Goal: Task Accomplishment & Management: Manage account settings

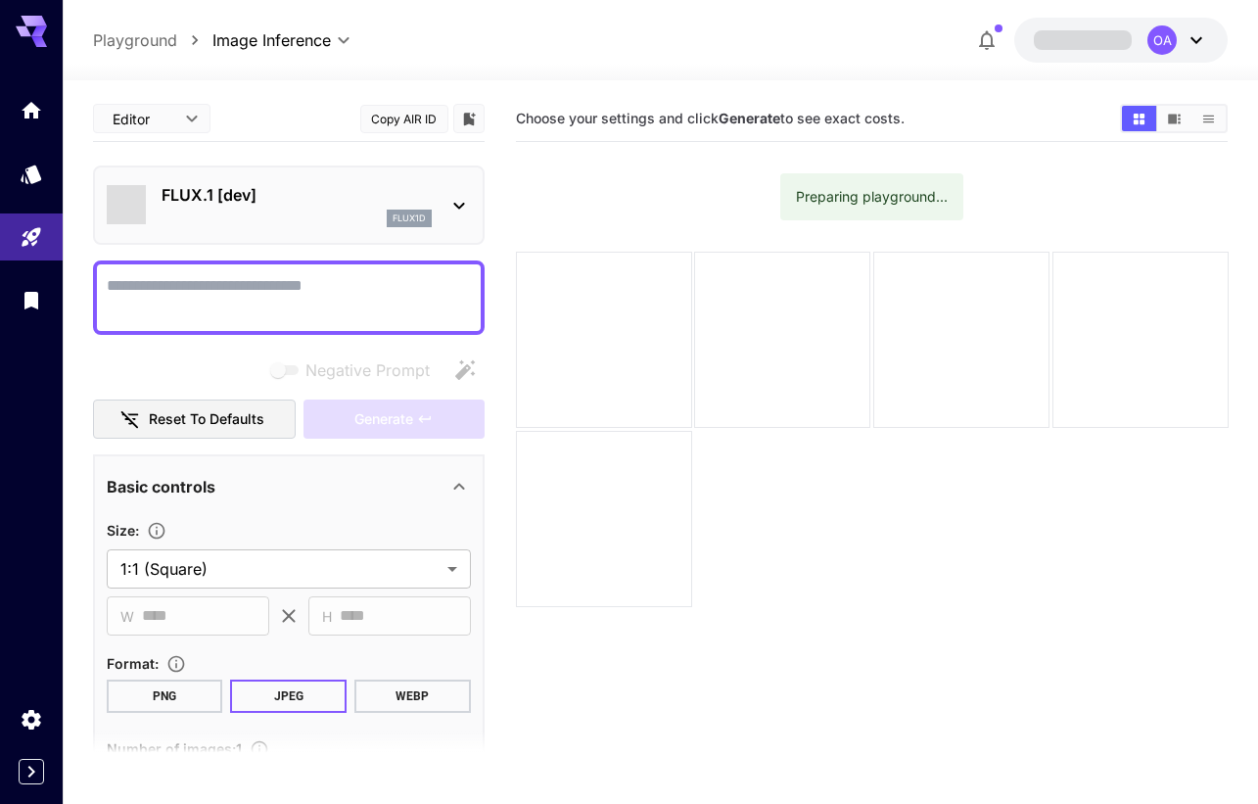
type input "**********"
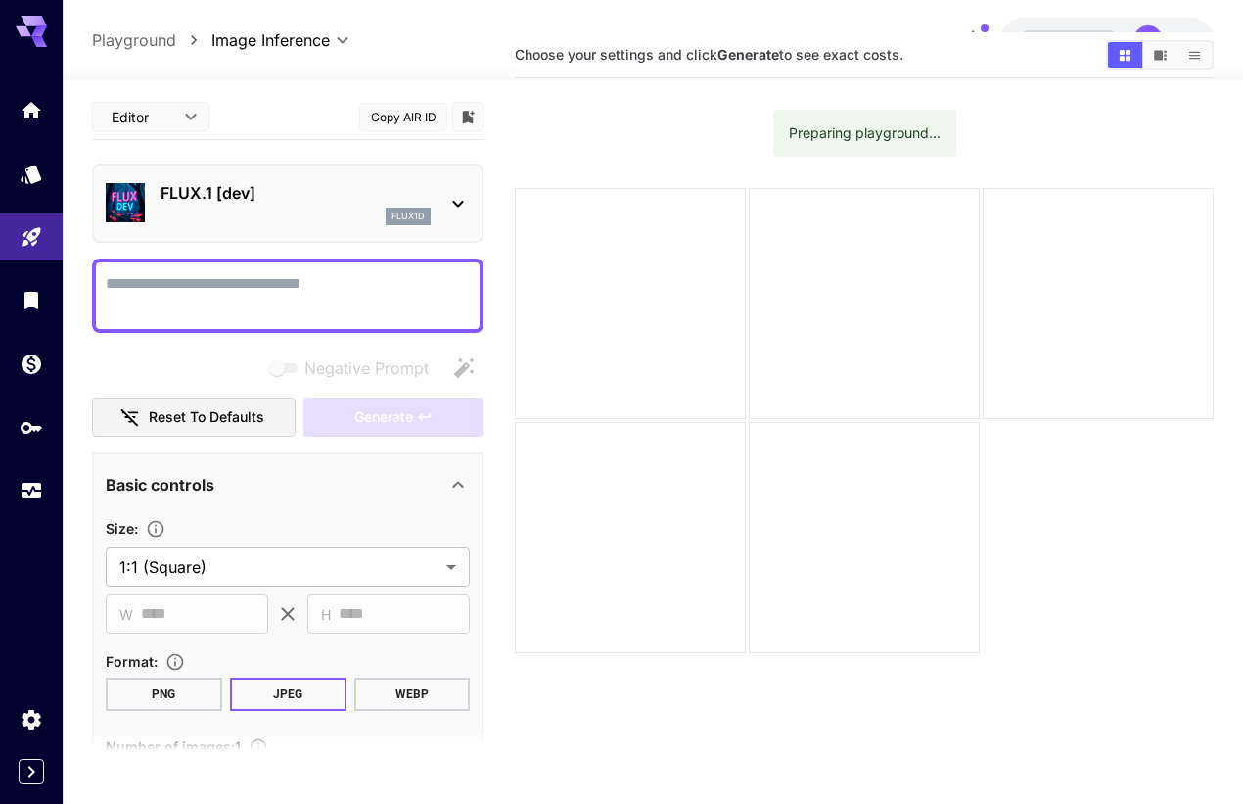
scroll to position [98, 0]
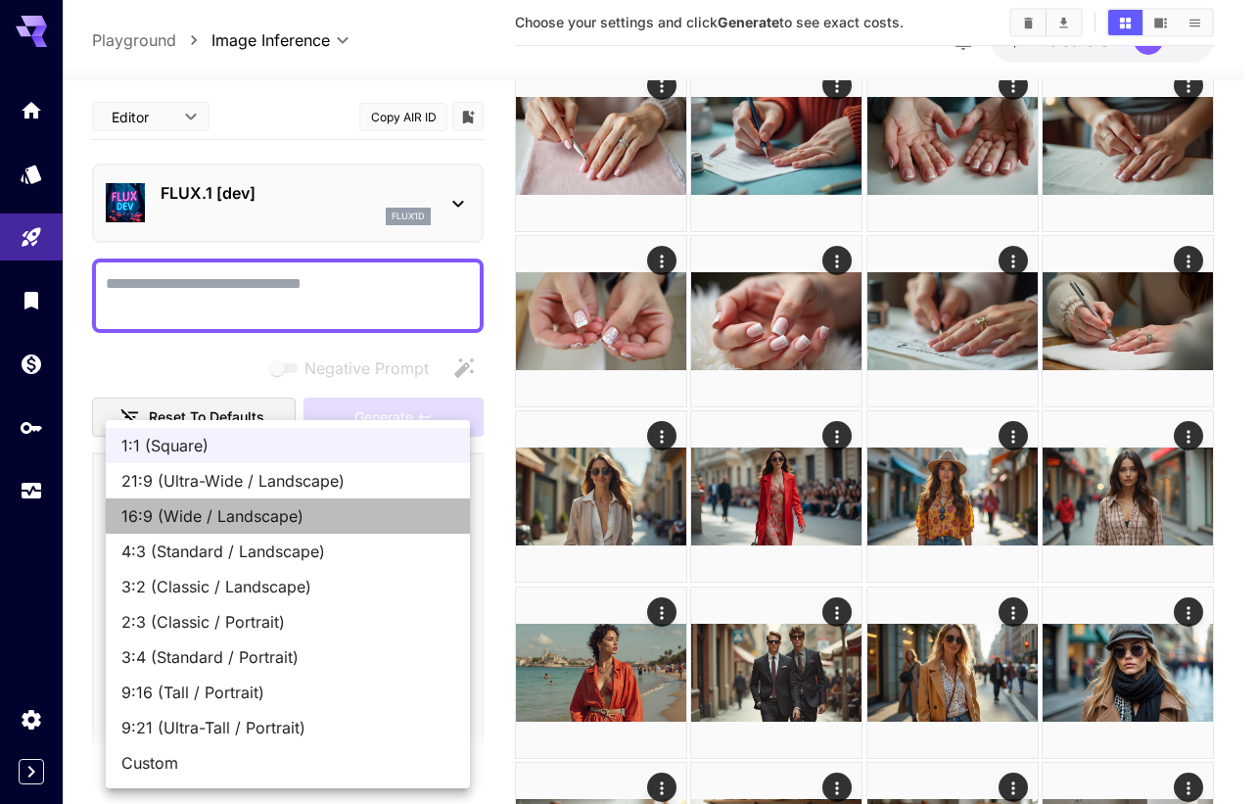
click at [276, 512] on span "16:9 (Wide / Landscape)" at bounding box center [287, 515] width 333 height 23
type input "**********"
type input "****"
type input "***"
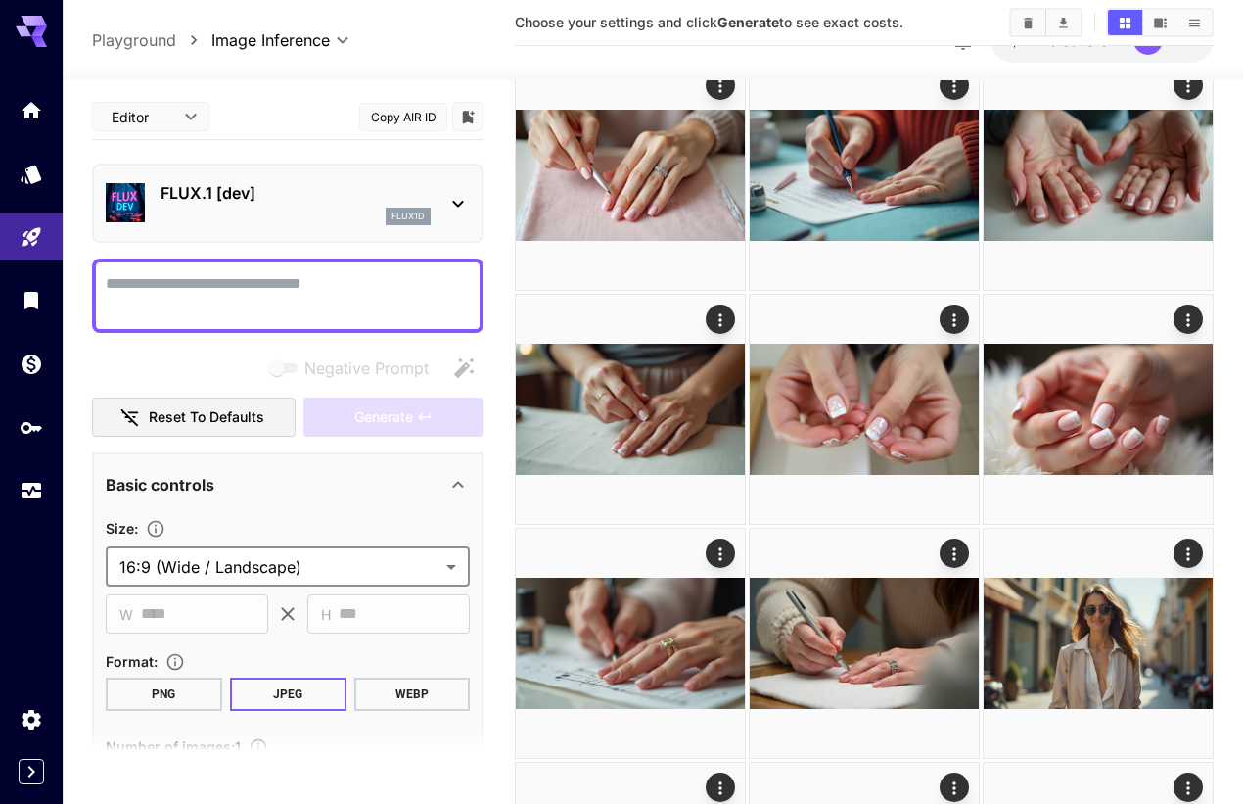
type input "**********"
type input "****"
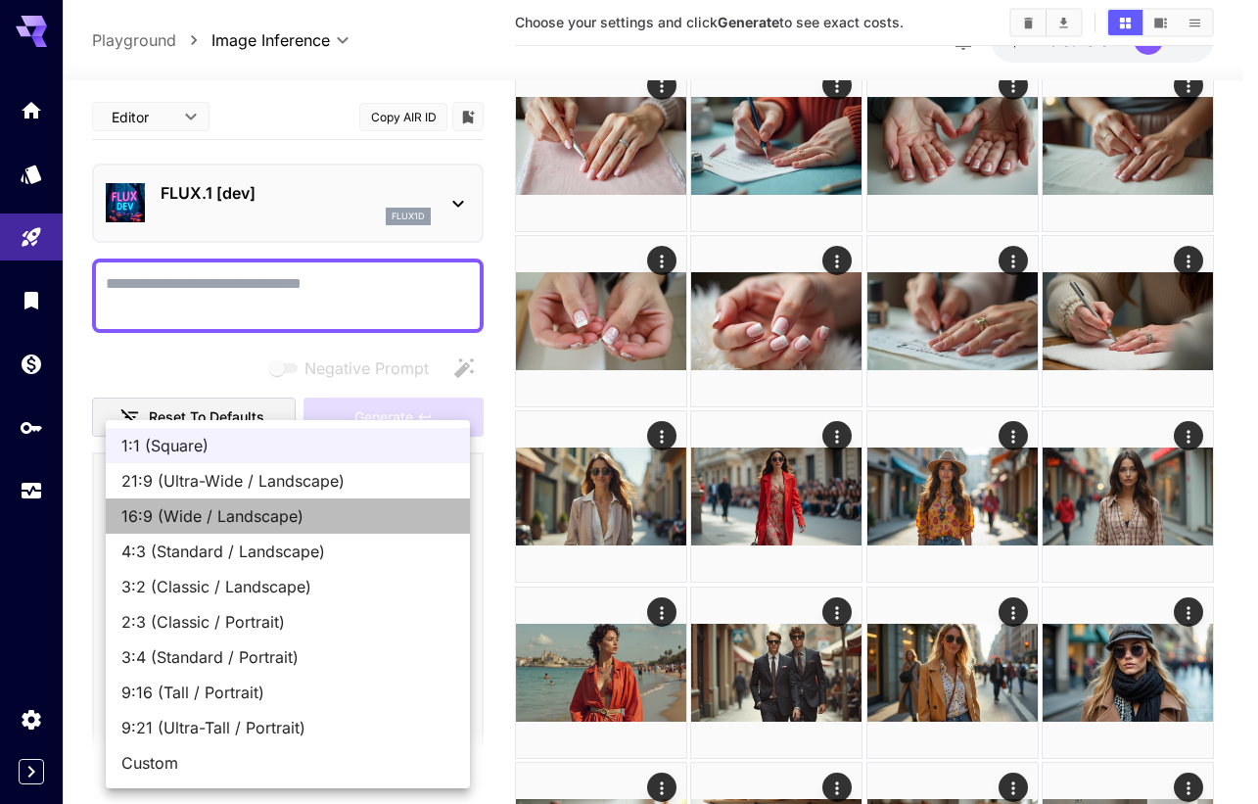
click at [269, 512] on span "16:9 (Wide / Landscape)" at bounding box center [287, 515] width 333 height 23
type input "**********"
type input "****"
type input "***"
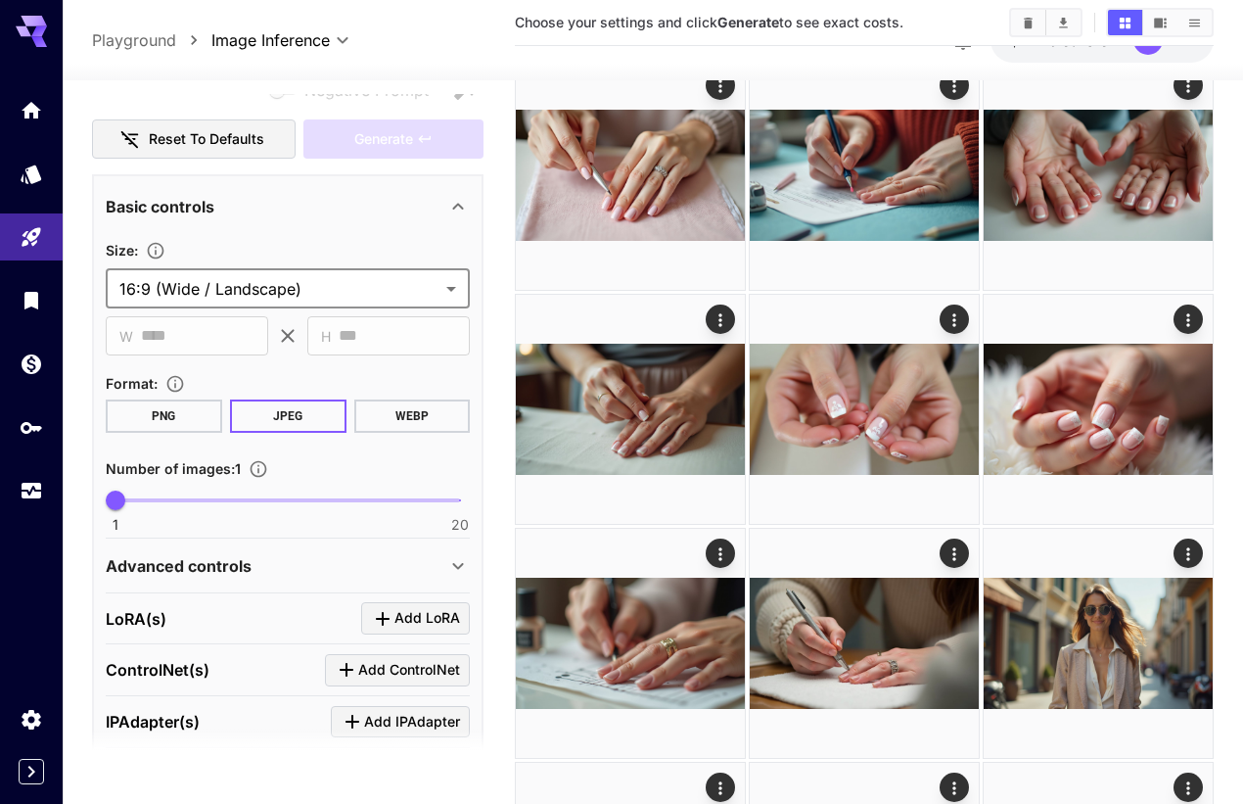
scroll to position [294, 0]
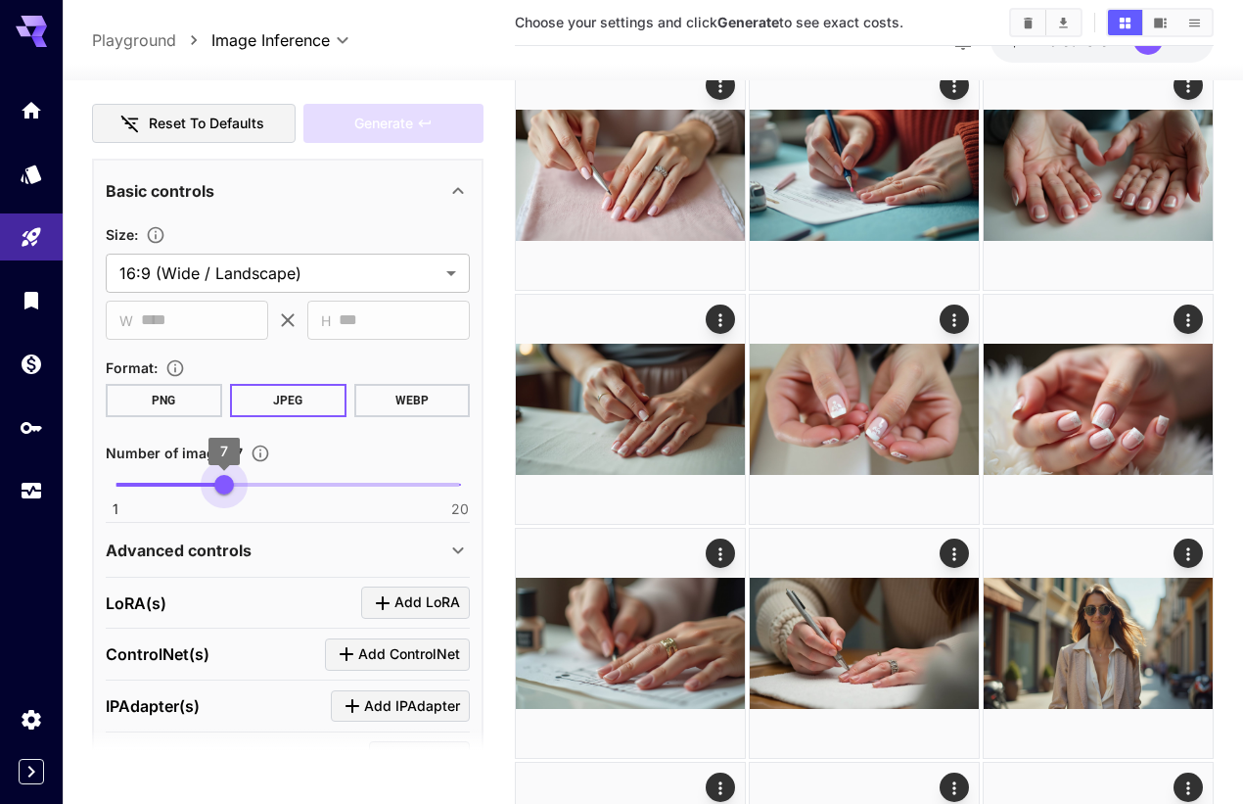
type input "*"
drag, startPoint x: 115, startPoint y: 484, endPoint x: 245, endPoint y: 491, distance: 130.3
click at [245, 491] on span "8" at bounding box center [243, 485] width 20 height 20
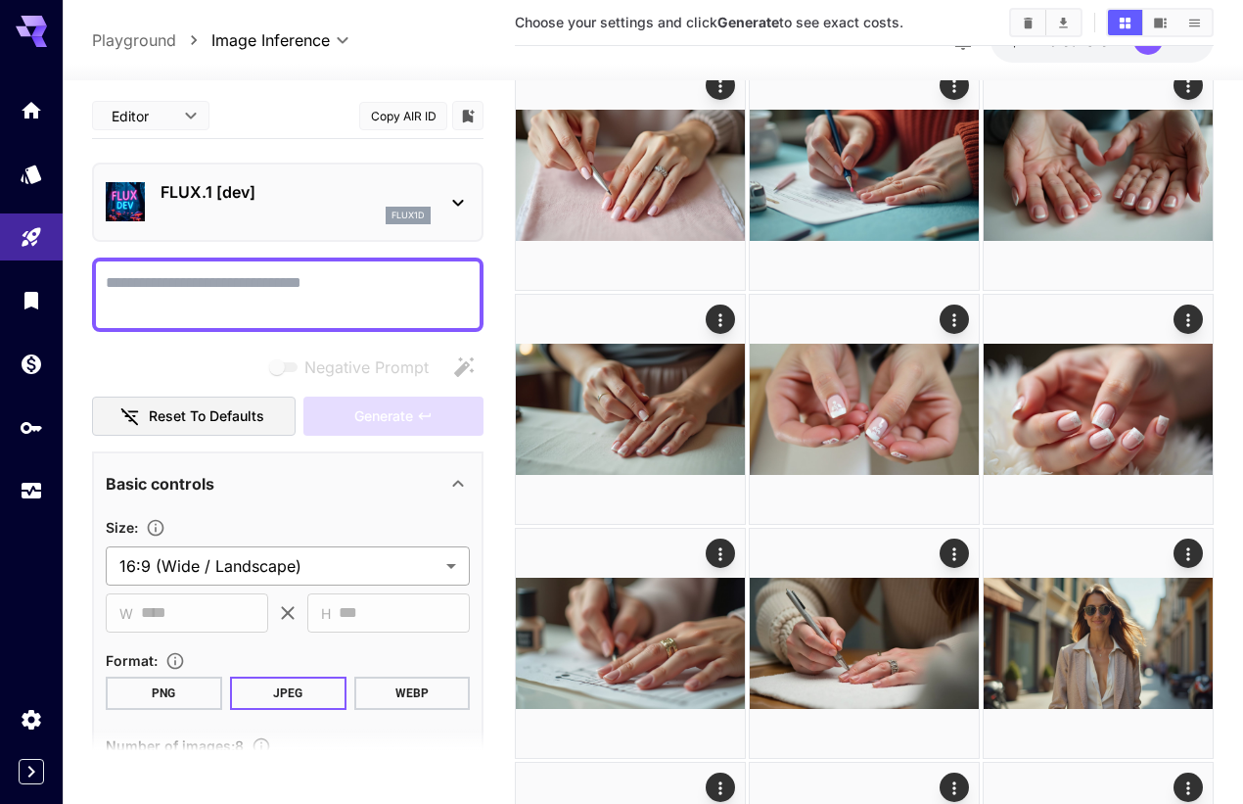
scroll to position [0, 0]
click at [143, 289] on textarea "Negative Prompt" at bounding box center [288, 295] width 364 height 47
paste textarea "******"
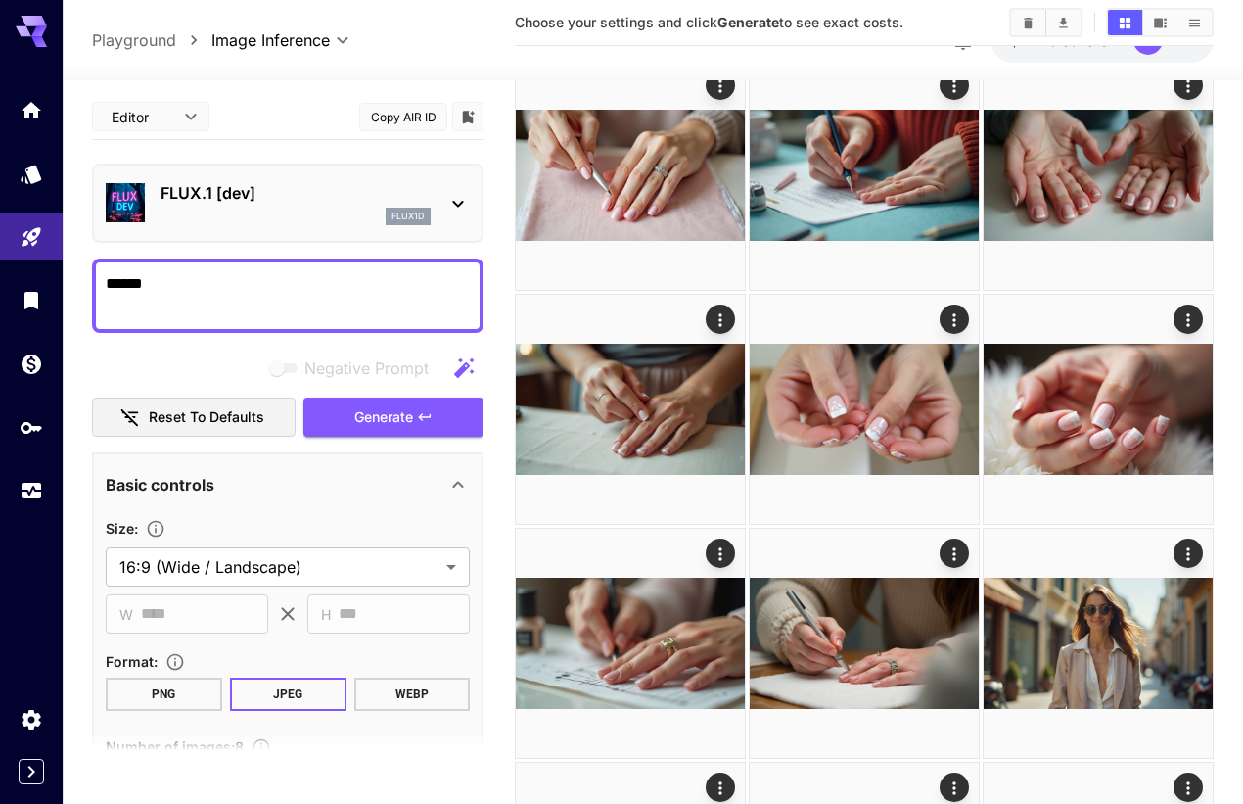
scroll to position [98, 0]
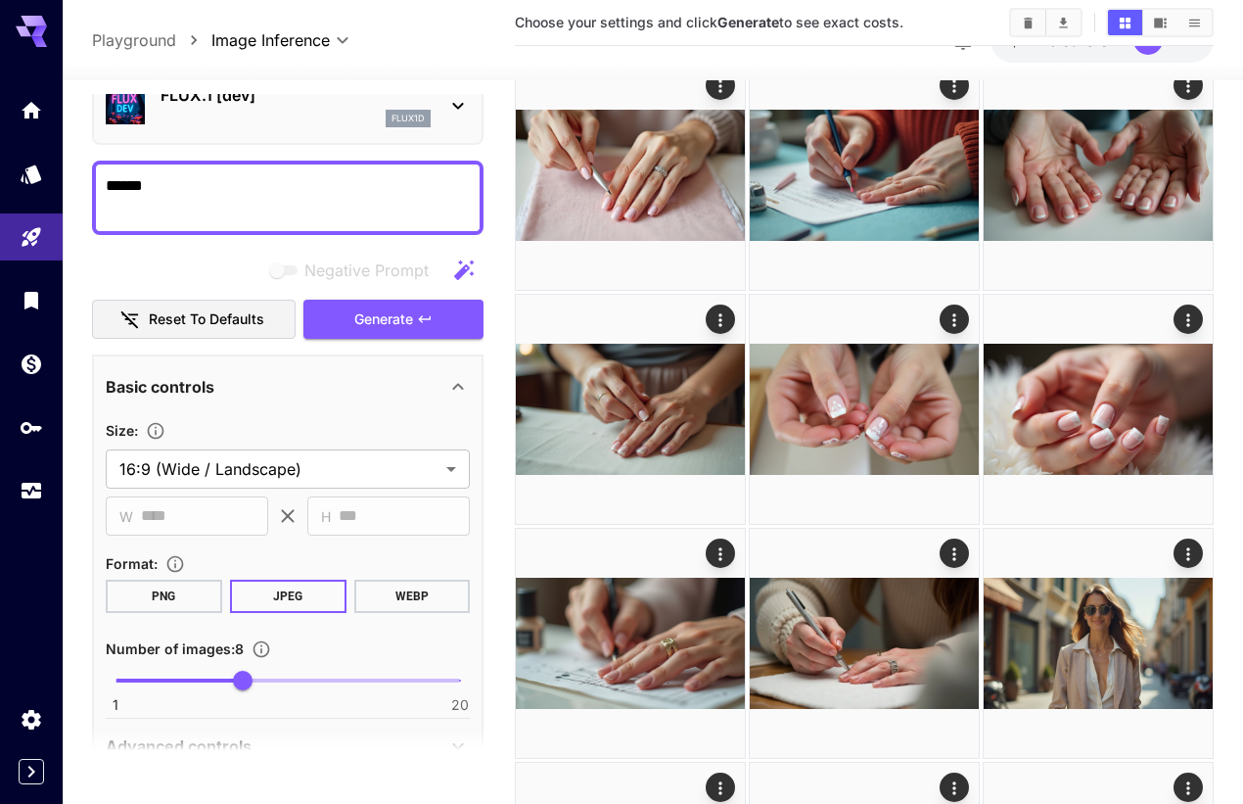
click at [376, 307] on span "Generate" at bounding box center [383, 319] width 59 height 24
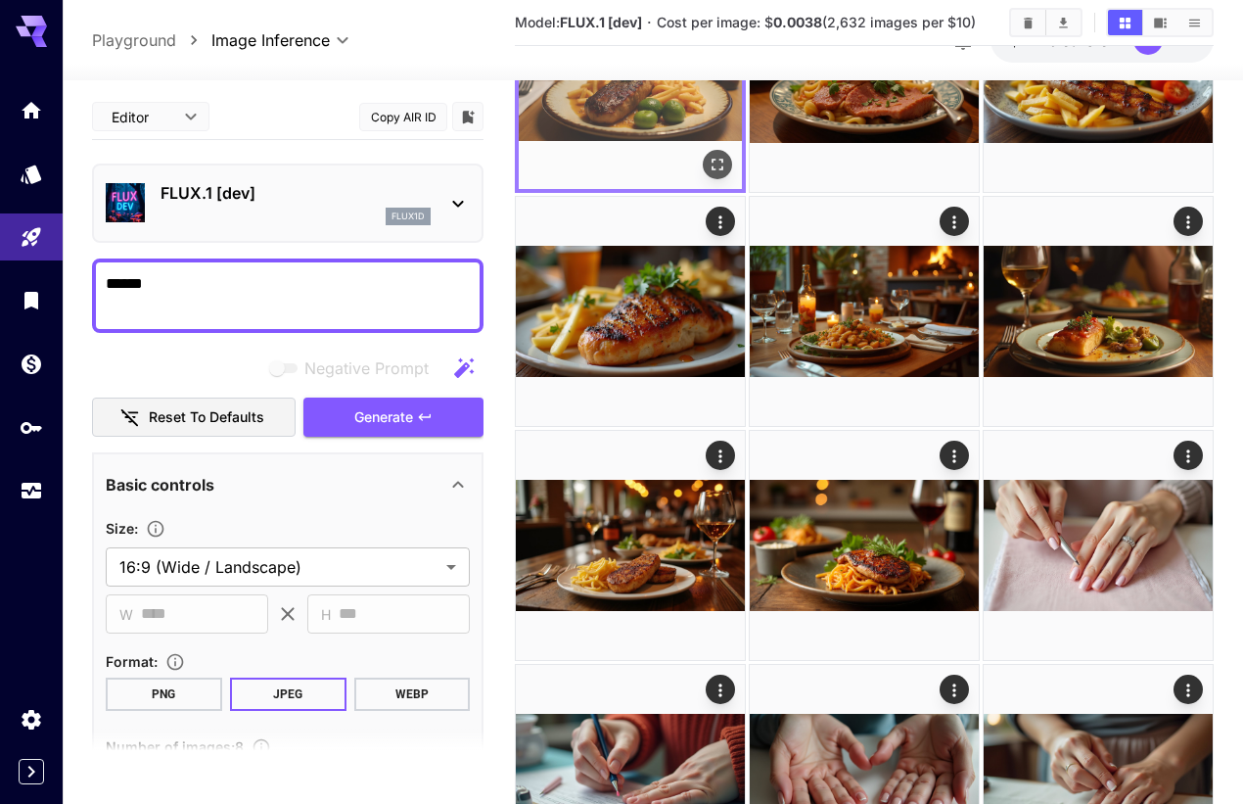
scroll to position [0, 0]
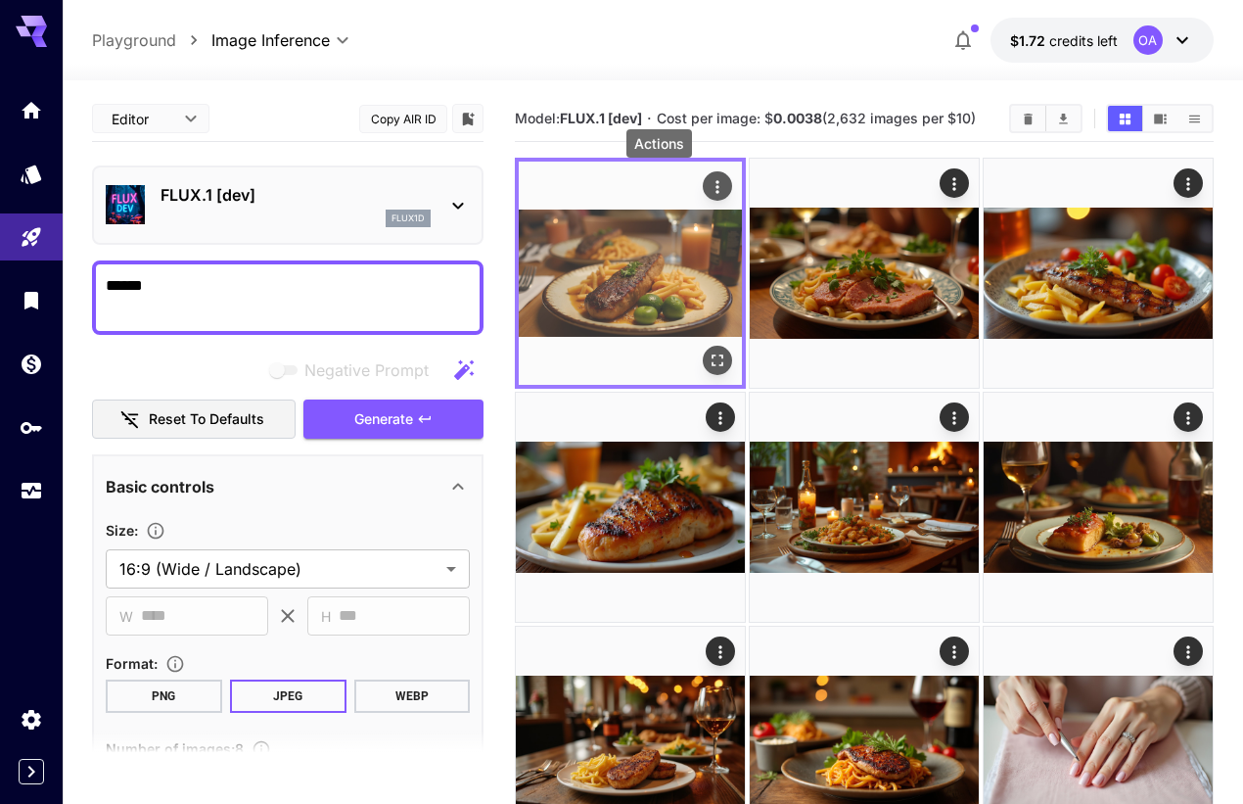
click at [708, 184] on icon "Actions" at bounding box center [718, 187] width 20 height 20
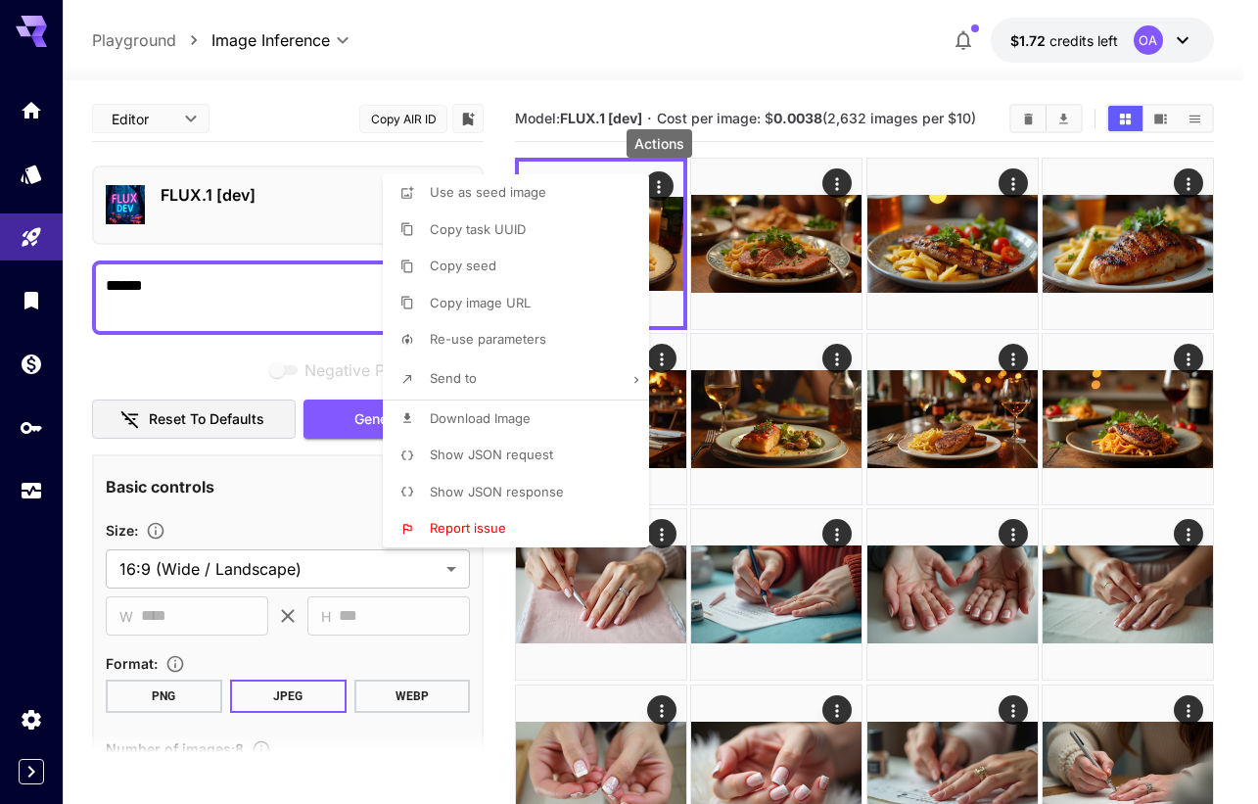
click at [531, 416] on li "Download Image" at bounding box center [522, 418] width 278 height 37
click at [835, 184] on div at bounding box center [629, 402] width 1258 height 804
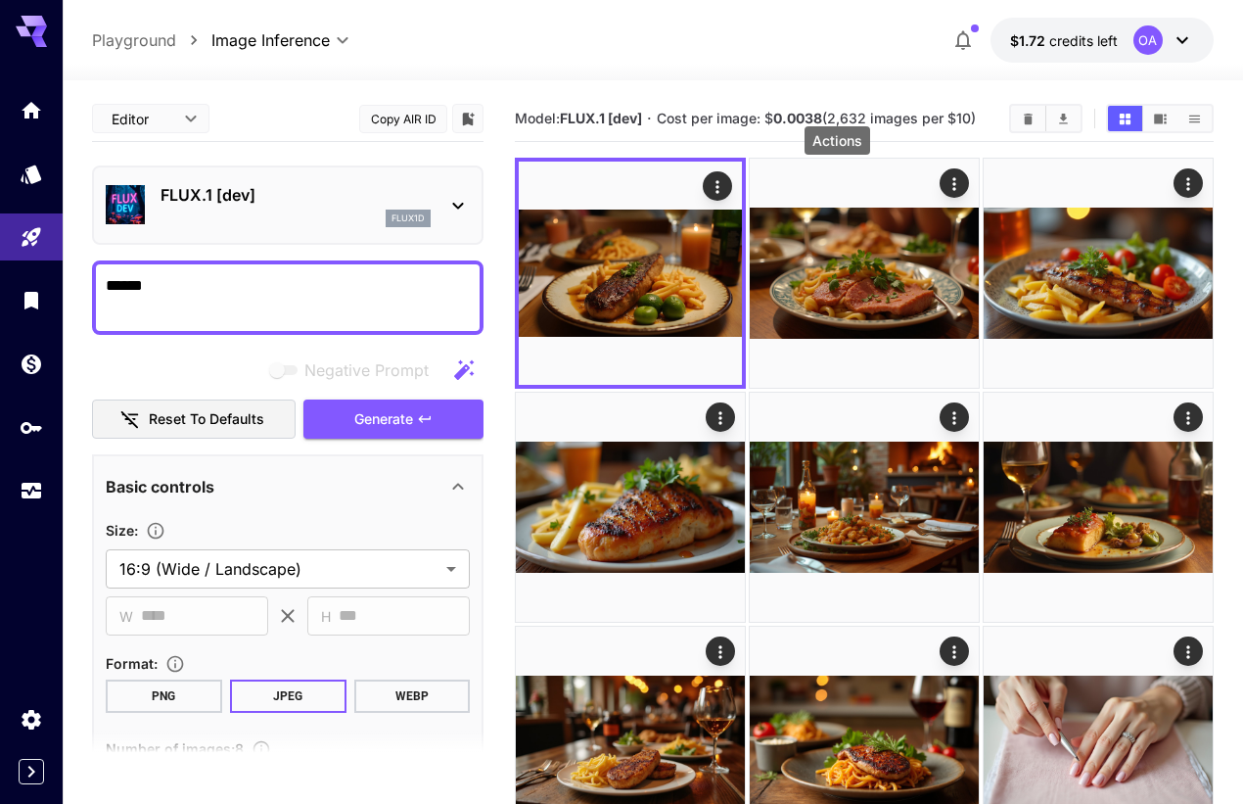
click at [944, 184] on icon "Actions" at bounding box center [954, 184] width 20 height 20
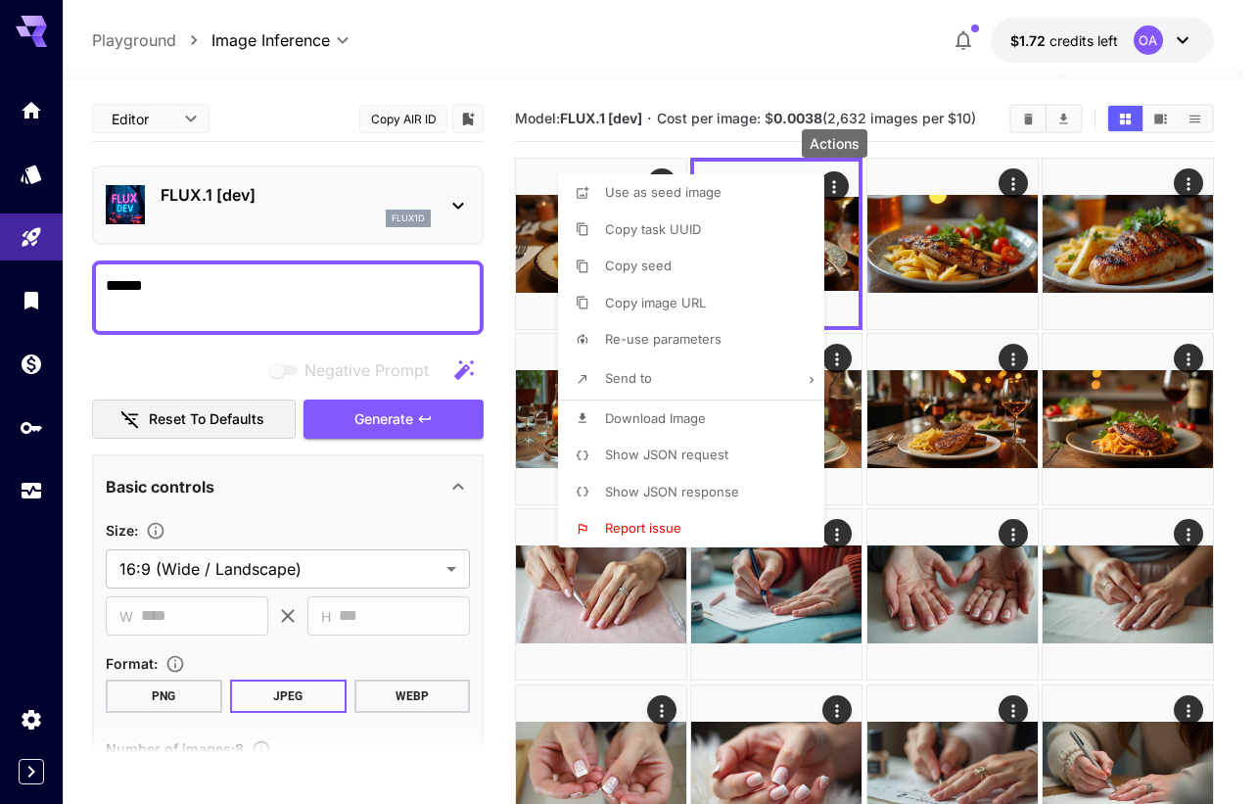
click at [695, 413] on span "Download Image" at bounding box center [655, 418] width 101 height 16
click at [1009, 178] on div at bounding box center [629, 402] width 1258 height 804
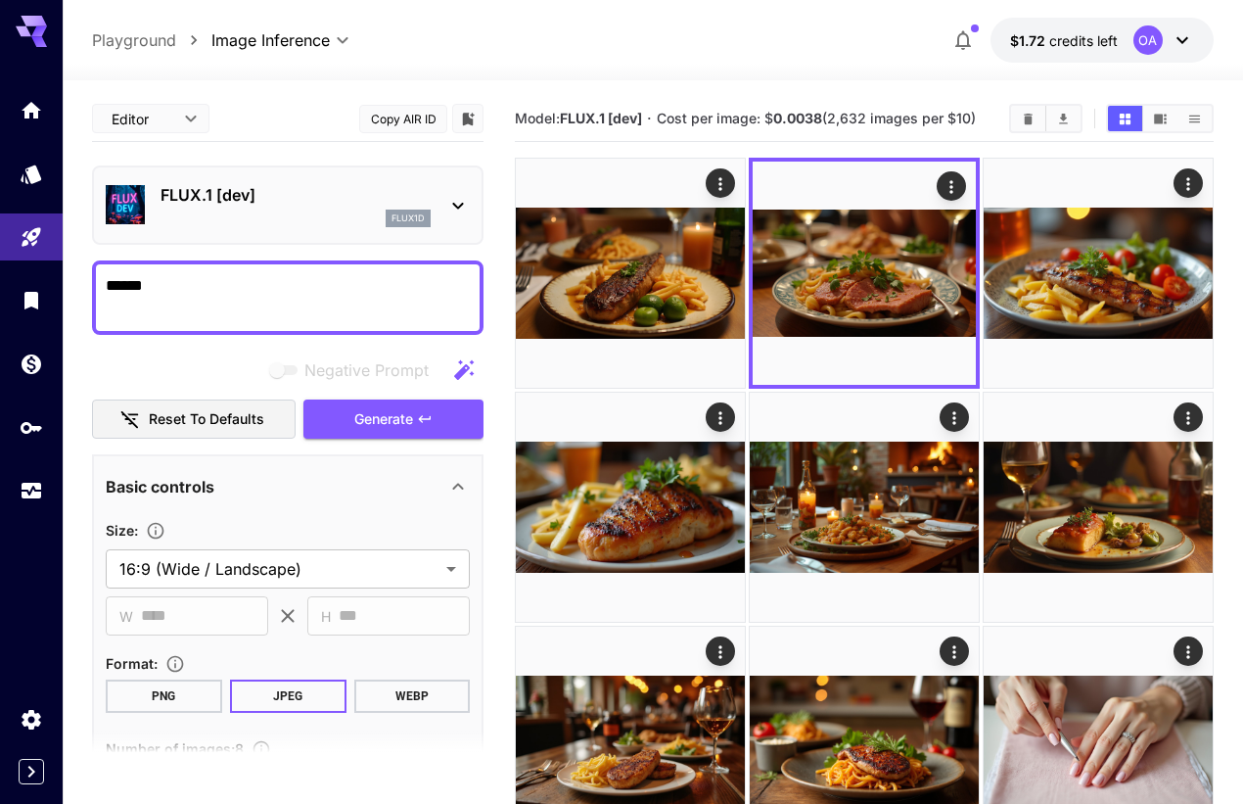
click at [1178, 178] on icon "Actions" at bounding box center [1188, 184] width 20 height 20
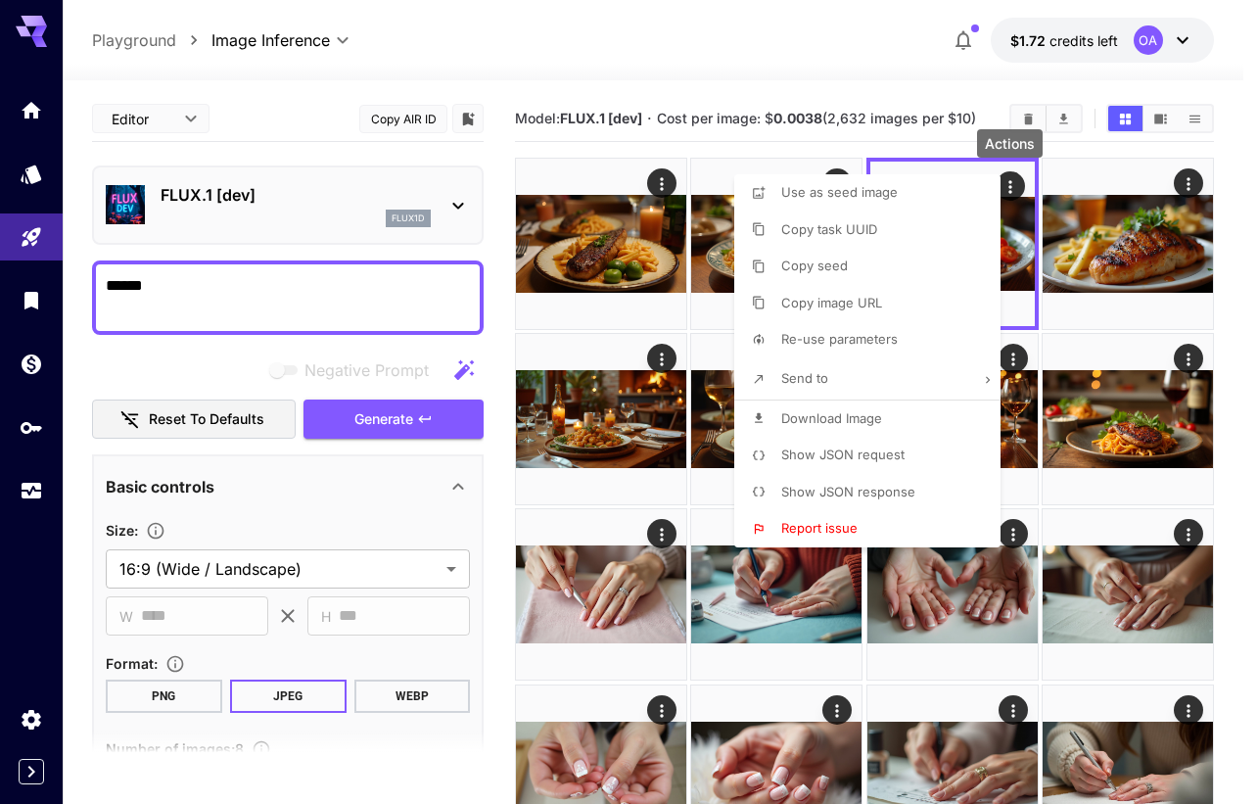
click at [832, 416] on span "Download Image" at bounding box center [831, 418] width 101 height 16
click at [1190, 185] on div at bounding box center [629, 402] width 1258 height 804
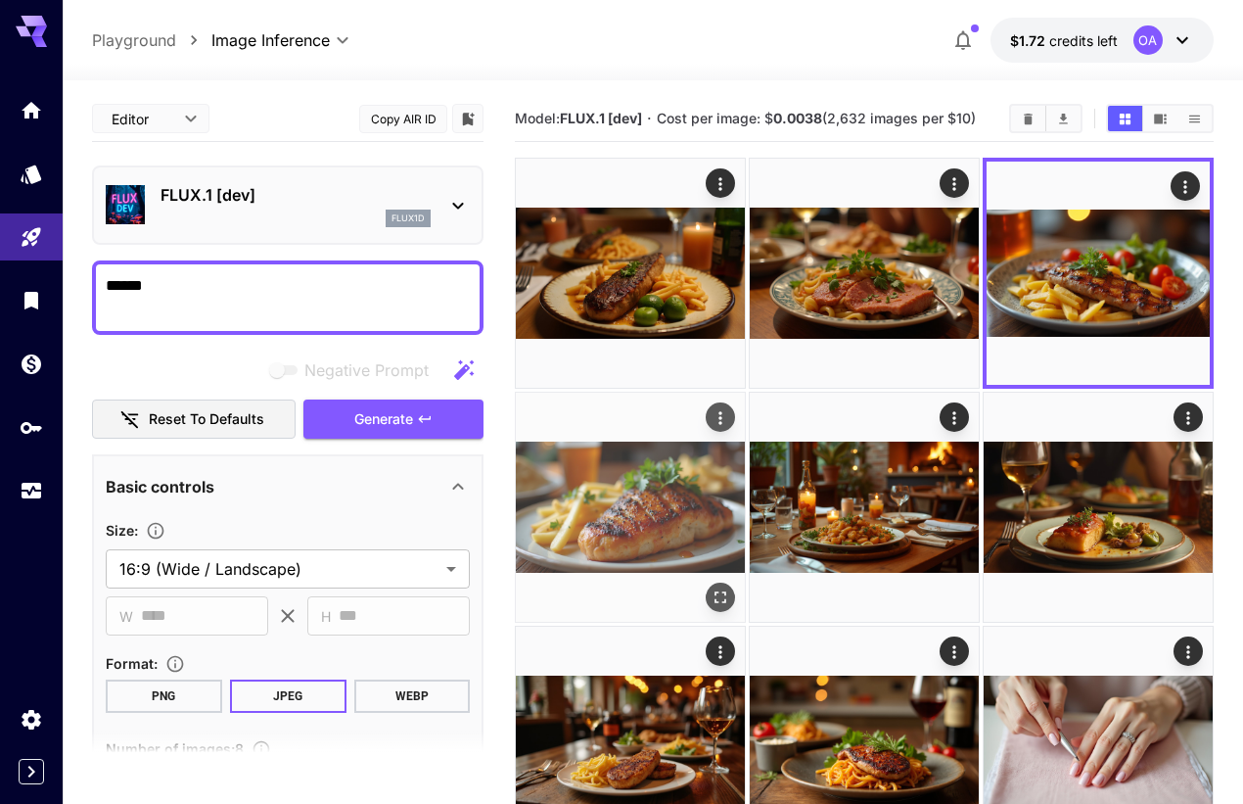
click at [730, 408] on icon "Actions" at bounding box center [721, 418] width 20 height 20
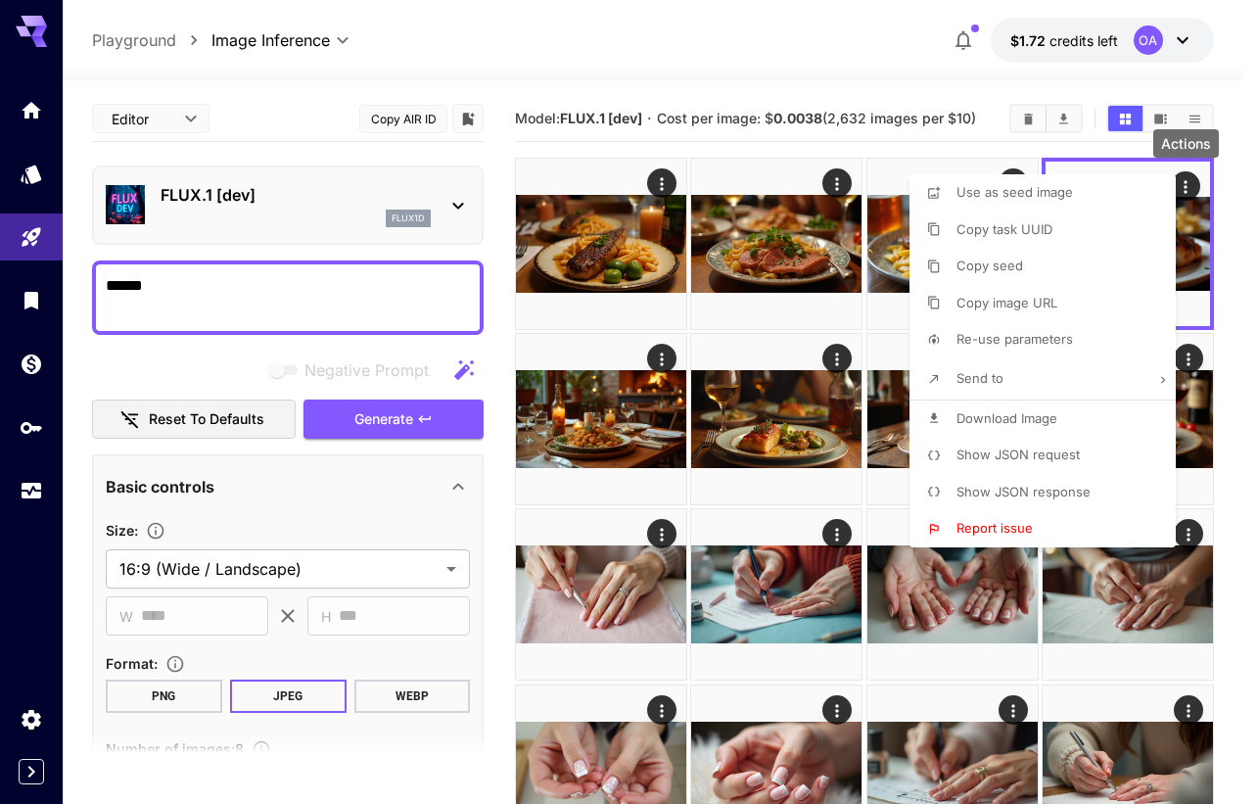
click at [1010, 414] on span "Download Image" at bounding box center [1006, 418] width 101 height 16
click at [657, 358] on div at bounding box center [629, 402] width 1258 height 804
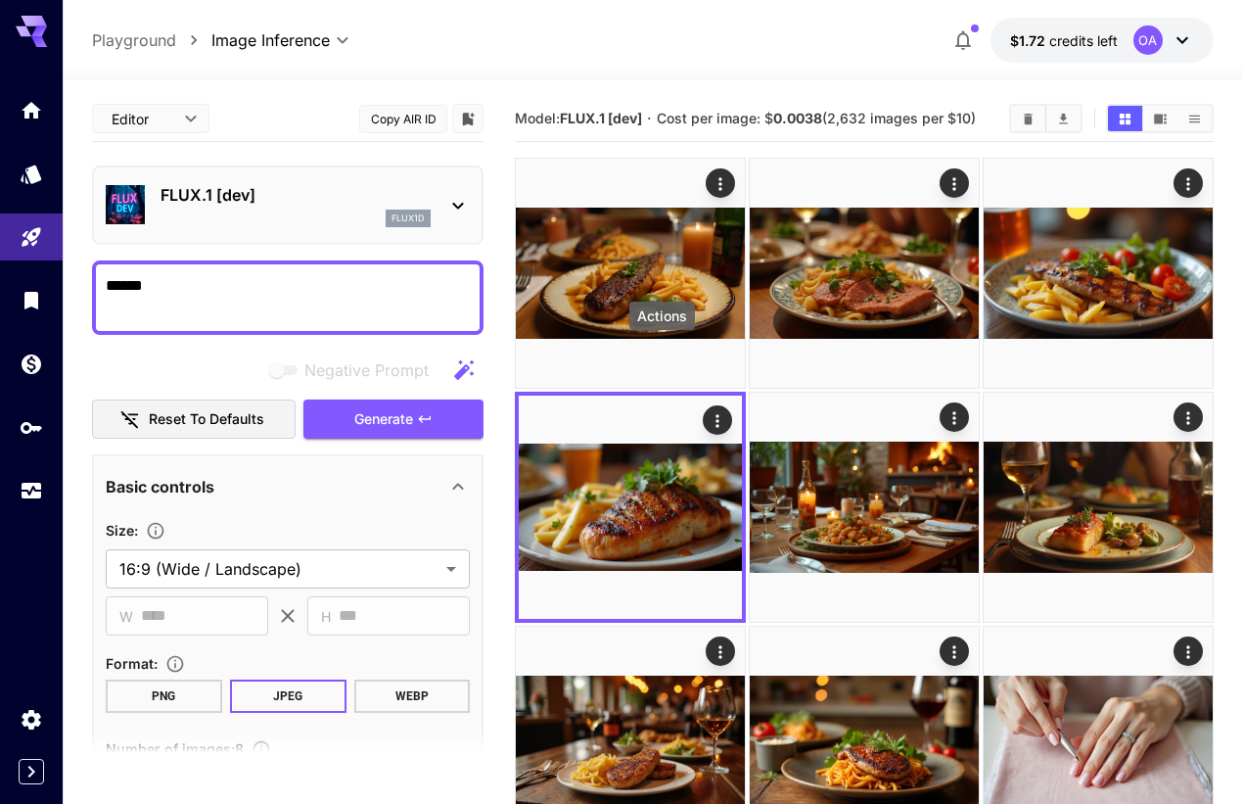
click at [944, 408] on icon "Actions" at bounding box center [954, 418] width 20 height 20
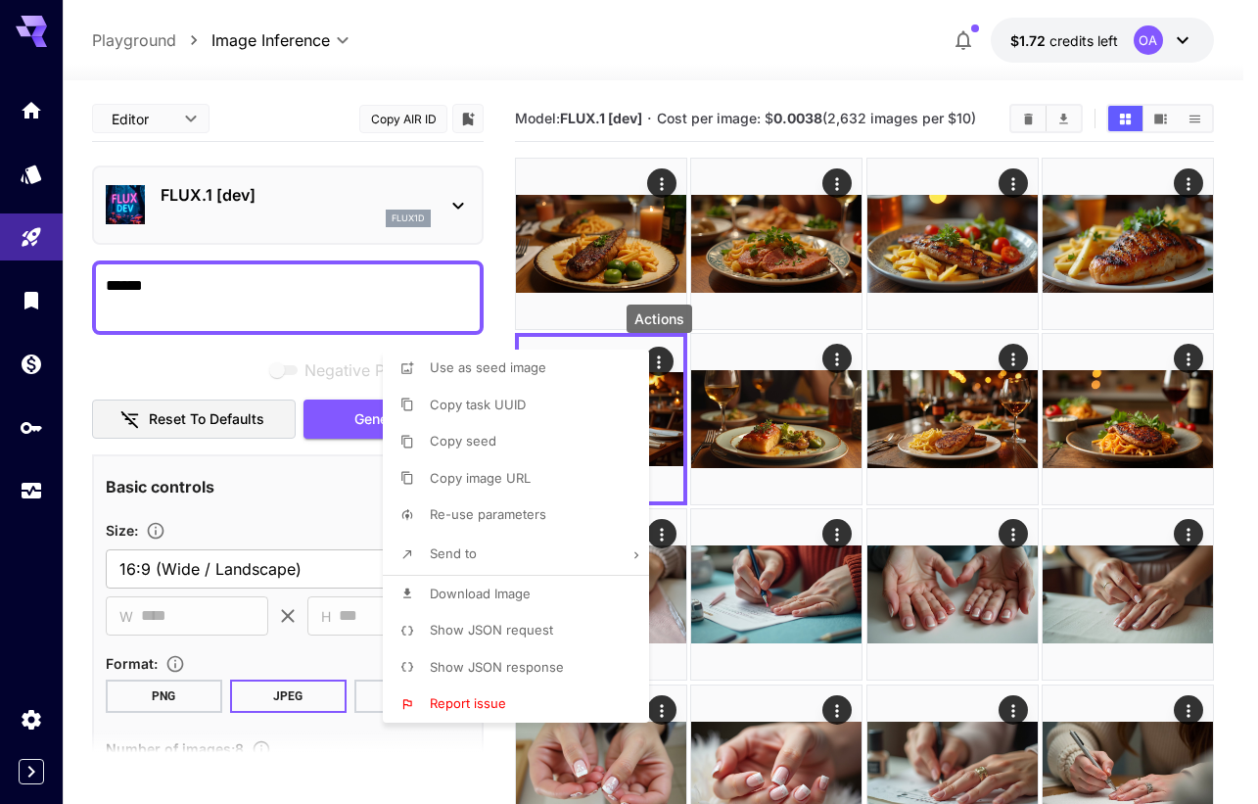
click at [532, 595] on li "Download Image" at bounding box center [522, 593] width 278 height 37
click at [842, 362] on div at bounding box center [629, 402] width 1258 height 804
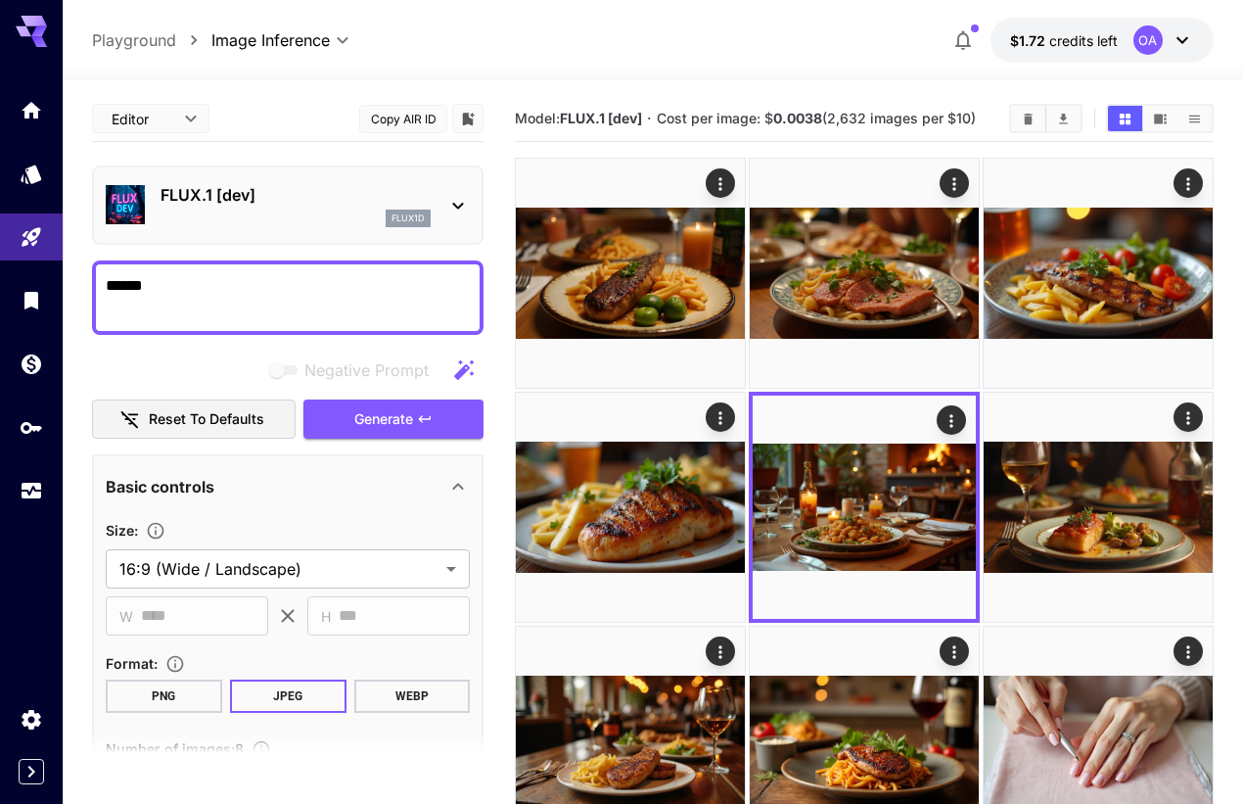
click at [1178, 408] on icon "Actions" at bounding box center [1188, 418] width 20 height 20
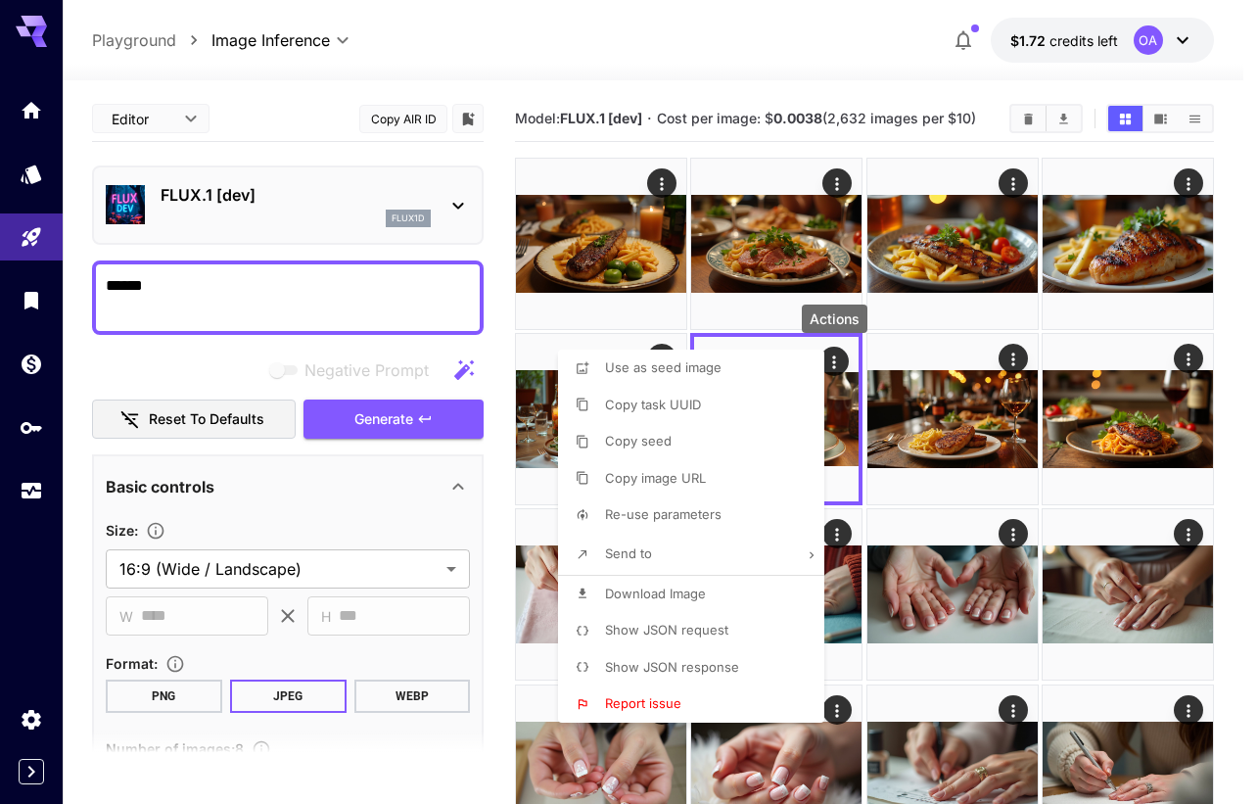
drag, startPoint x: 684, startPoint y: 585, endPoint x: 695, endPoint y: 582, distance: 11.2
click at [689, 585] on span "Download Image" at bounding box center [655, 593] width 101 height 16
click at [1010, 359] on div at bounding box center [629, 402] width 1258 height 804
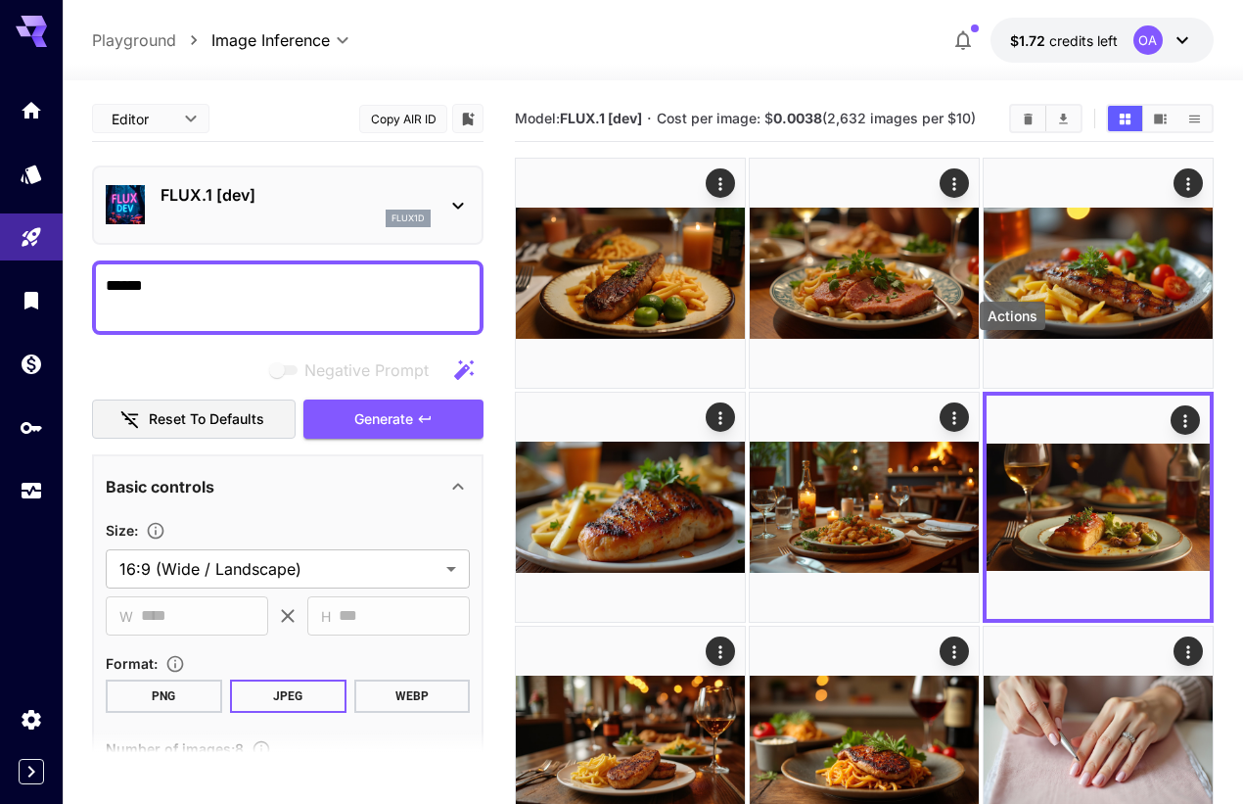
click at [730, 642] on icon "Actions" at bounding box center [721, 652] width 20 height 20
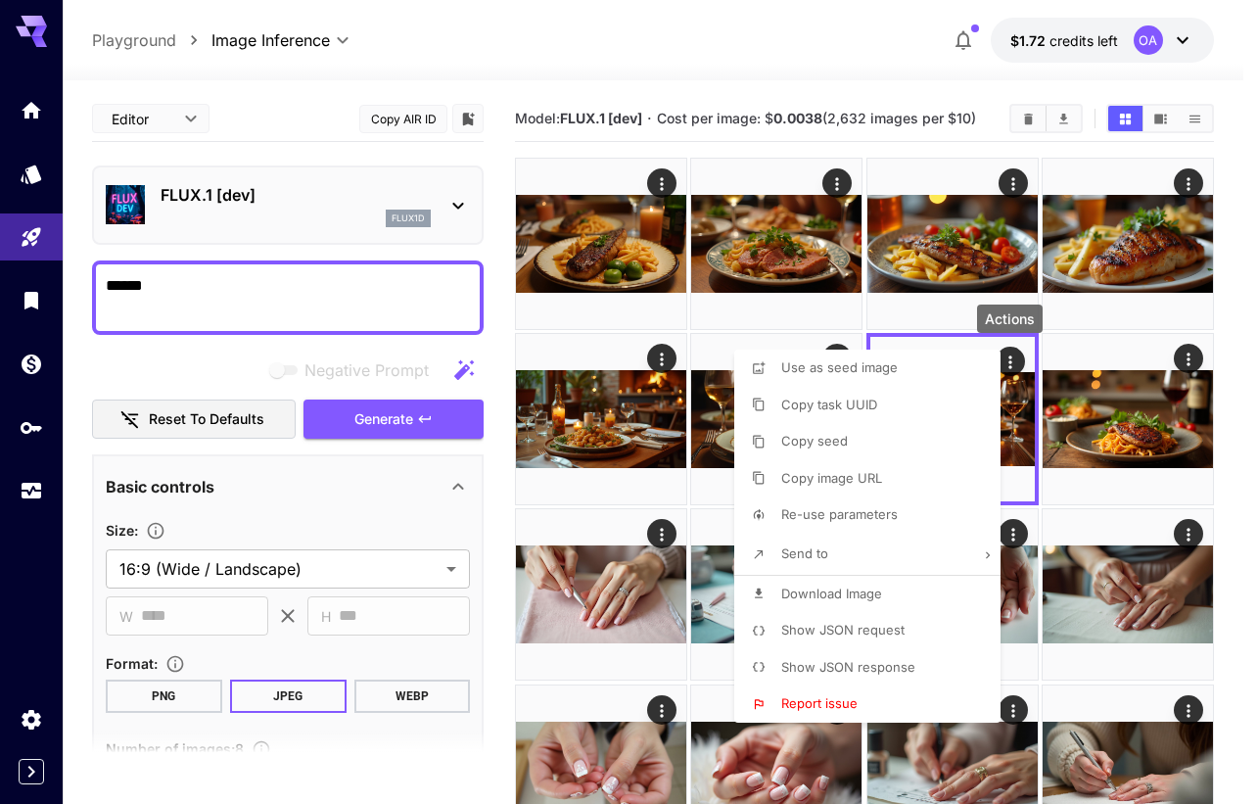
click at [872, 595] on span "Download Image" at bounding box center [831, 593] width 101 height 16
click at [1187, 354] on div at bounding box center [629, 402] width 1258 height 804
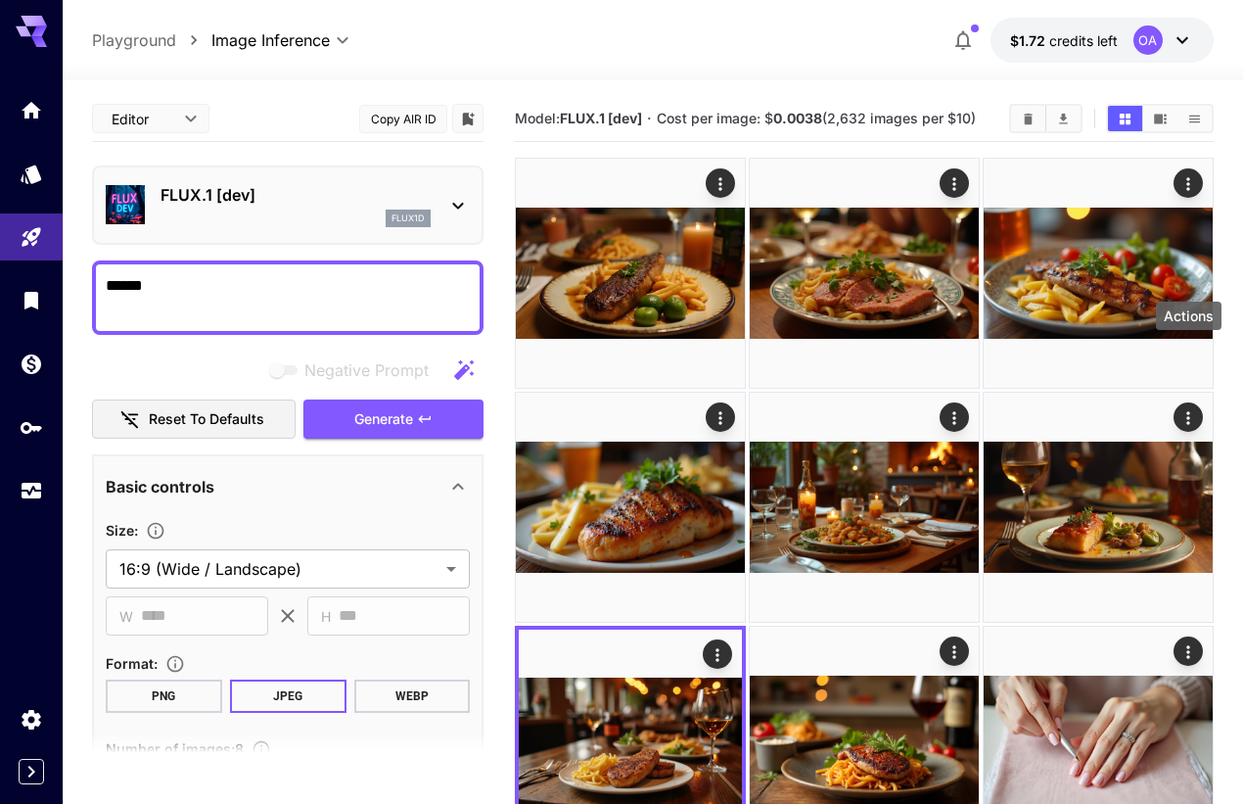
click at [955, 645] on icon "Actions" at bounding box center [953, 651] width 3 height 13
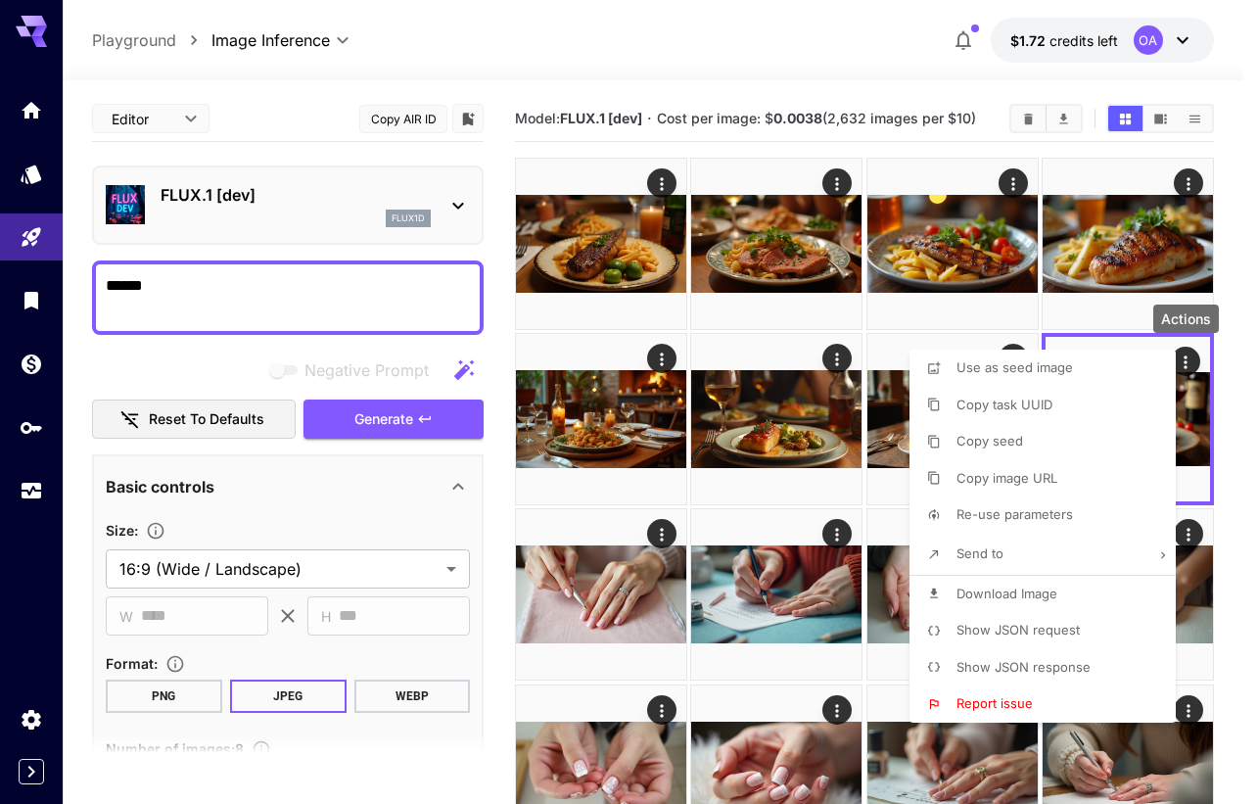
click at [1037, 593] on span "Download Image" at bounding box center [1006, 593] width 101 height 16
click at [133, 276] on div at bounding box center [629, 402] width 1258 height 804
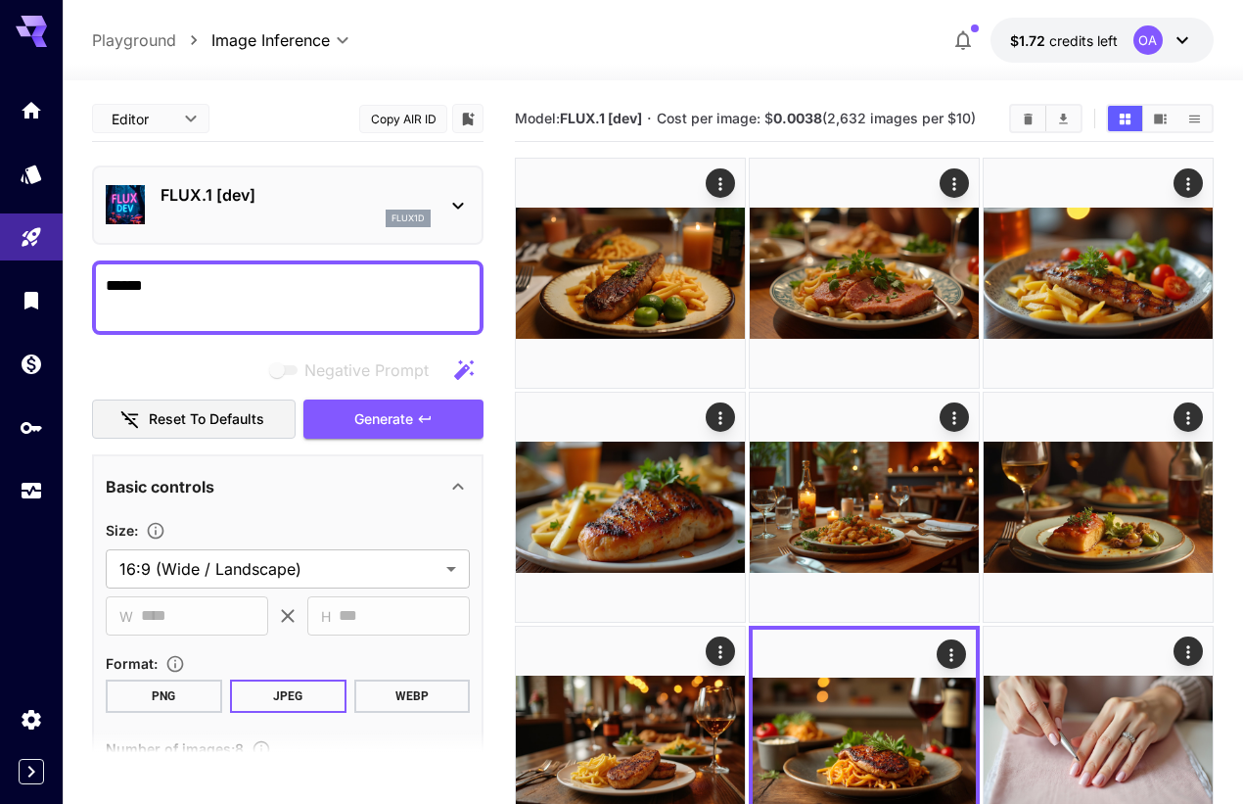
click at [133, 276] on div "Use as seed image Copy task UUID Copy seed Copy image URL Re-use parameters Sen…" at bounding box center [149, 402] width 298 height 804
click at [133, 276] on textarea "******" at bounding box center [288, 297] width 364 height 47
paste textarea
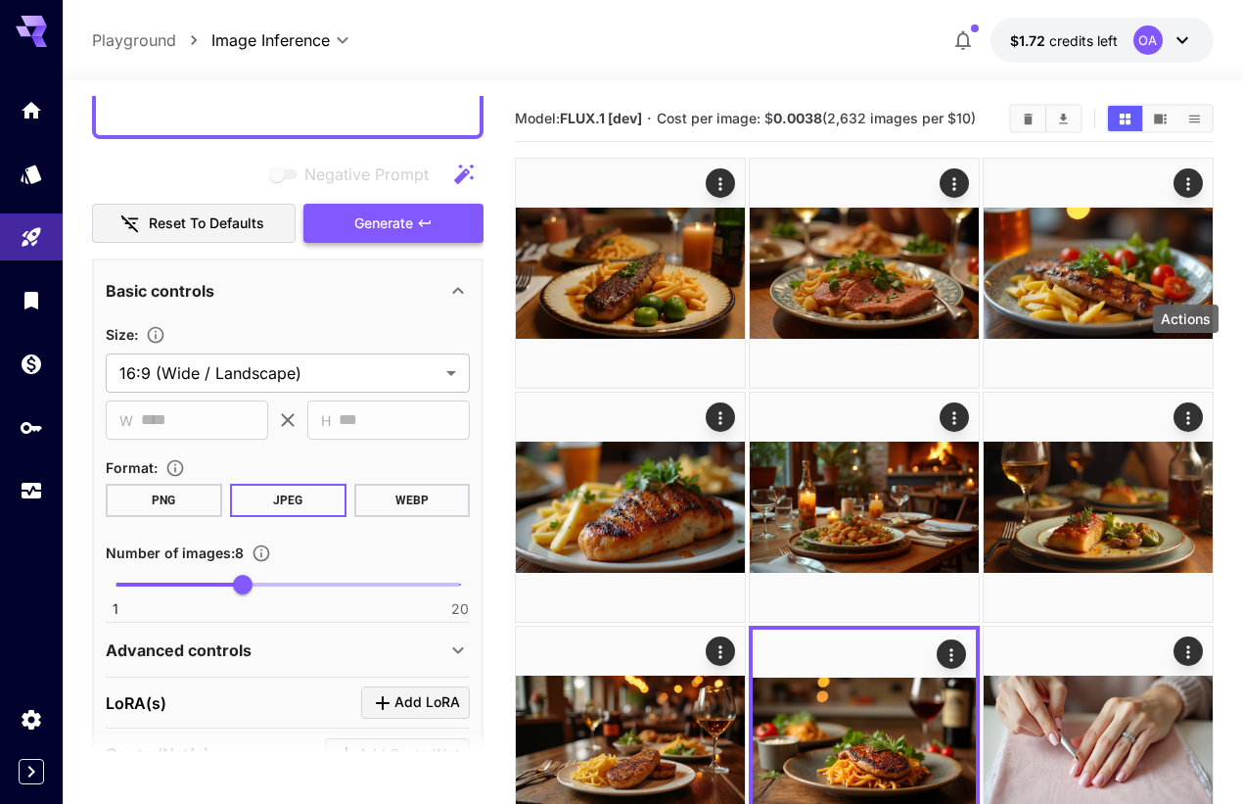
scroll to position [98, 0]
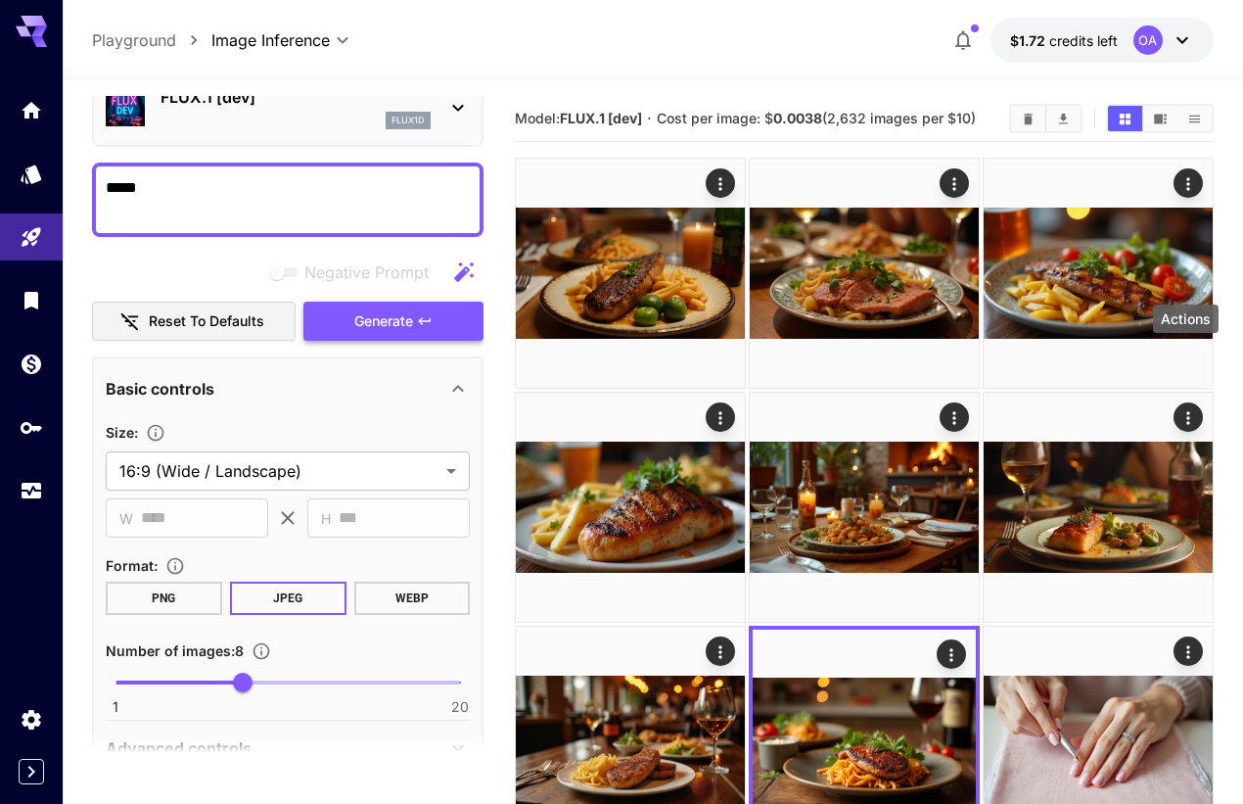
click at [398, 316] on span "Generate" at bounding box center [383, 321] width 59 height 24
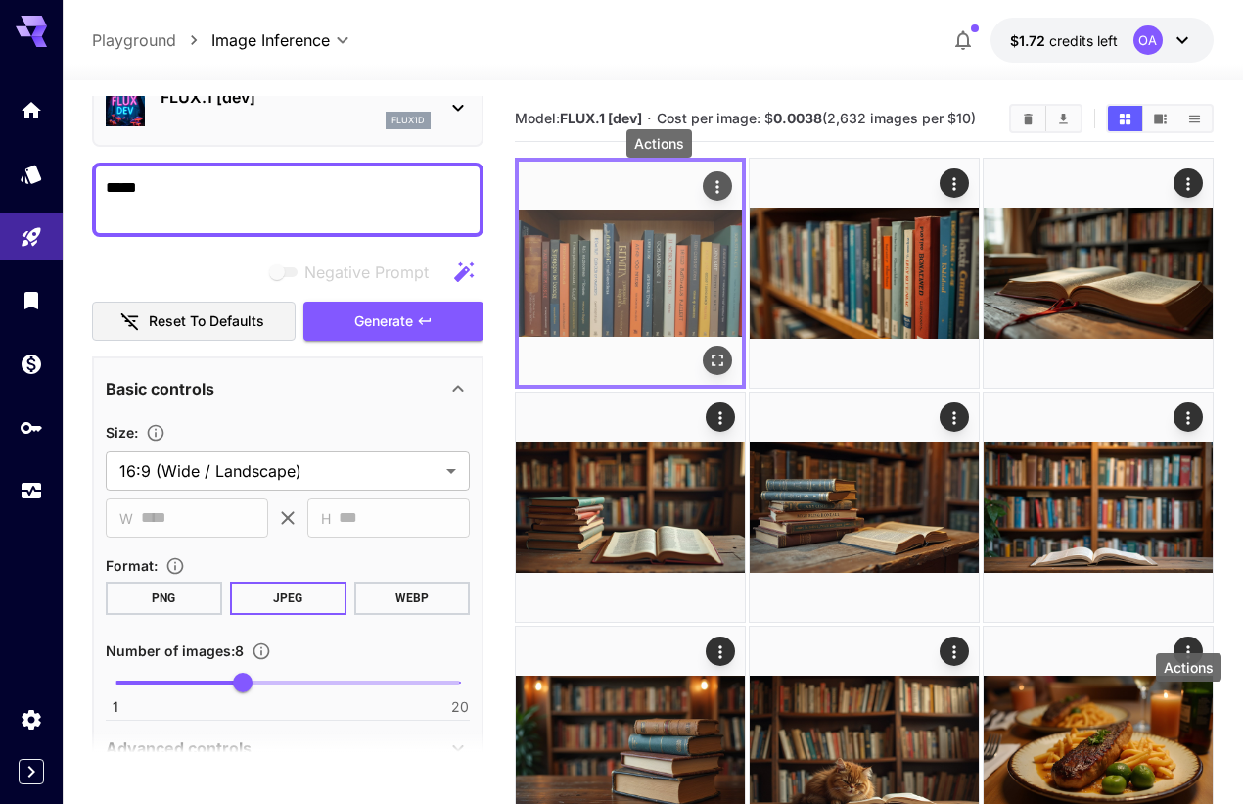
click at [708, 185] on icon "Actions" at bounding box center [718, 187] width 20 height 20
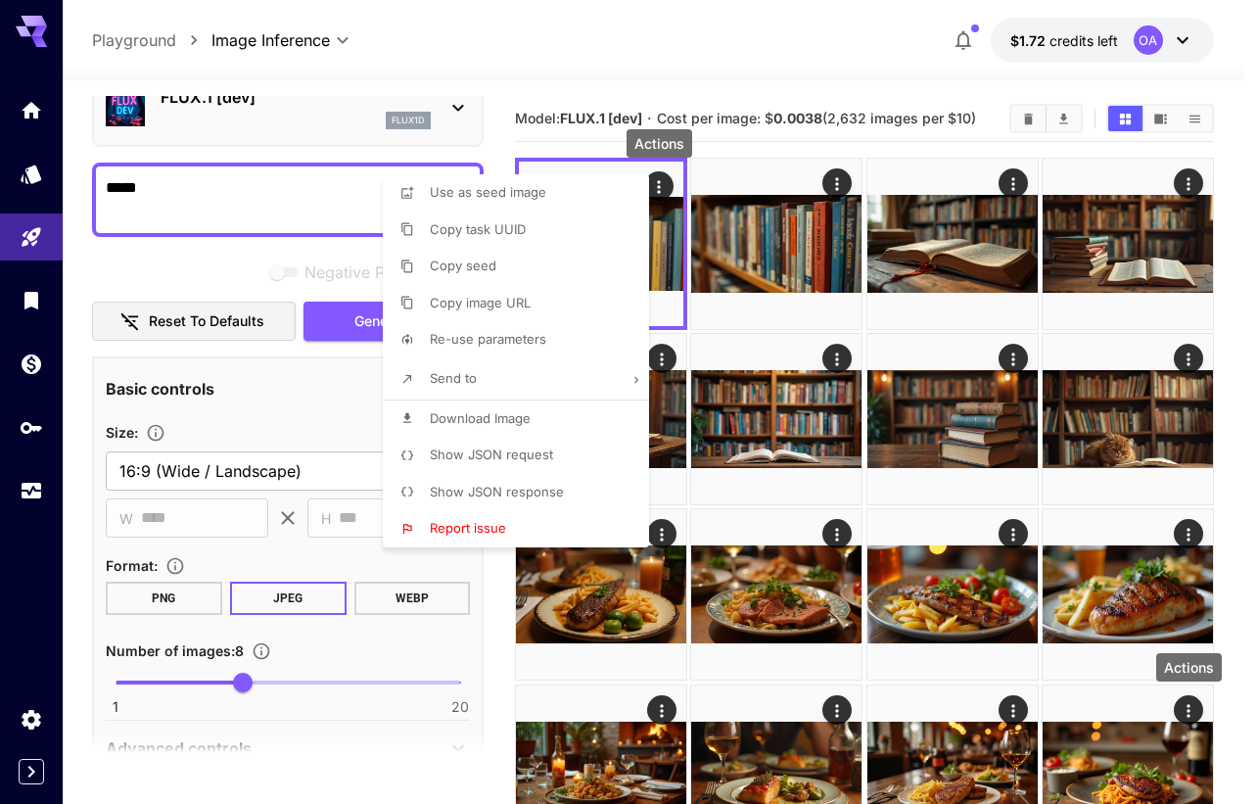
click at [507, 415] on span "Download Image" at bounding box center [480, 418] width 101 height 16
click at [833, 182] on div at bounding box center [629, 402] width 1258 height 804
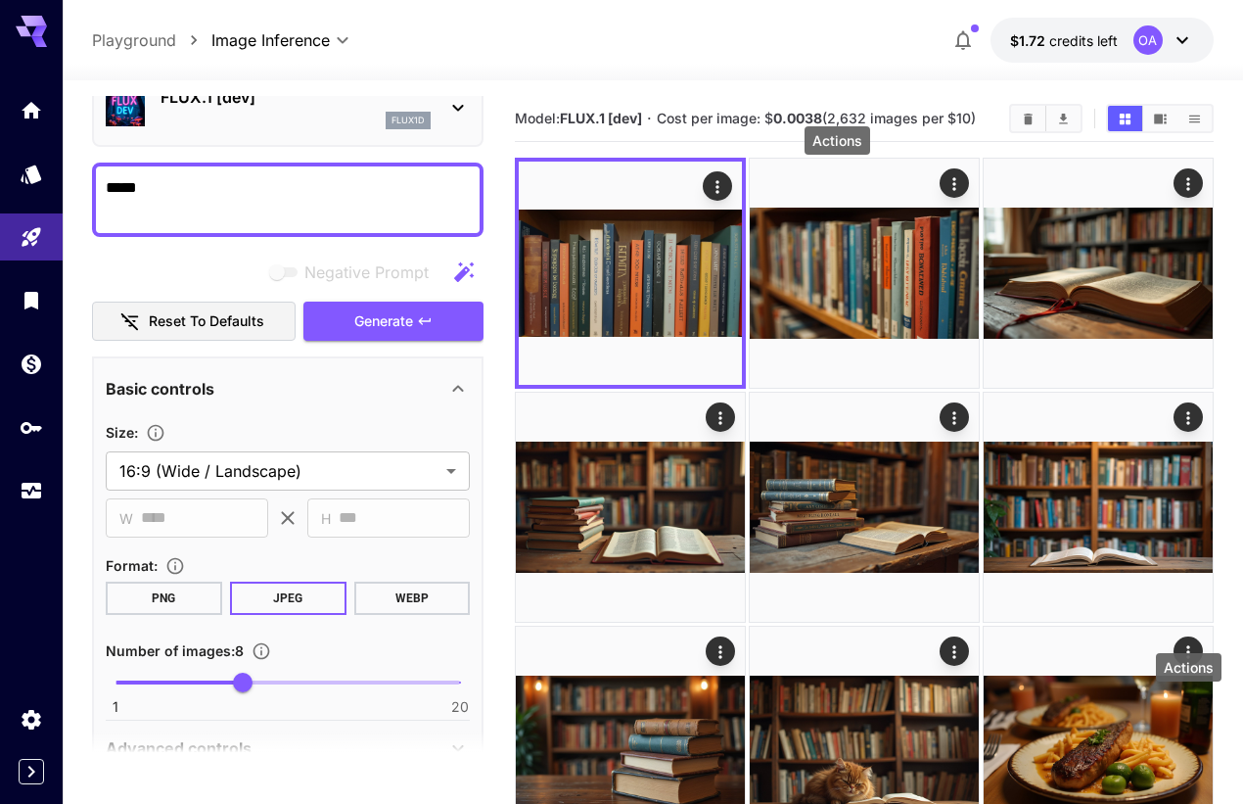
click at [944, 182] on icon "Actions" at bounding box center [954, 184] width 20 height 20
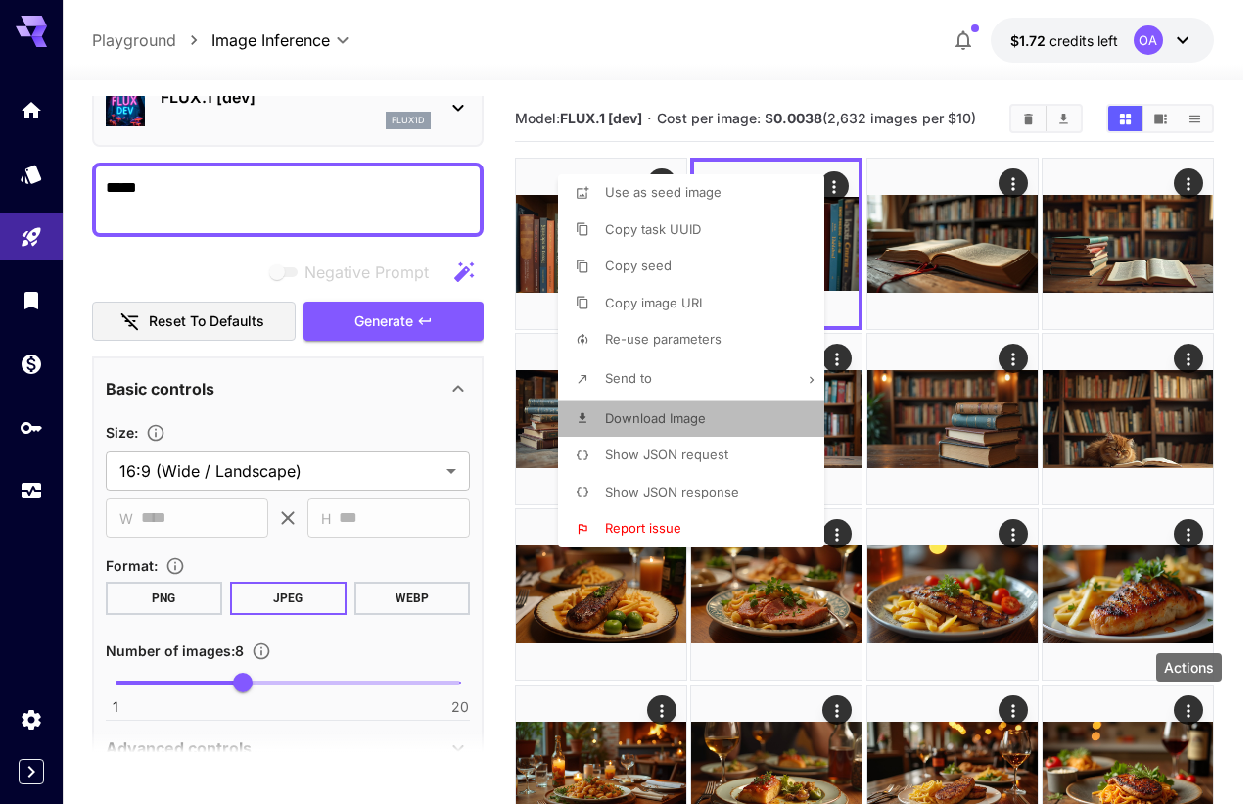
click at [679, 418] on span "Download Image" at bounding box center [655, 418] width 101 height 16
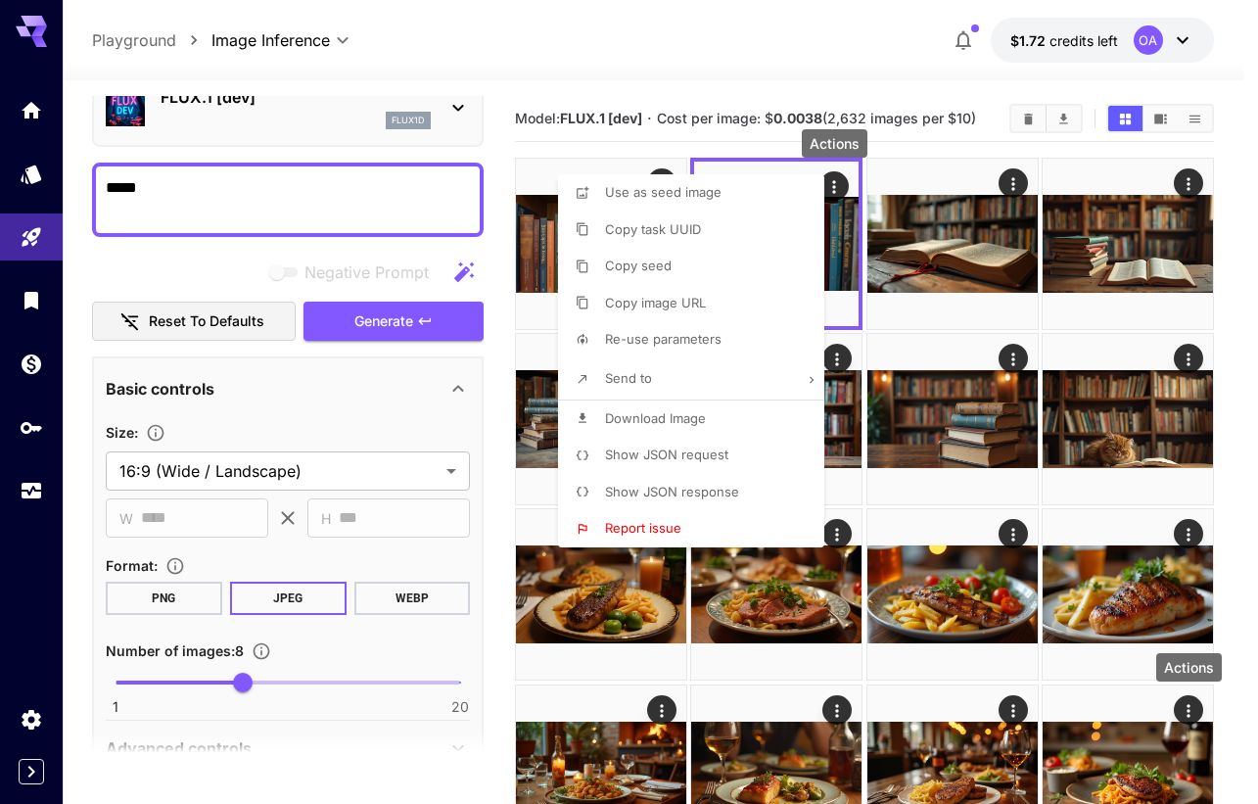
click at [1016, 179] on div at bounding box center [629, 402] width 1258 height 804
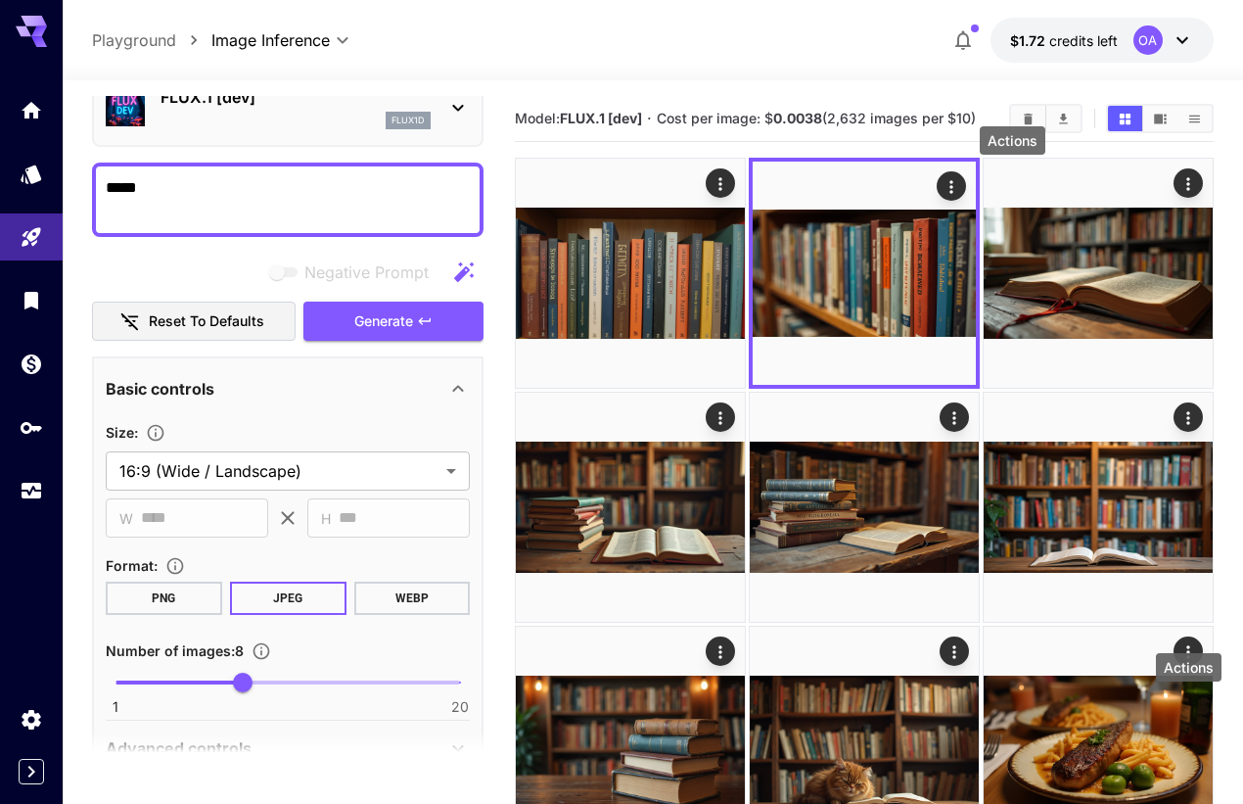
click at [1178, 179] on icon "Actions" at bounding box center [1188, 184] width 20 height 20
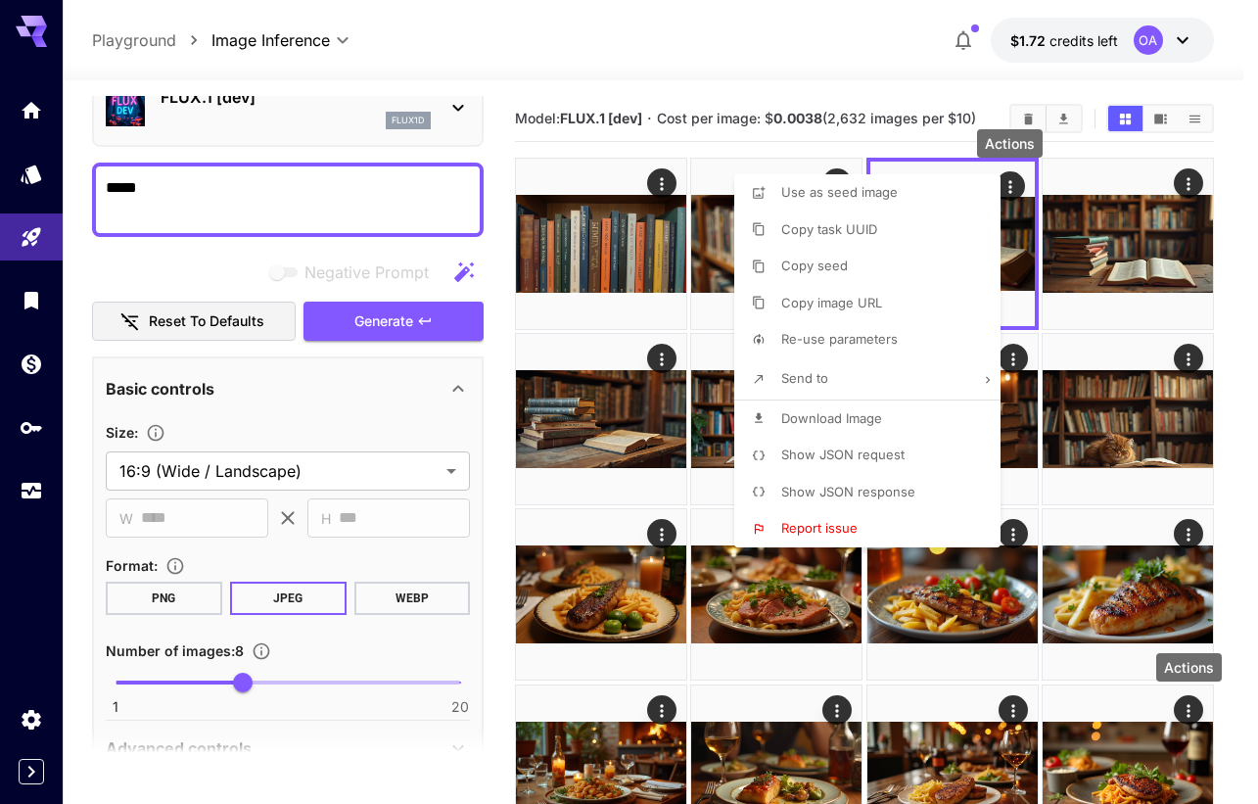
click at [829, 410] on span "Download Image" at bounding box center [831, 418] width 101 height 16
click at [1195, 186] on div at bounding box center [629, 402] width 1258 height 804
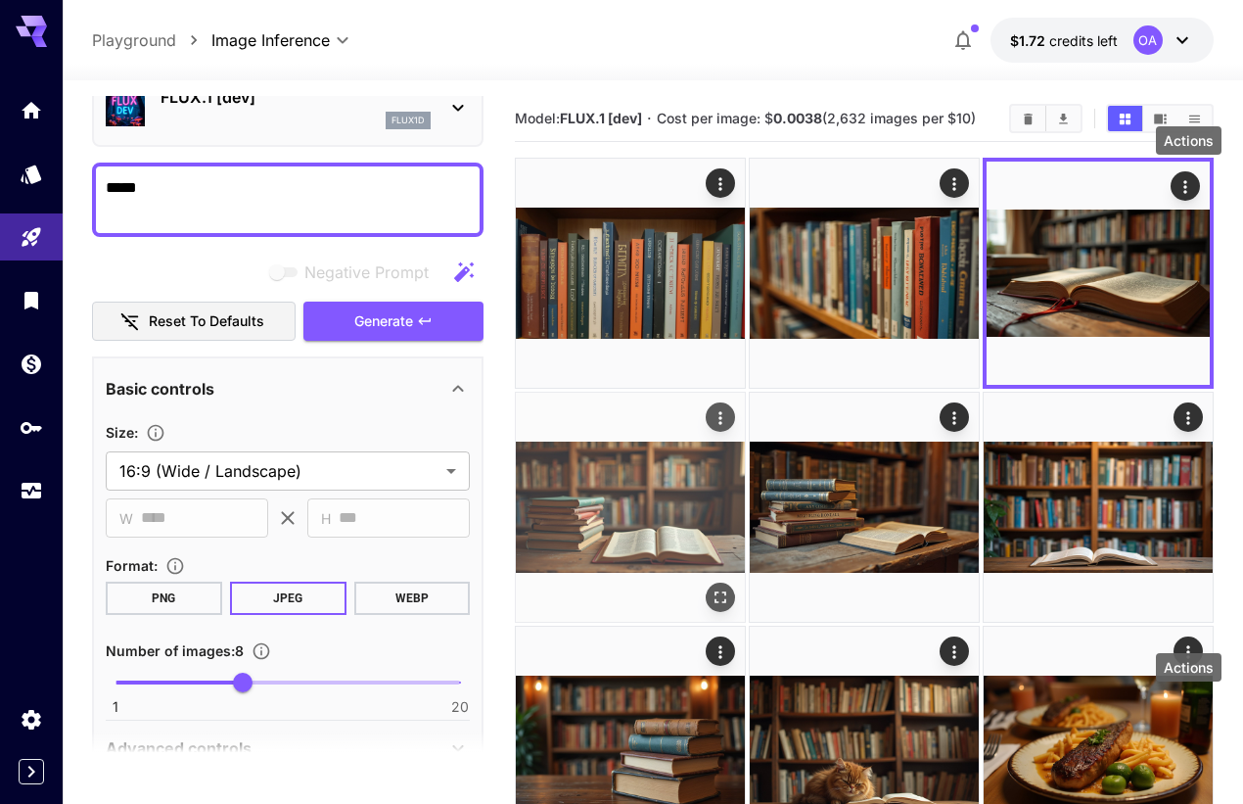
click at [730, 408] on icon "Actions" at bounding box center [721, 418] width 20 height 20
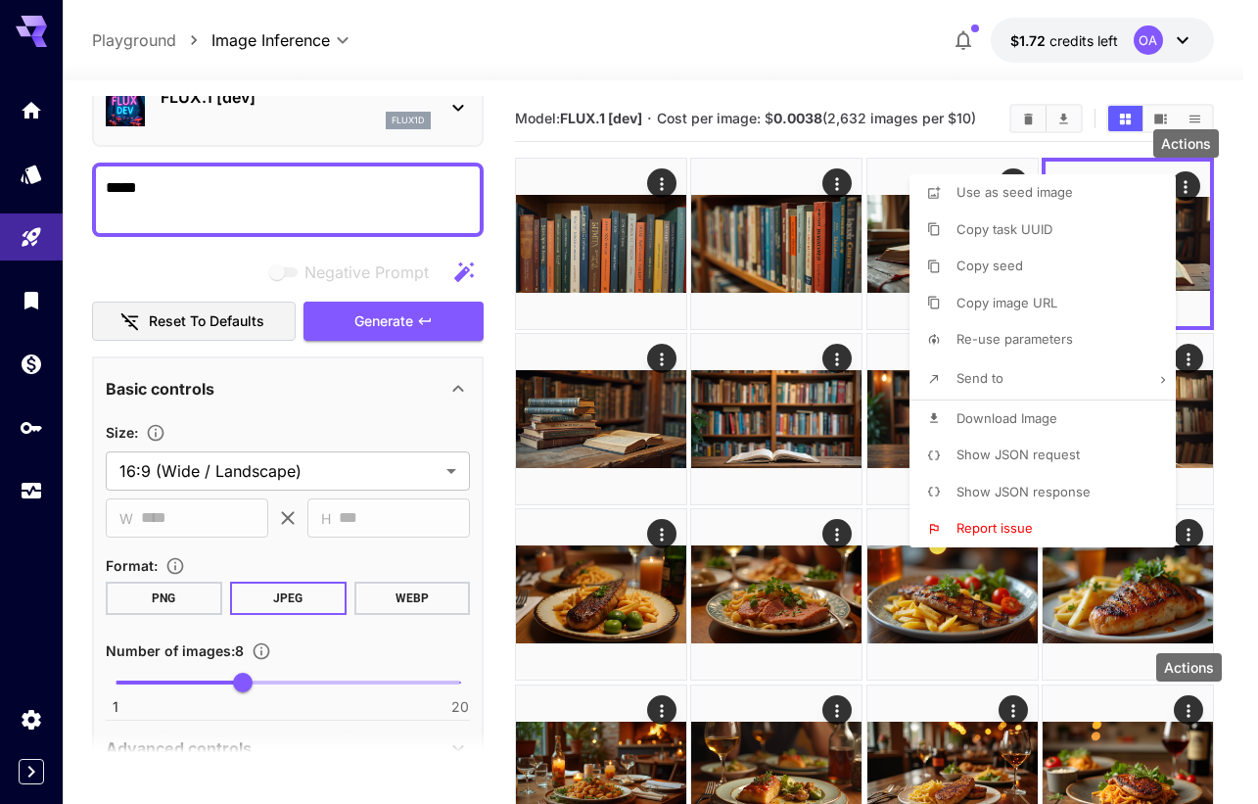
click at [1031, 420] on span "Download Image" at bounding box center [1006, 418] width 101 height 16
click at [667, 359] on div at bounding box center [629, 402] width 1258 height 804
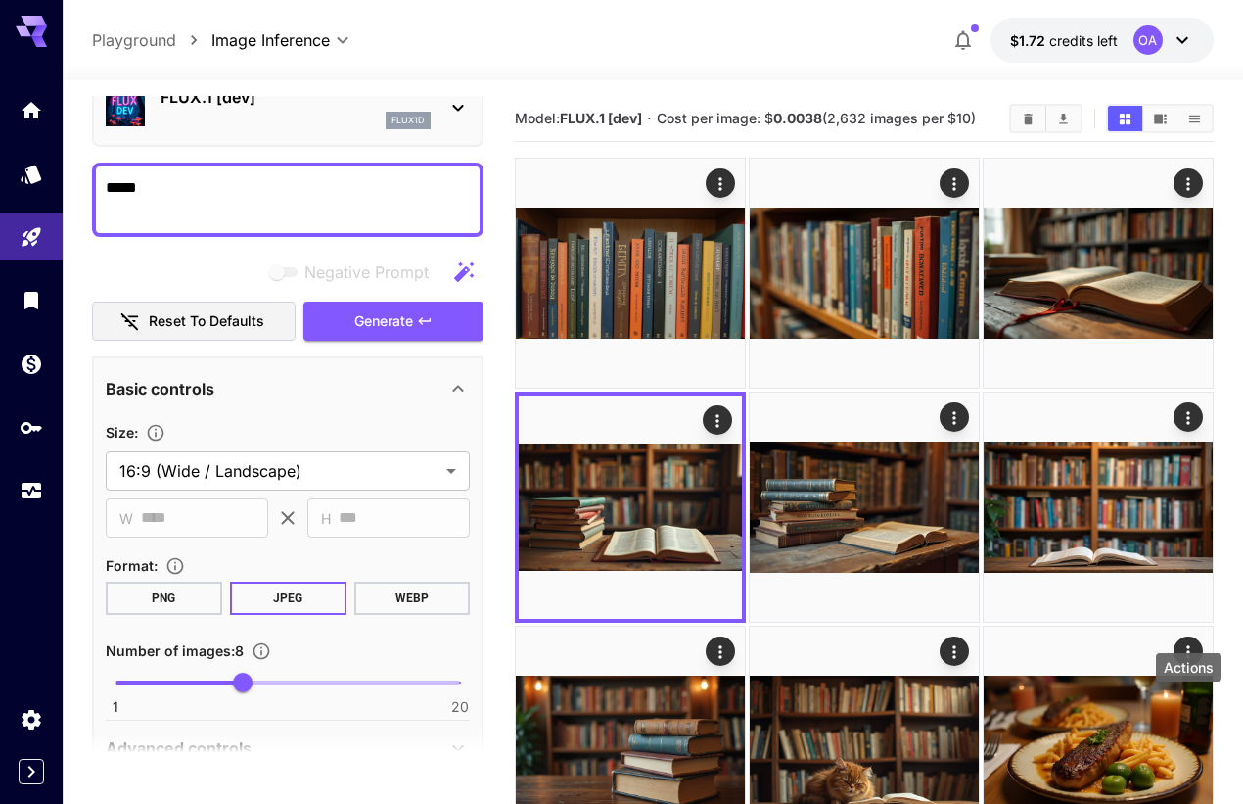
click at [667, 359] on div at bounding box center [621, 402] width 1243 height 804
click at [944, 408] on icon "Actions" at bounding box center [954, 418] width 20 height 20
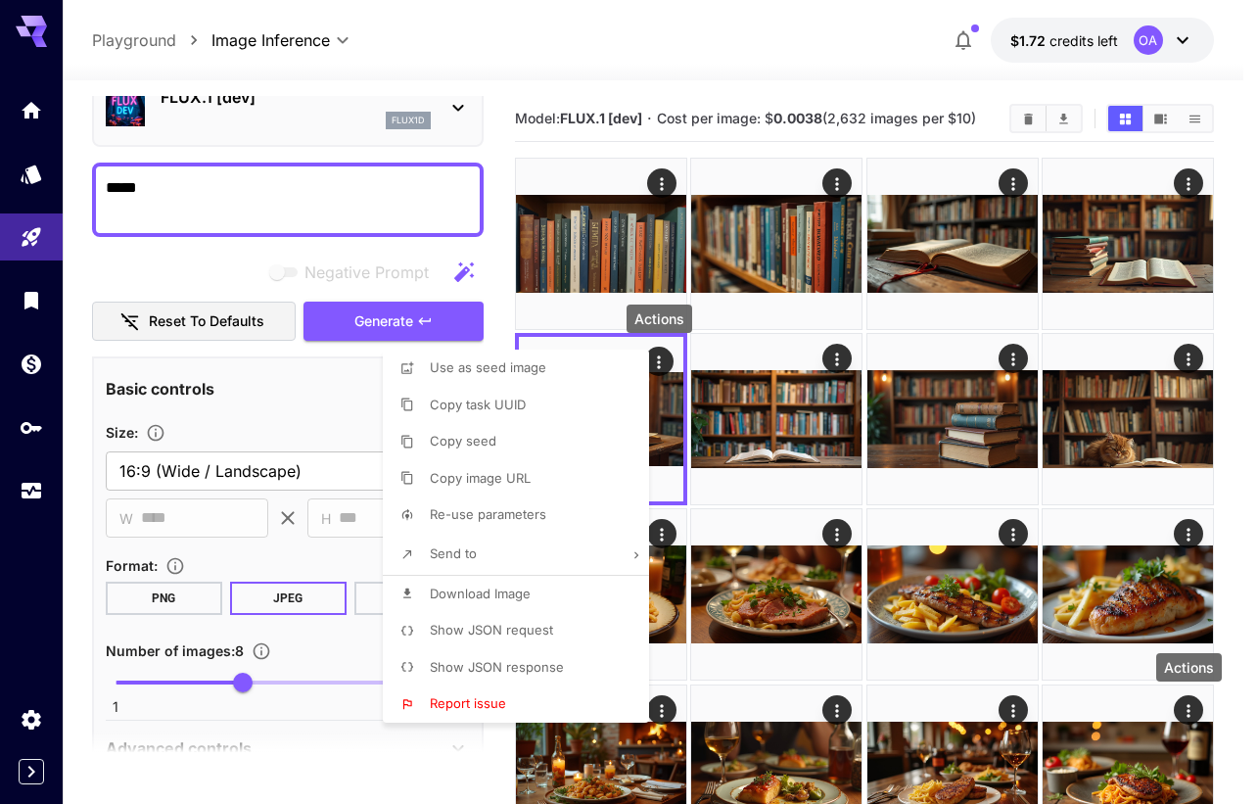
drag, startPoint x: 499, startPoint y: 591, endPoint x: 536, endPoint y: 574, distance: 41.2
click at [500, 591] on span "Download Image" at bounding box center [480, 593] width 101 height 16
click at [846, 359] on div at bounding box center [629, 402] width 1258 height 804
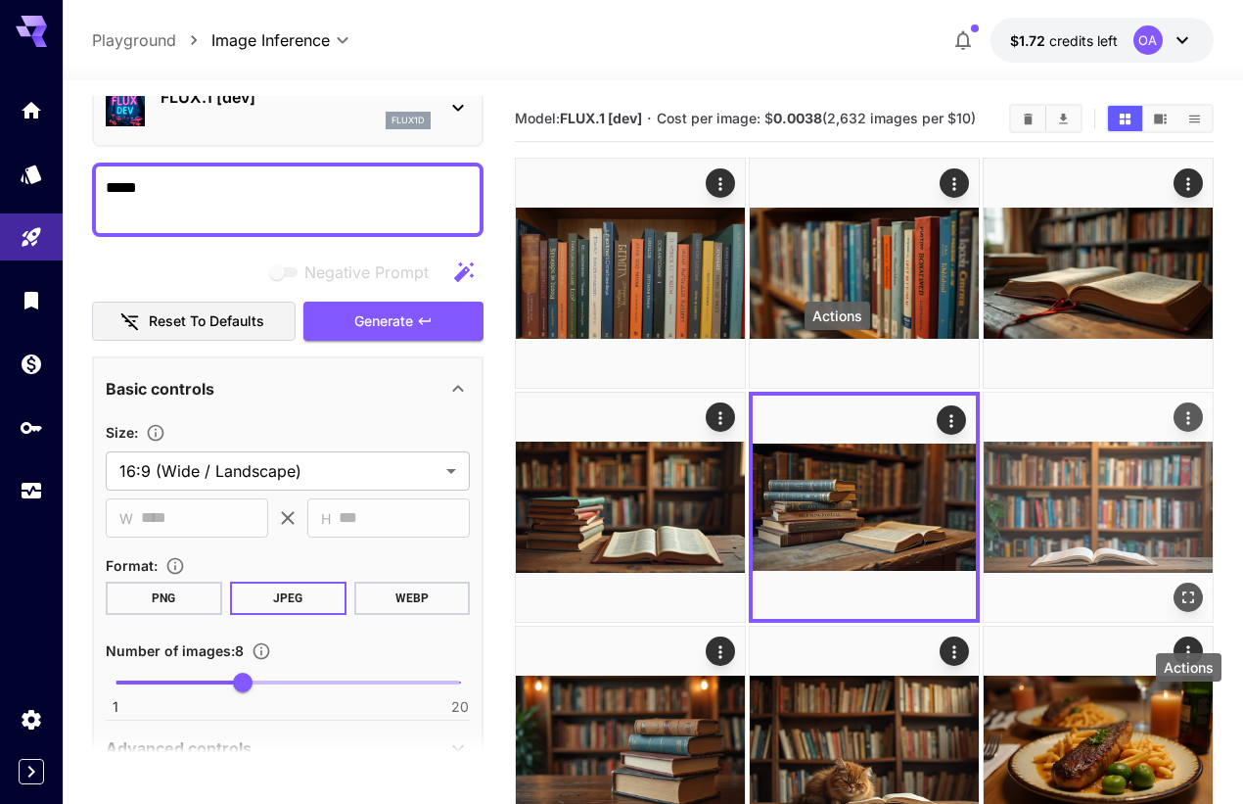
click at [1178, 408] on icon "Actions" at bounding box center [1188, 418] width 20 height 20
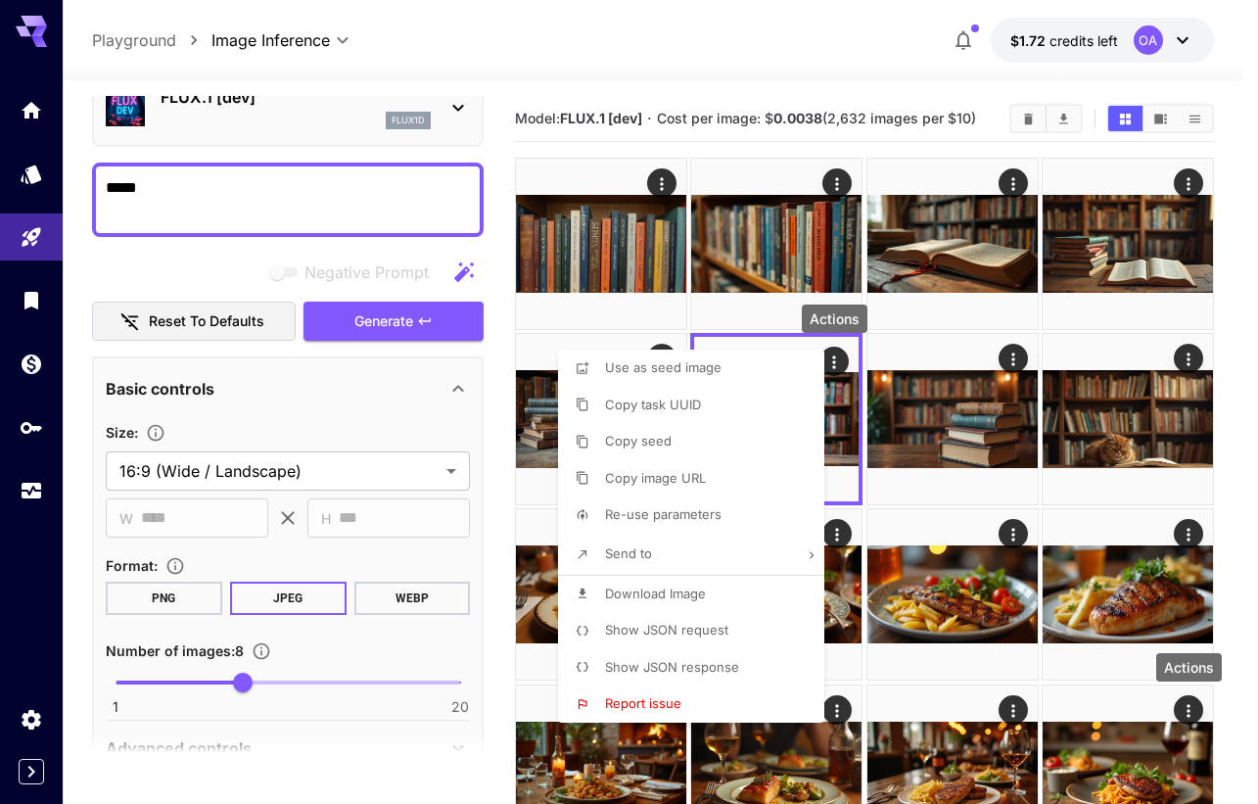
click at [719, 590] on li "Download Image" at bounding box center [697, 593] width 278 height 37
click at [1009, 363] on div at bounding box center [629, 402] width 1258 height 804
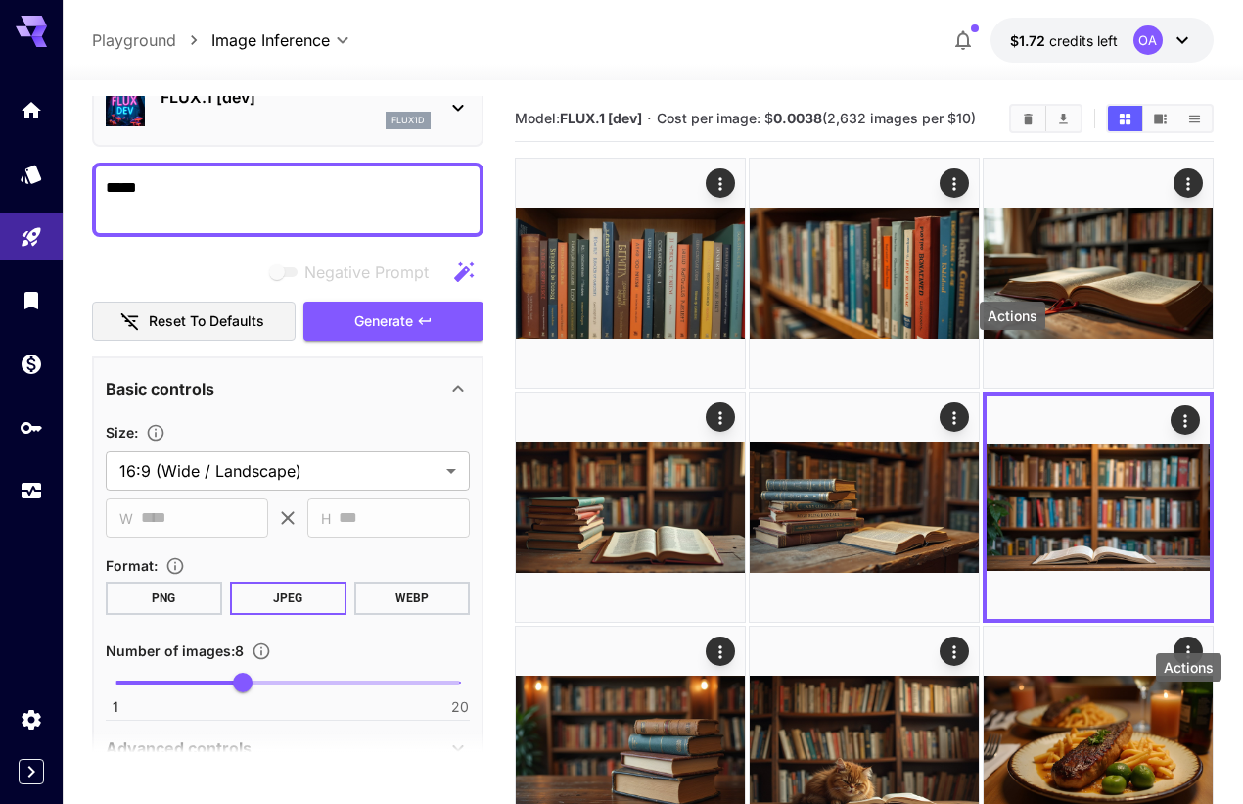
click at [730, 642] on icon "Actions" at bounding box center [721, 652] width 20 height 20
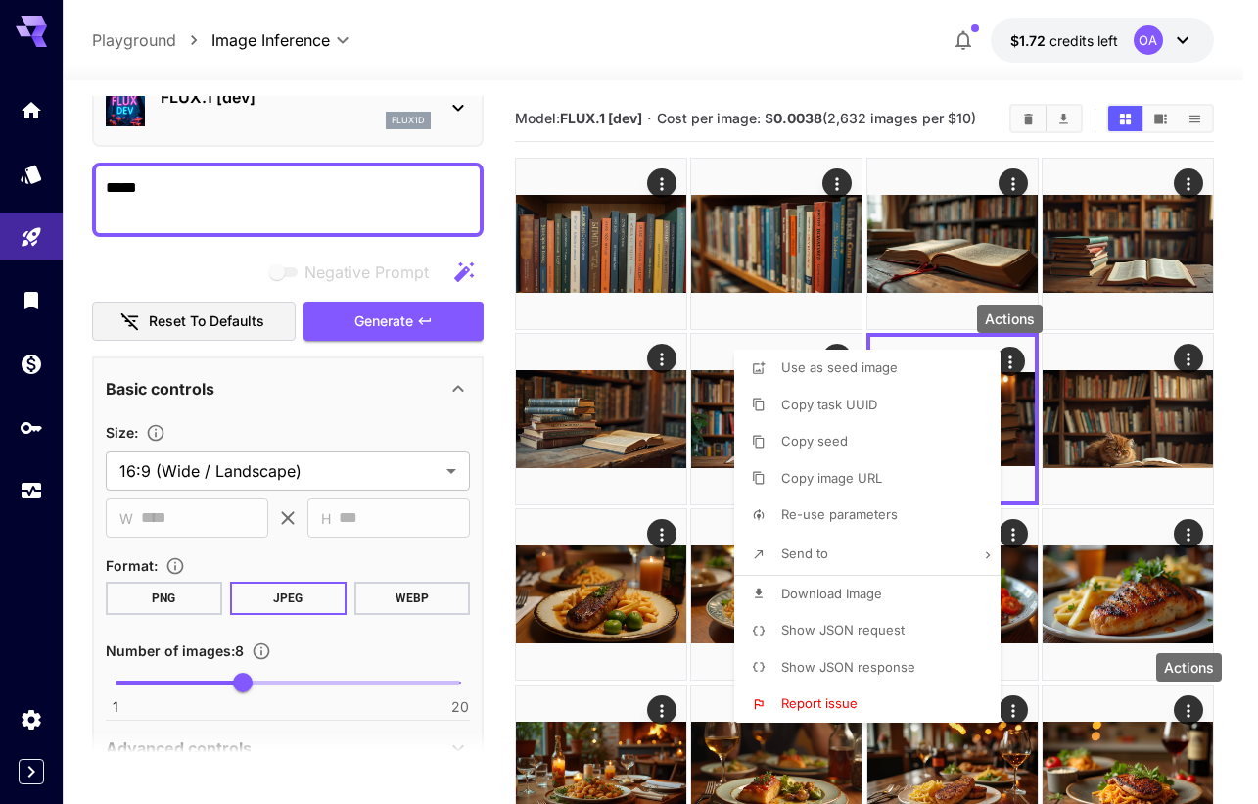
click at [883, 597] on li "Download Image" at bounding box center [873, 593] width 278 height 37
click at [1185, 357] on div at bounding box center [629, 402] width 1258 height 804
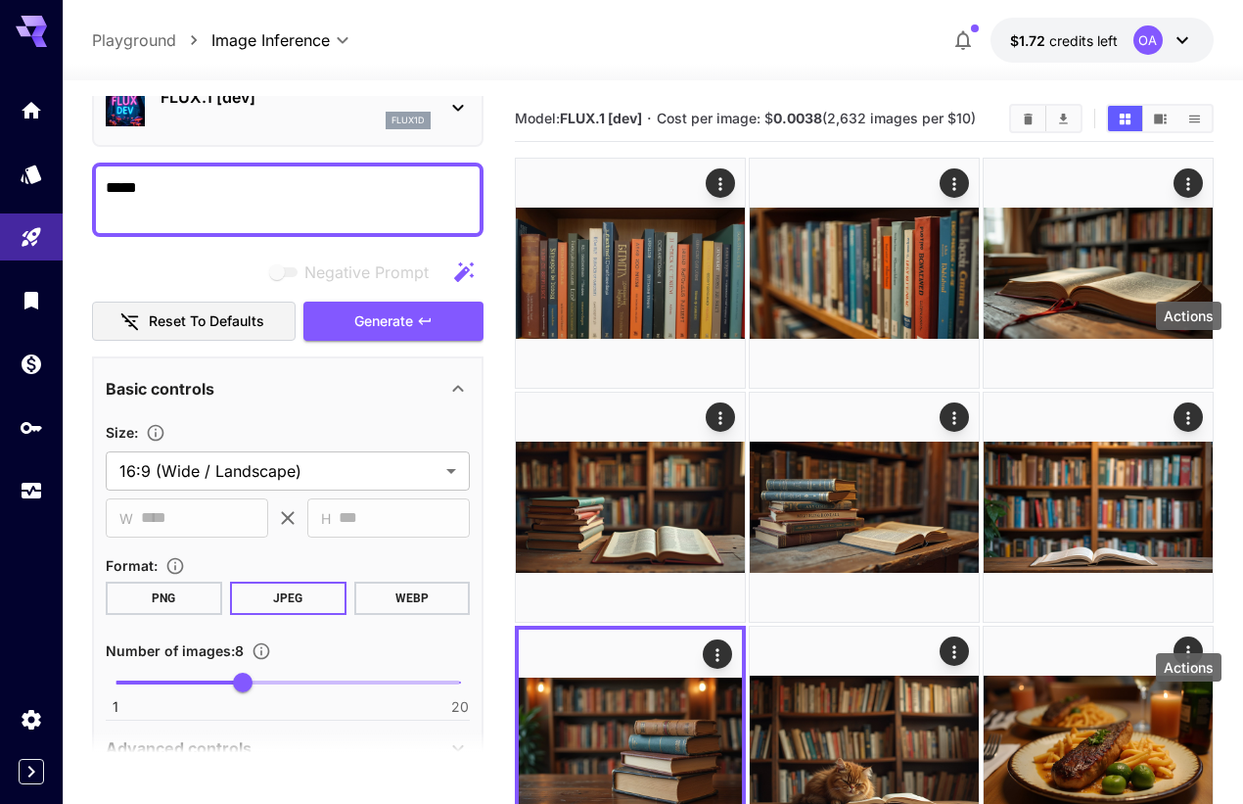
click at [955, 645] on icon "Actions" at bounding box center [953, 651] width 3 height 13
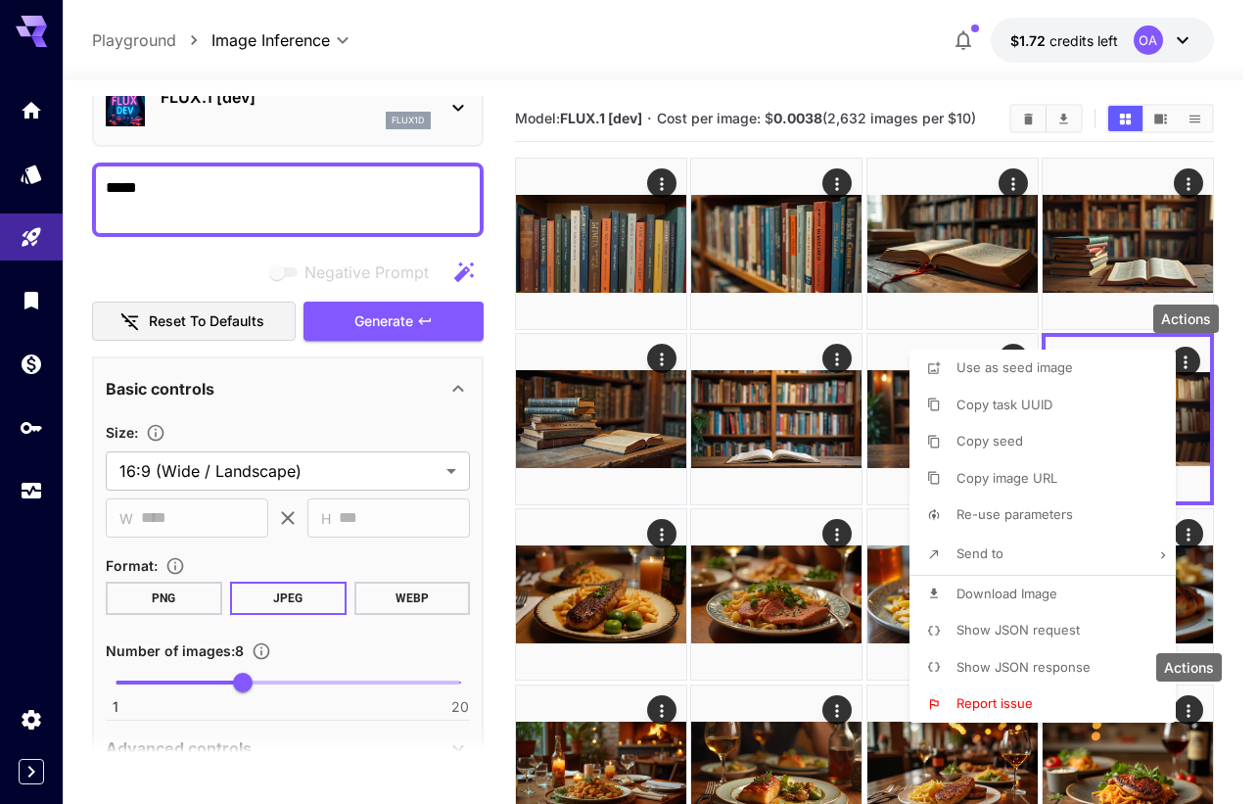
click at [1040, 585] on span "Download Image" at bounding box center [1006, 593] width 101 height 16
click at [1234, 469] on div at bounding box center [629, 402] width 1258 height 804
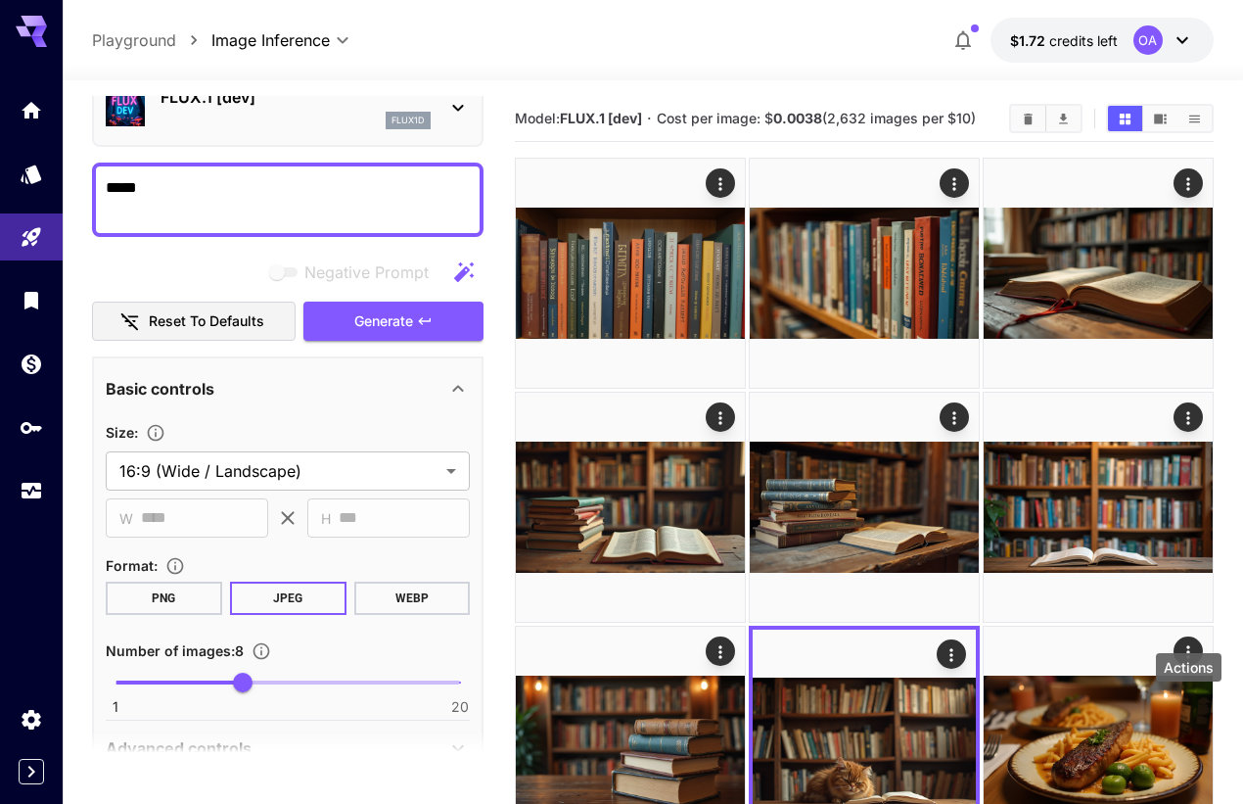
click at [150, 186] on textarea "*****" at bounding box center [288, 199] width 364 height 47
paste textarea "**"
type textarea "*******"
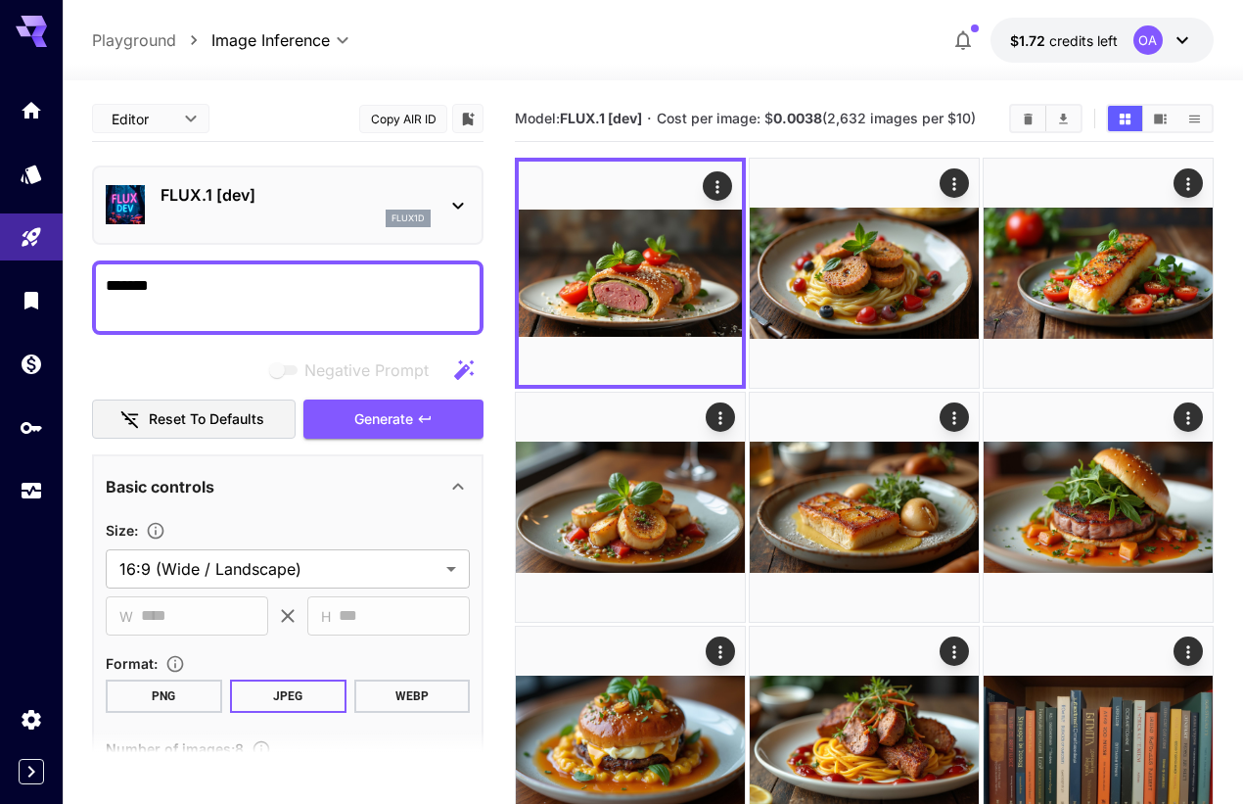
scroll to position [98, 0]
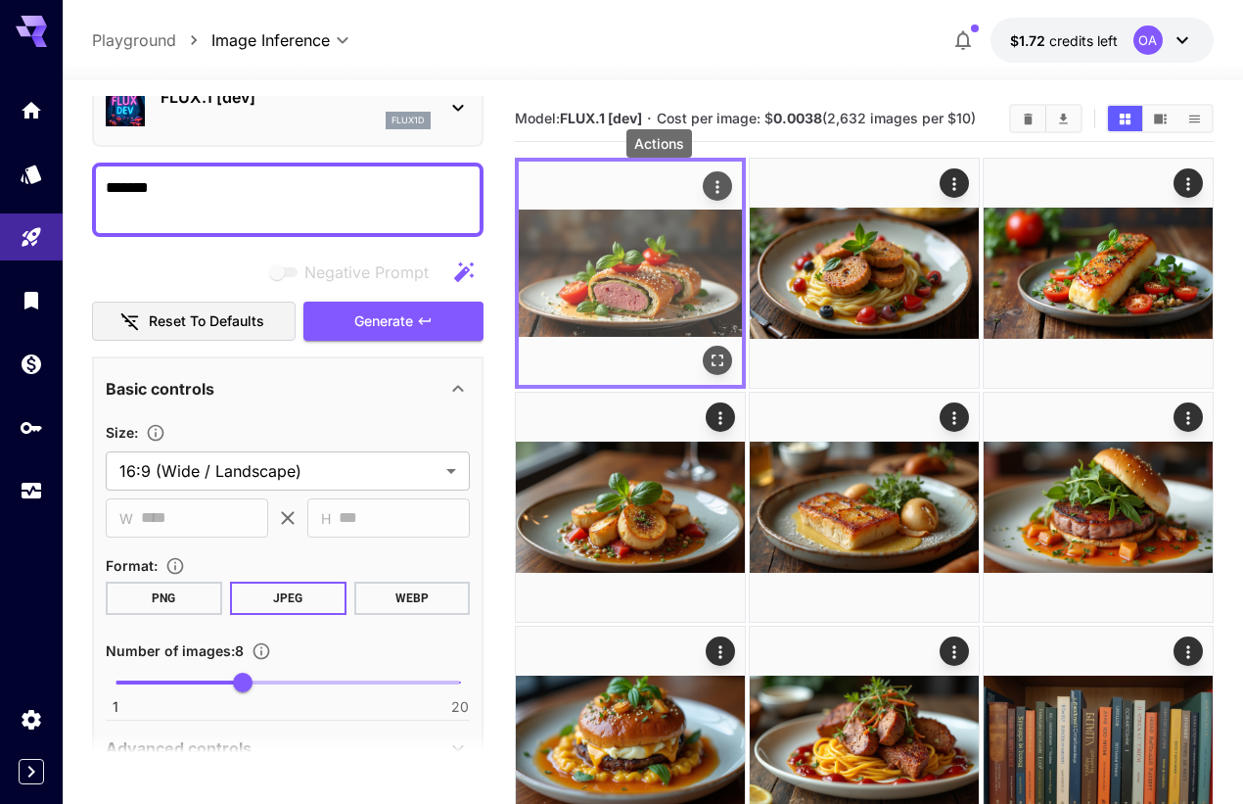
type textarea "*******"
click at [708, 182] on icon "Actions" at bounding box center [718, 187] width 20 height 20
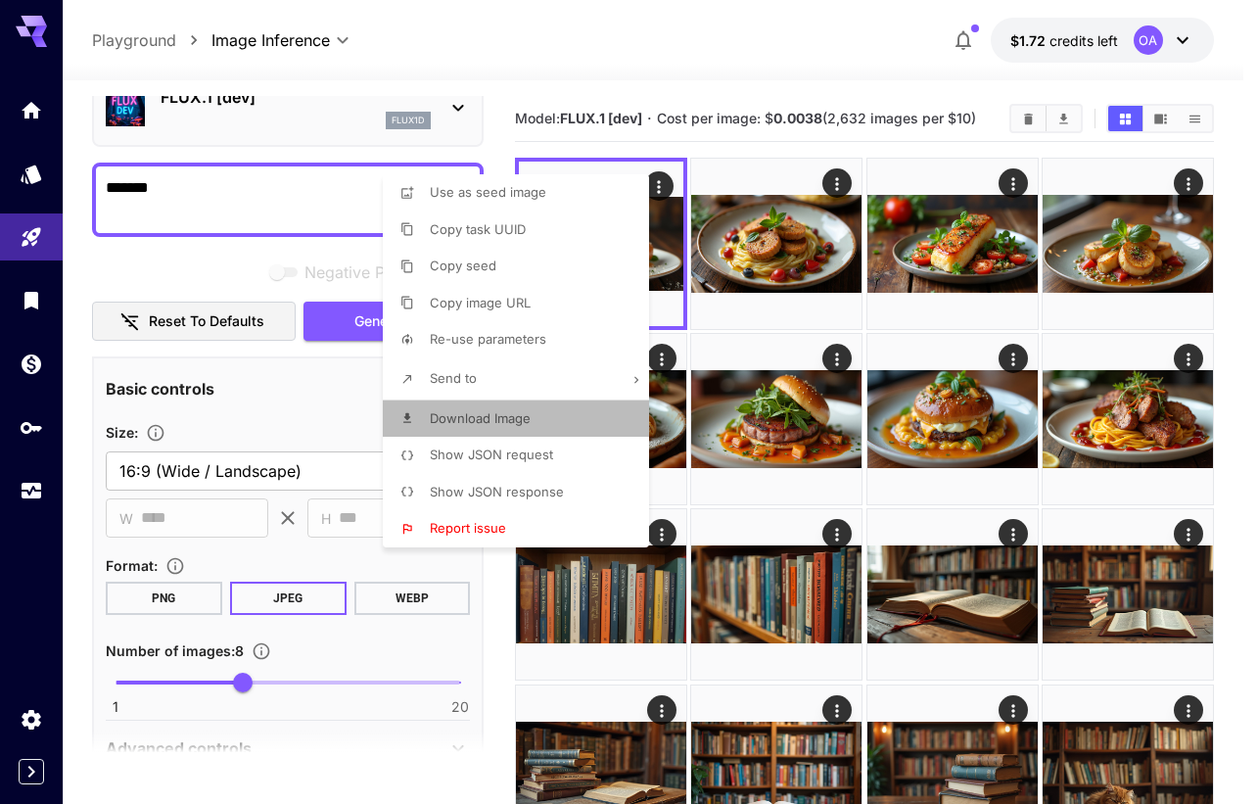
click at [527, 419] on span "Download Image" at bounding box center [480, 418] width 101 height 16
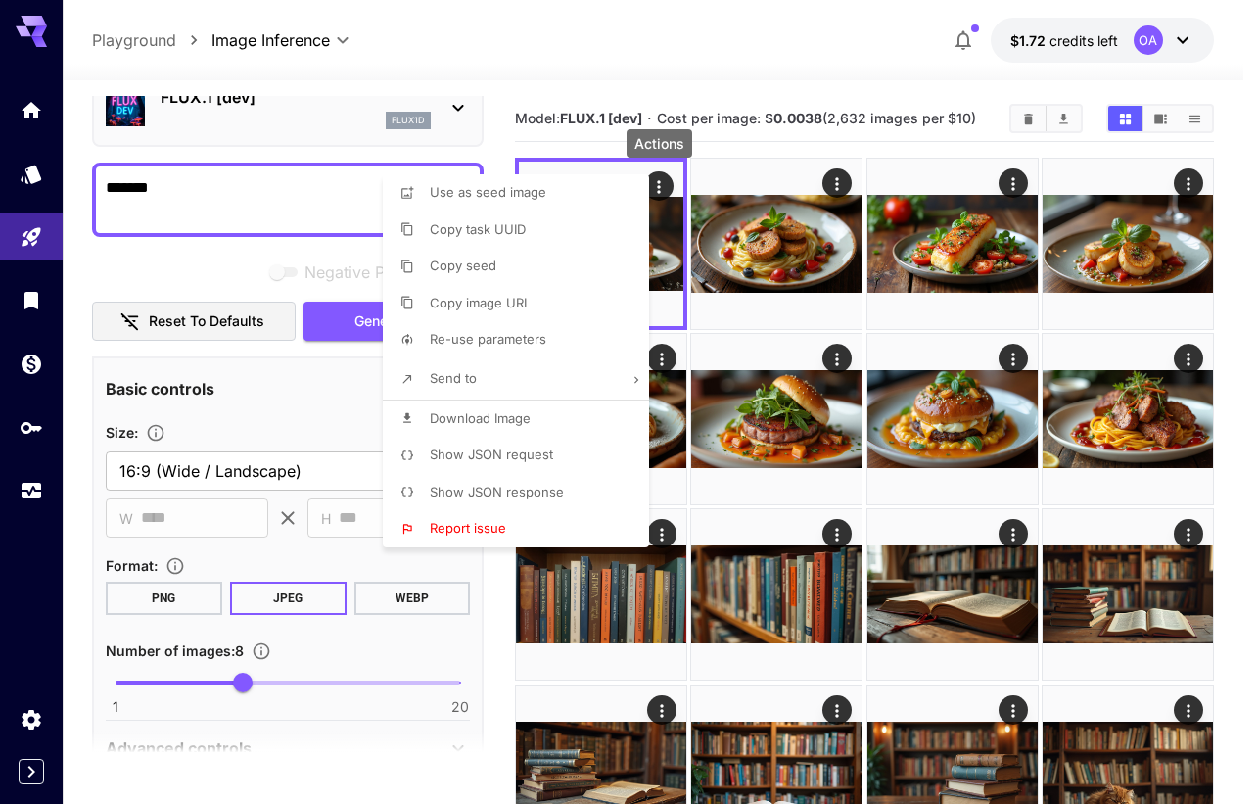
click at [831, 181] on div at bounding box center [629, 402] width 1258 height 804
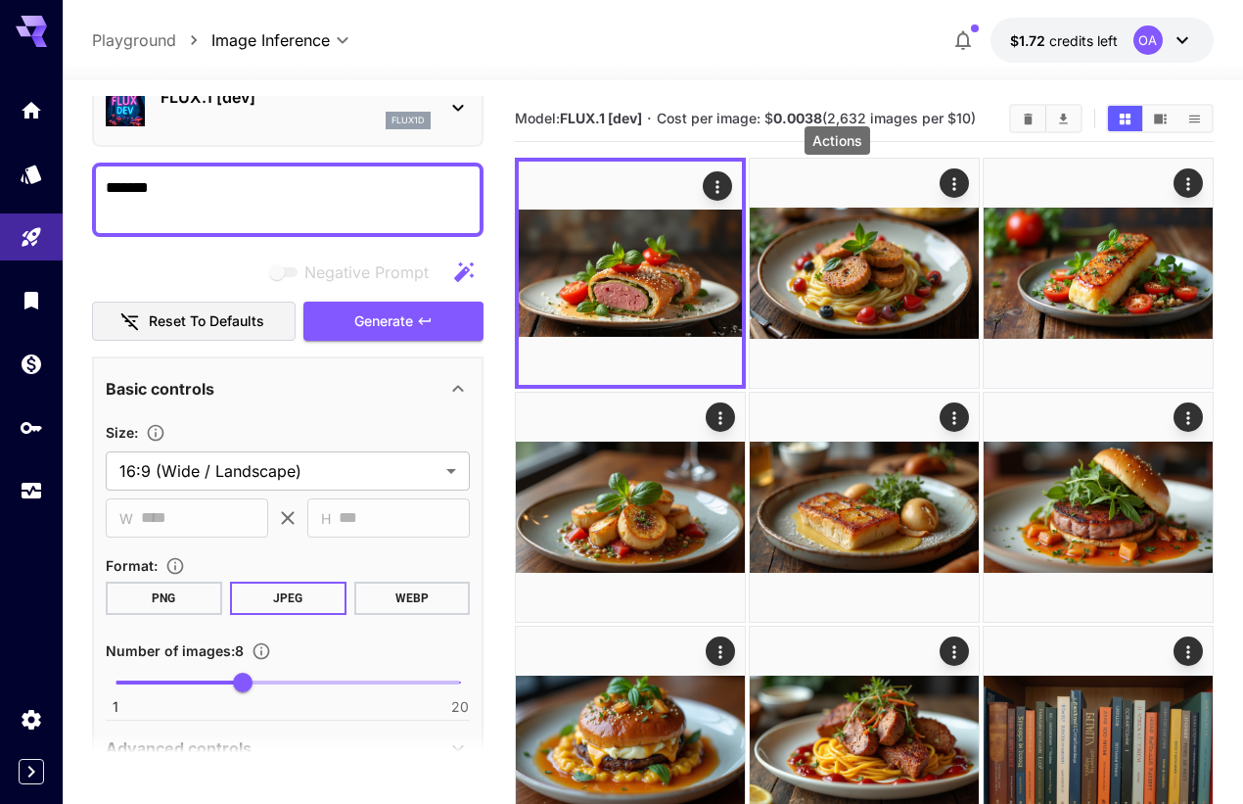
click at [944, 181] on icon "Actions" at bounding box center [954, 184] width 20 height 20
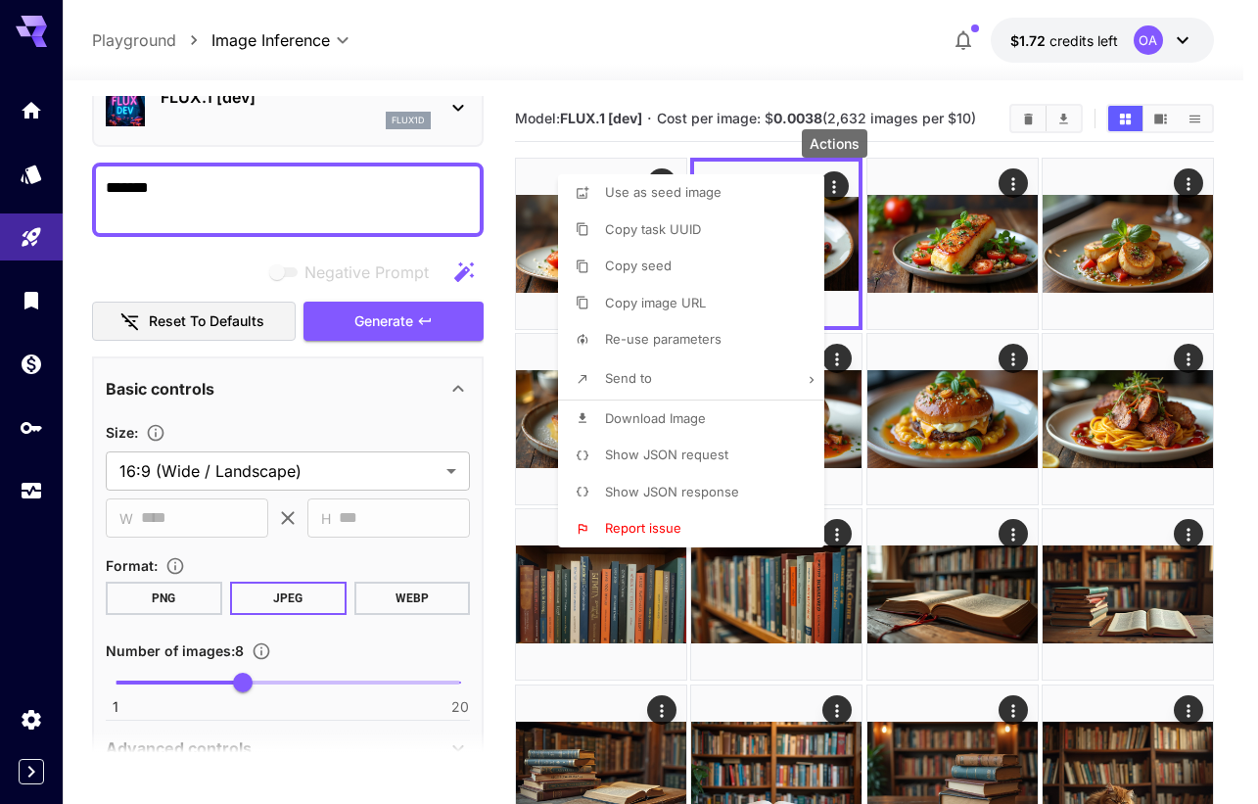
click at [679, 419] on span "Download Image" at bounding box center [655, 418] width 101 height 16
click at [1020, 177] on div at bounding box center [629, 402] width 1258 height 804
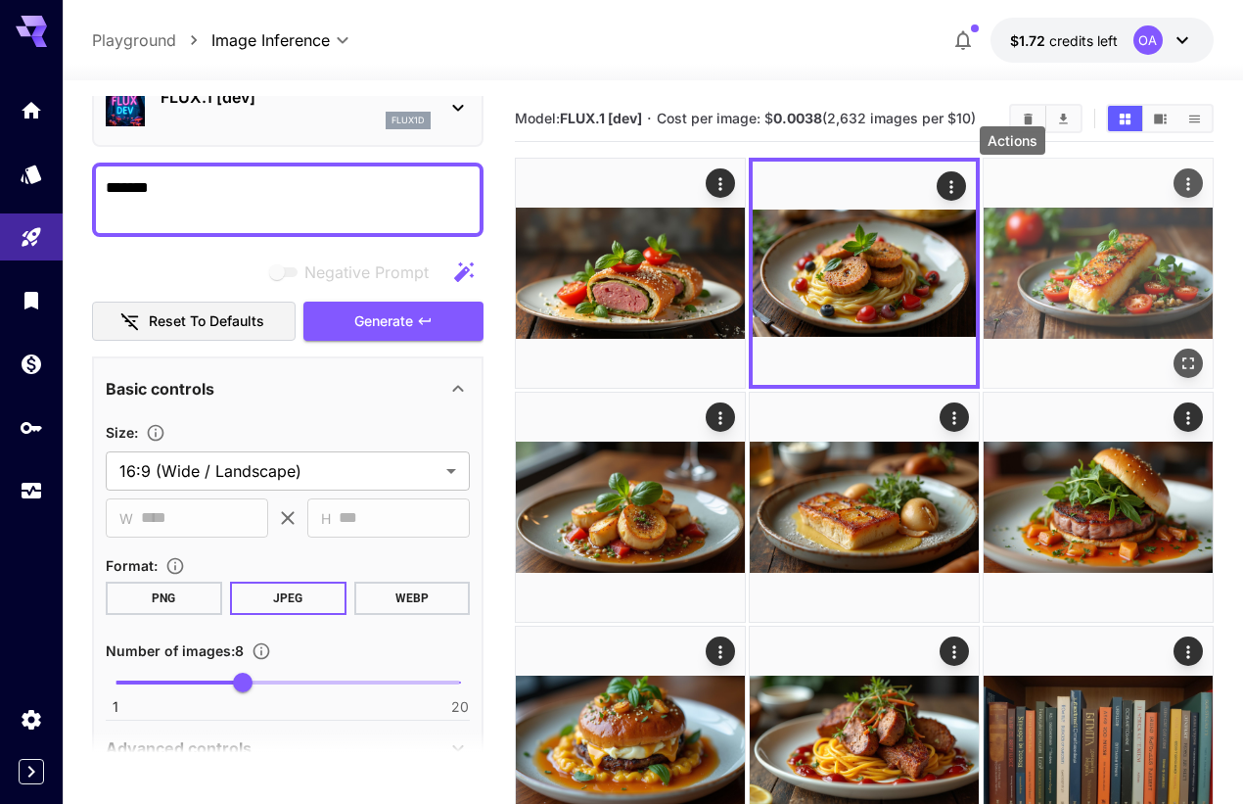
click at [1178, 177] on icon "Actions" at bounding box center [1188, 184] width 20 height 20
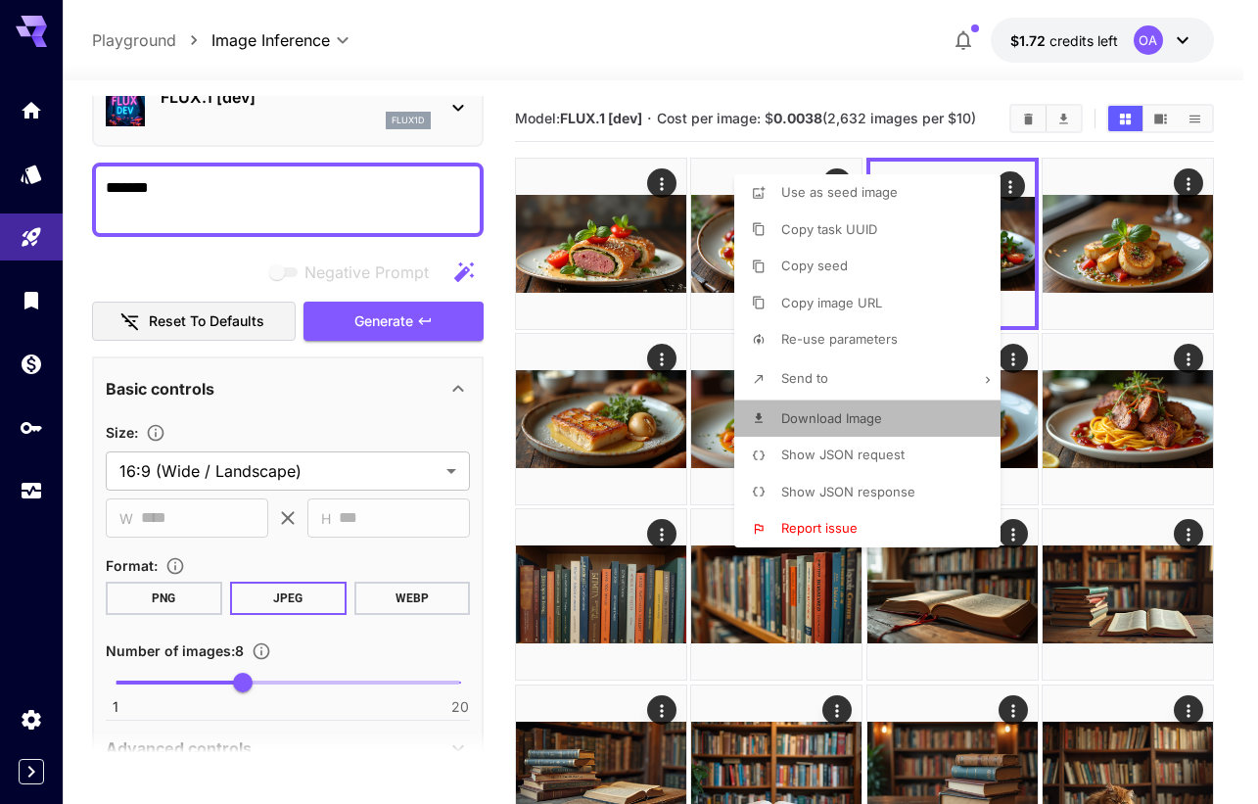
click at [861, 416] on span "Download Image" at bounding box center [831, 418] width 101 height 16
click at [1191, 179] on div at bounding box center [629, 402] width 1258 height 804
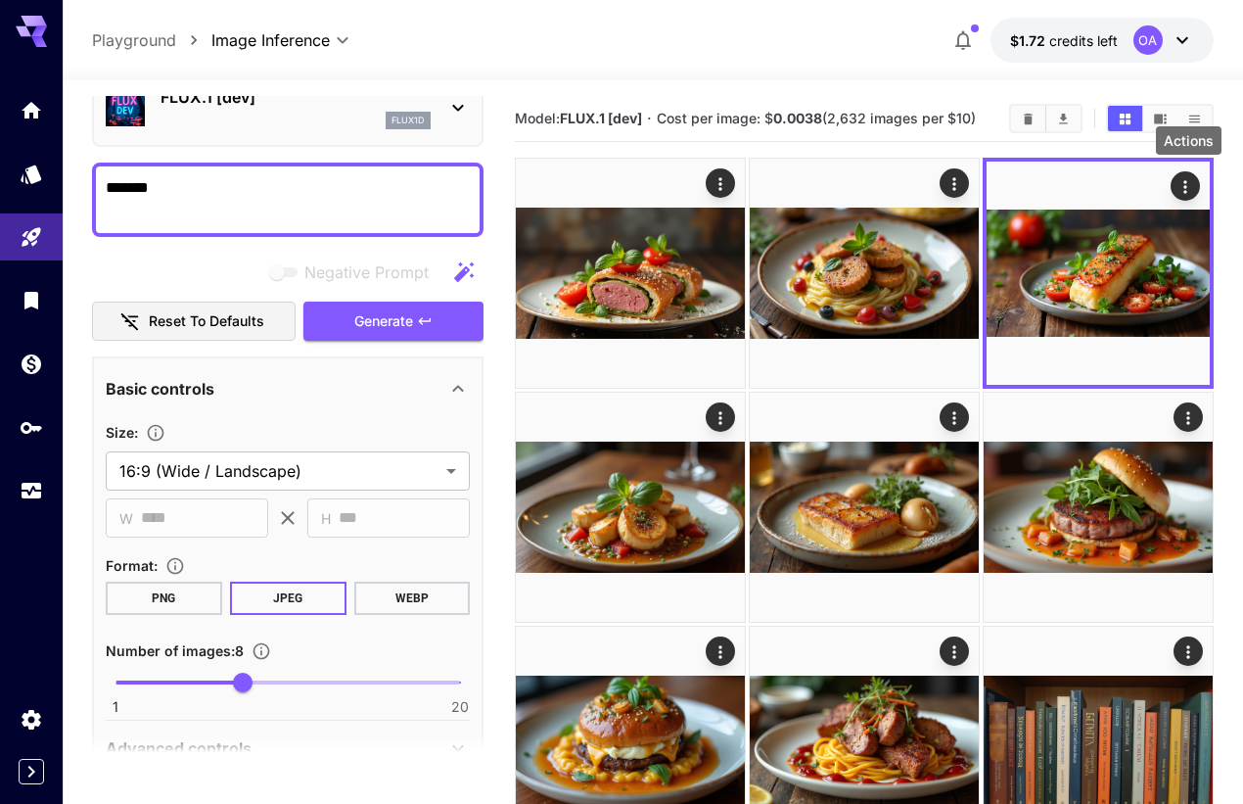
click at [730, 408] on icon "Actions" at bounding box center [721, 418] width 20 height 20
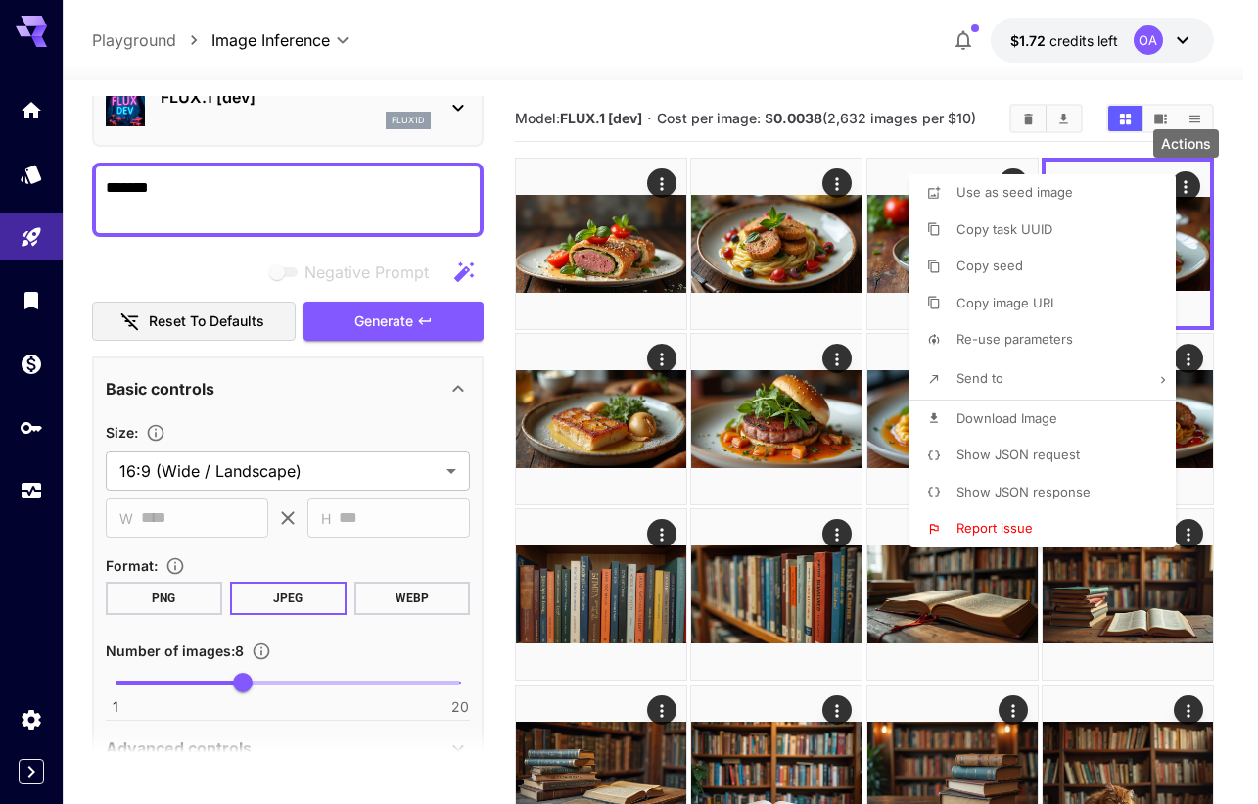
click at [1042, 413] on span "Download Image" at bounding box center [1006, 418] width 101 height 16
click at [665, 352] on div at bounding box center [629, 402] width 1258 height 804
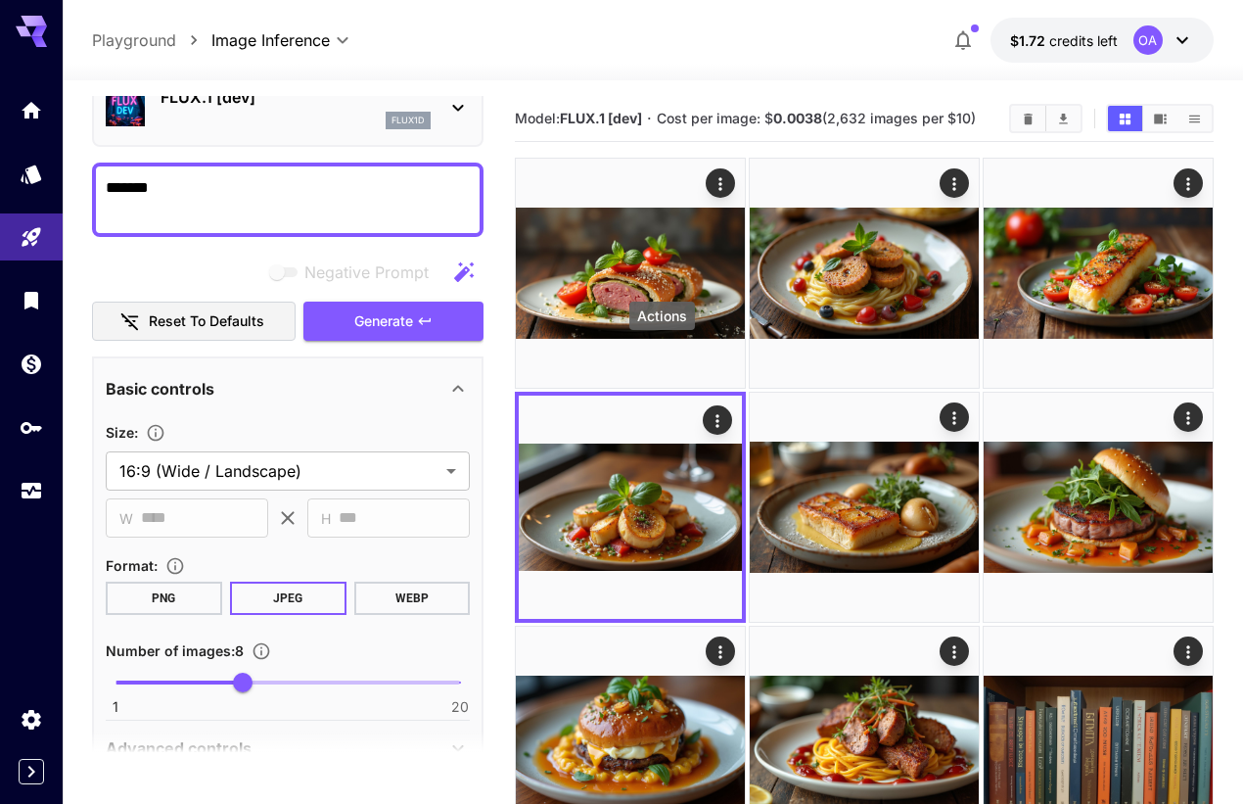
click at [944, 408] on icon "Actions" at bounding box center [954, 418] width 20 height 20
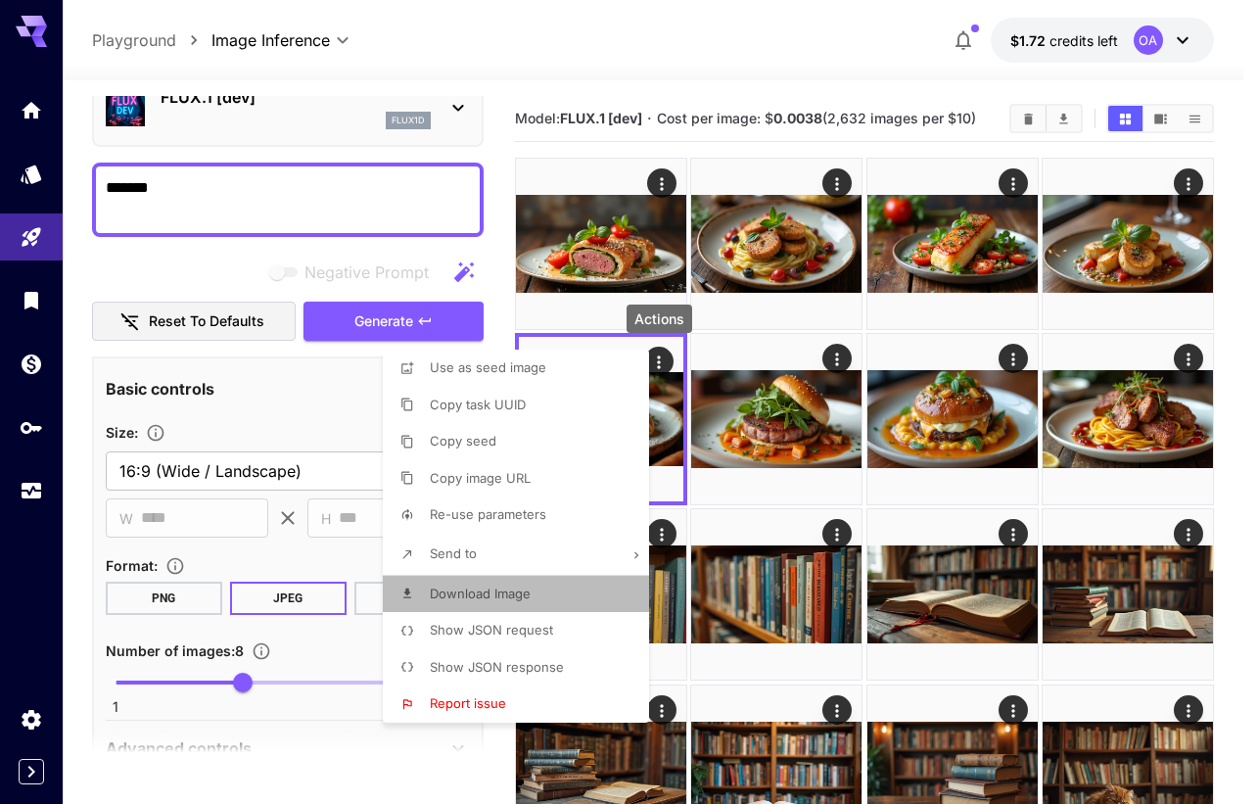
click at [517, 591] on span "Download Image" at bounding box center [480, 593] width 101 height 16
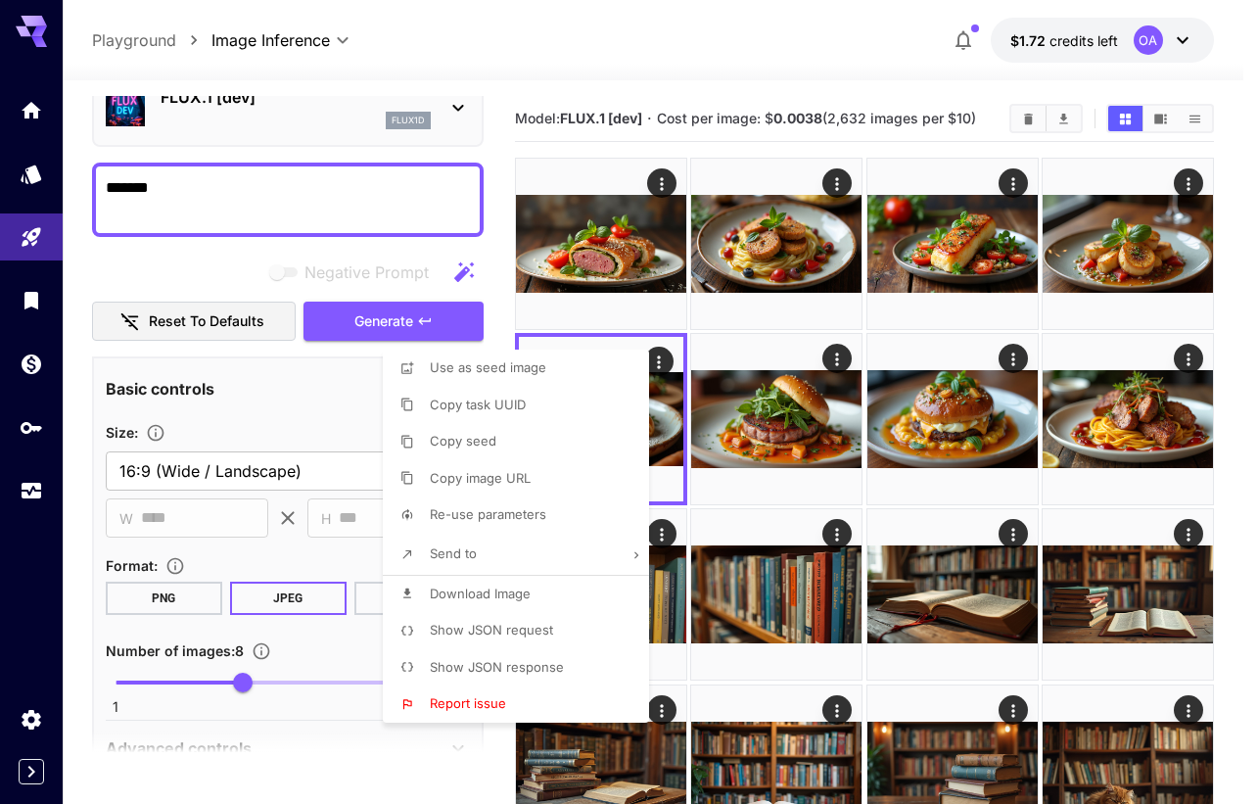
click at [841, 360] on div at bounding box center [629, 402] width 1258 height 804
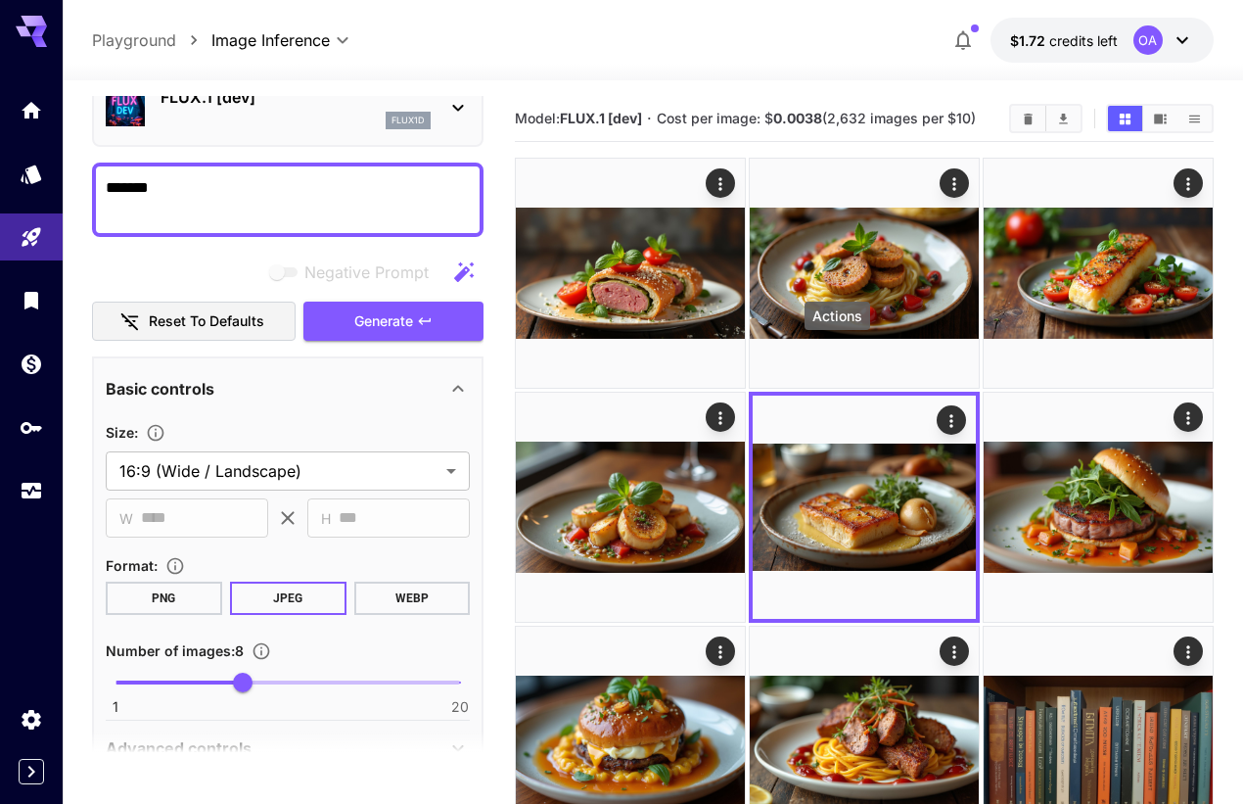
click at [1178, 408] on icon "Actions" at bounding box center [1188, 418] width 20 height 20
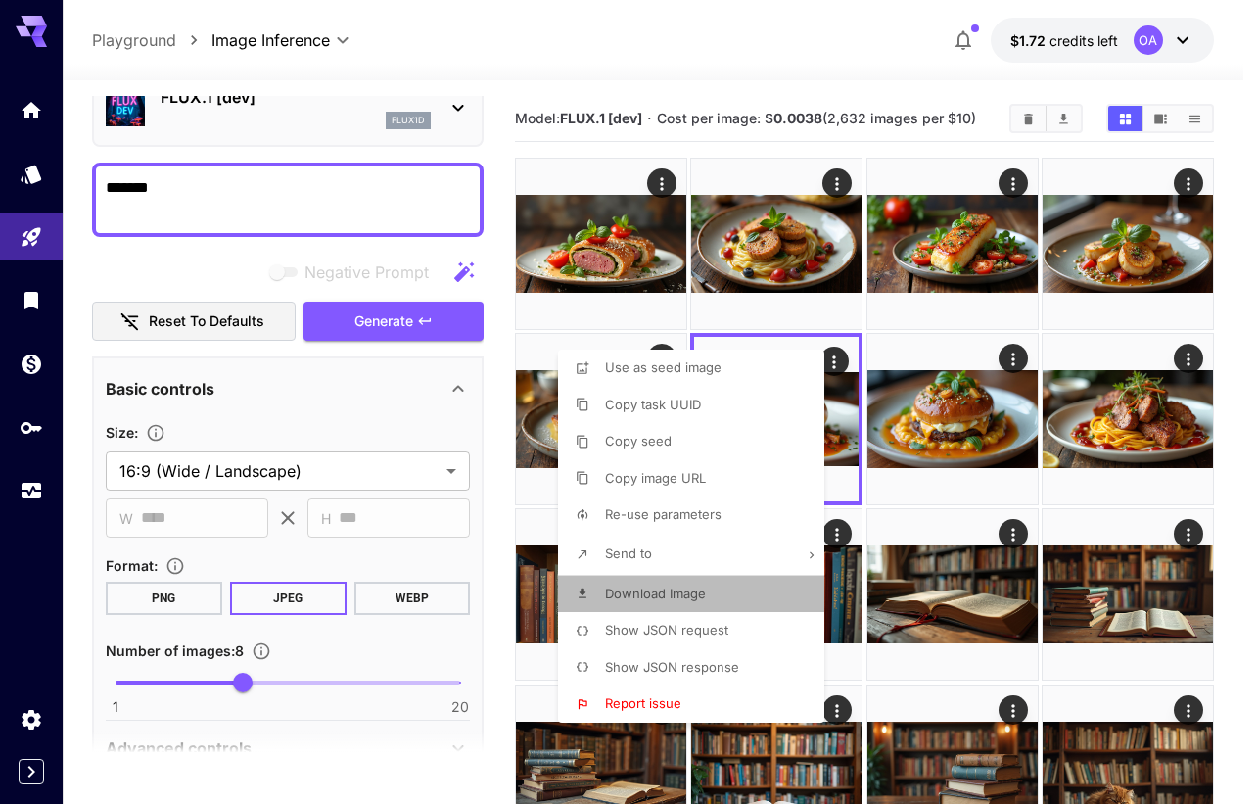
drag, startPoint x: 683, startPoint y: 585, endPoint x: 710, endPoint y: 576, distance: 27.9
click at [689, 585] on span "Download Image" at bounding box center [655, 593] width 101 height 16
click at [1015, 358] on div at bounding box center [629, 402] width 1258 height 804
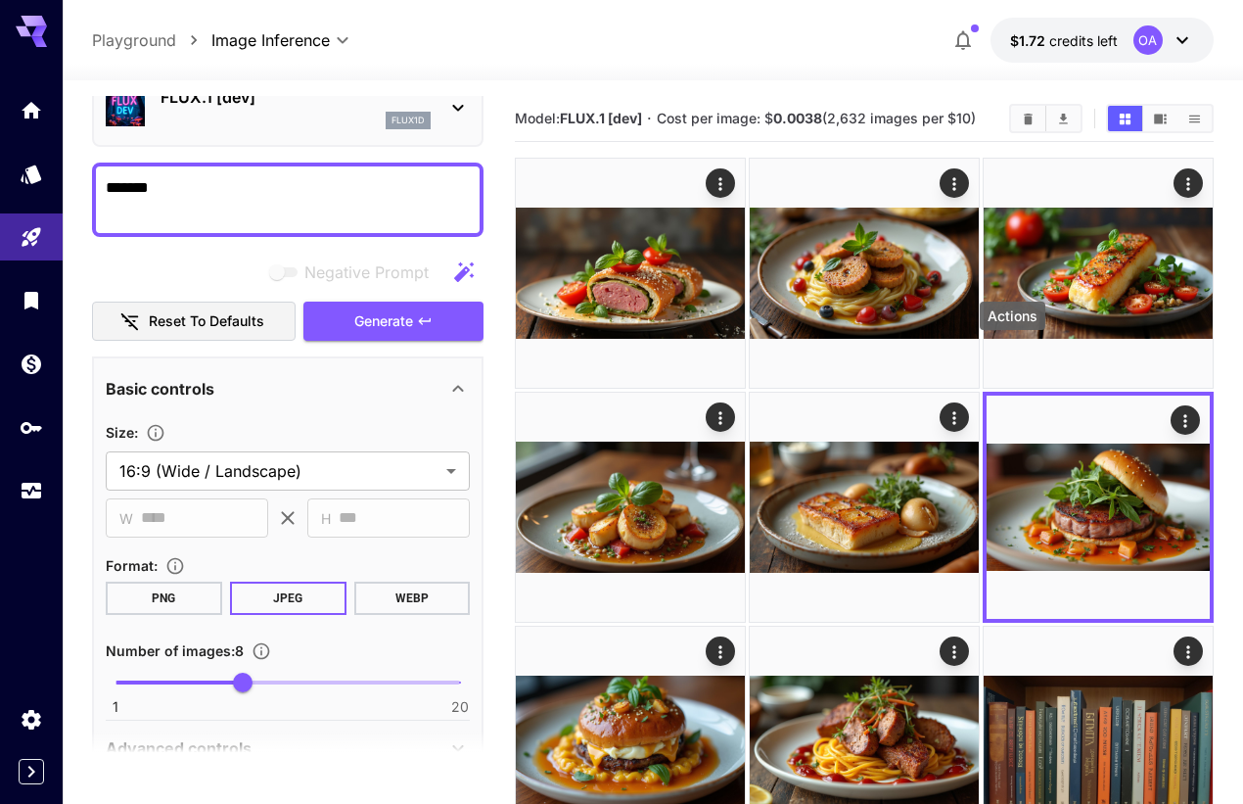
click at [730, 642] on icon "Actions" at bounding box center [721, 652] width 20 height 20
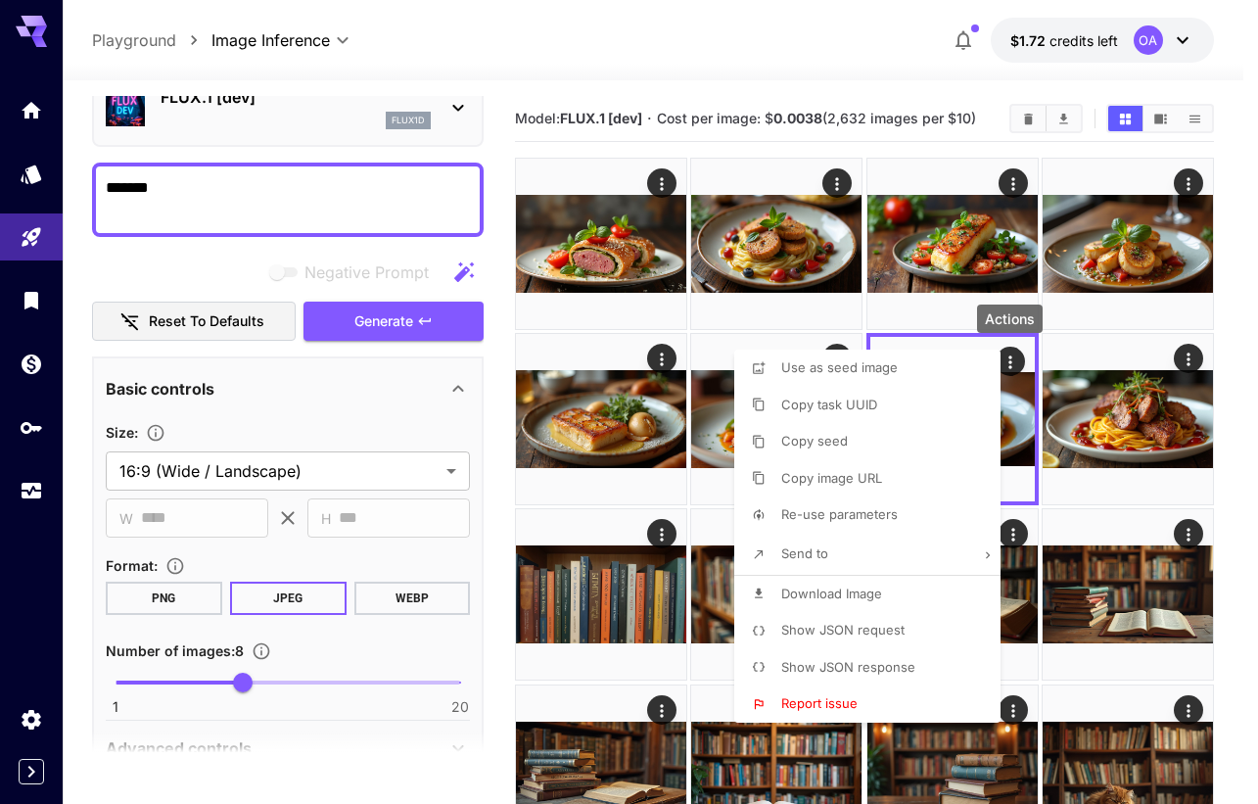
drag, startPoint x: 871, startPoint y: 589, endPoint x: 895, endPoint y: 584, distance: 24.0
click at [874, 589] on span "Download Image" at bounding box center [831, 593] width 101 height 16
click at [1186, 356] on div at bounding box center [629, 402] width 1258 height 804
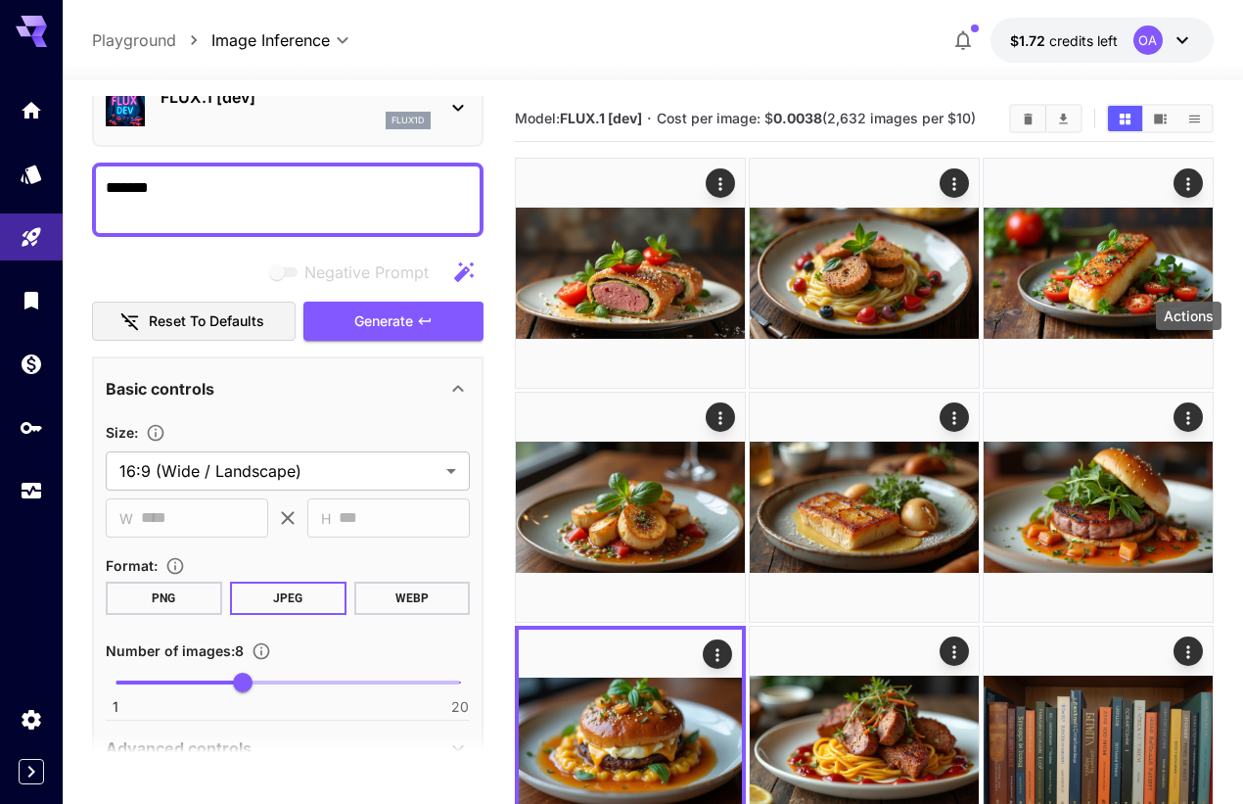
click at [964, 642] on icon "Actions" at bounding box center [954, 652] width 20 height 20
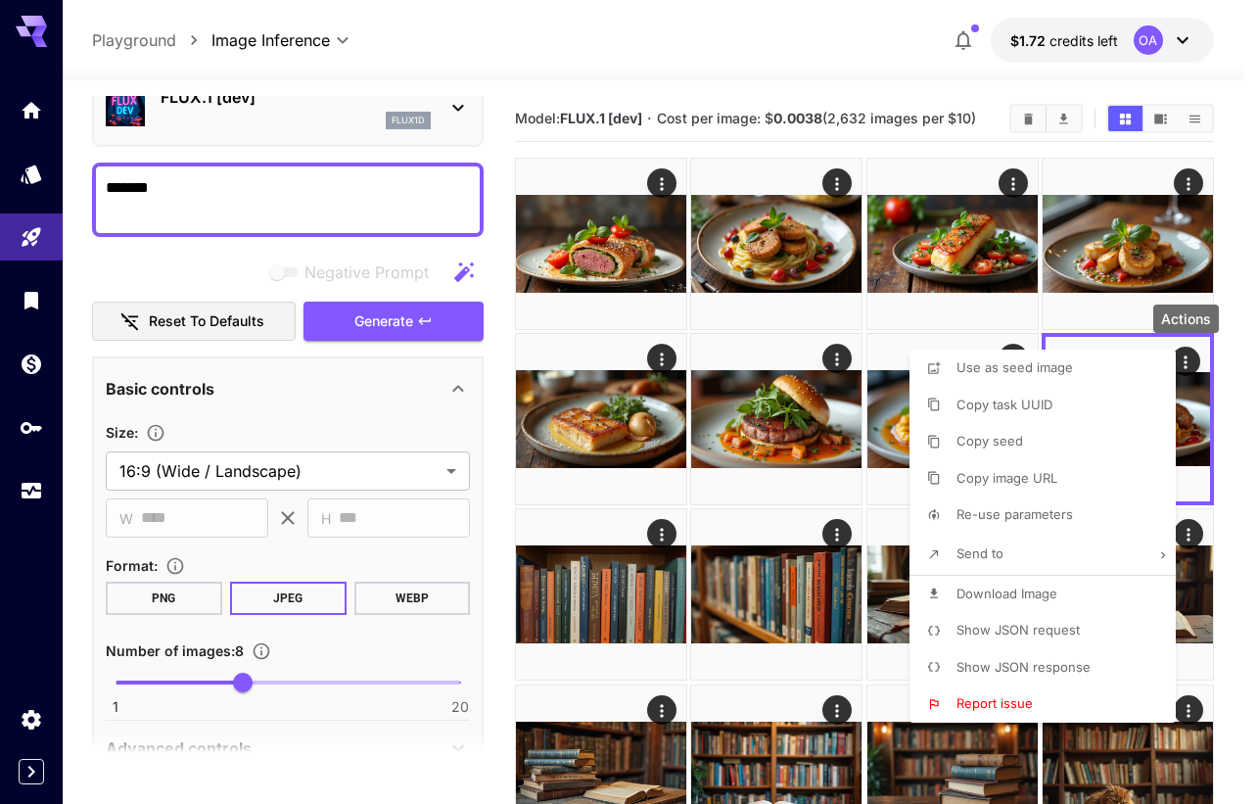
click at [1018, 591] on span "Download Image" at bounding box center [1006, 593] width 101 height 16
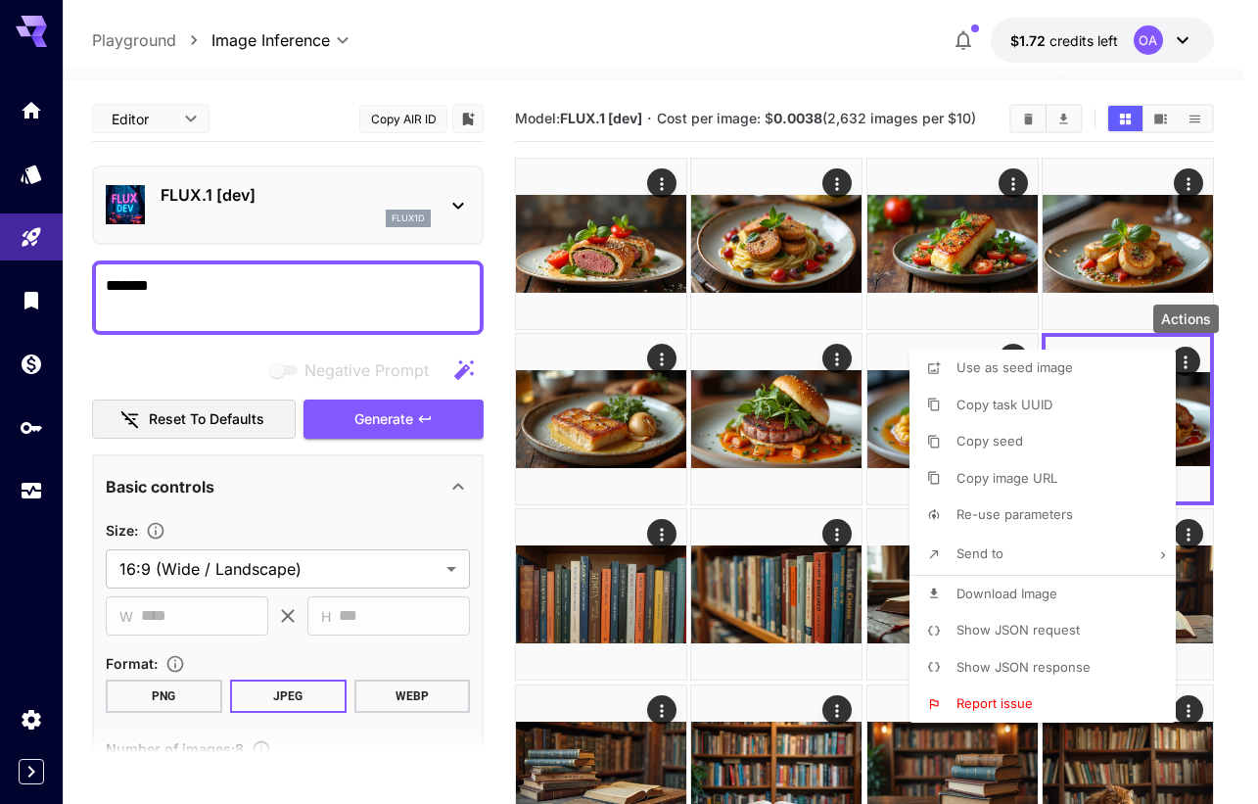
scroll to position [98, 0]
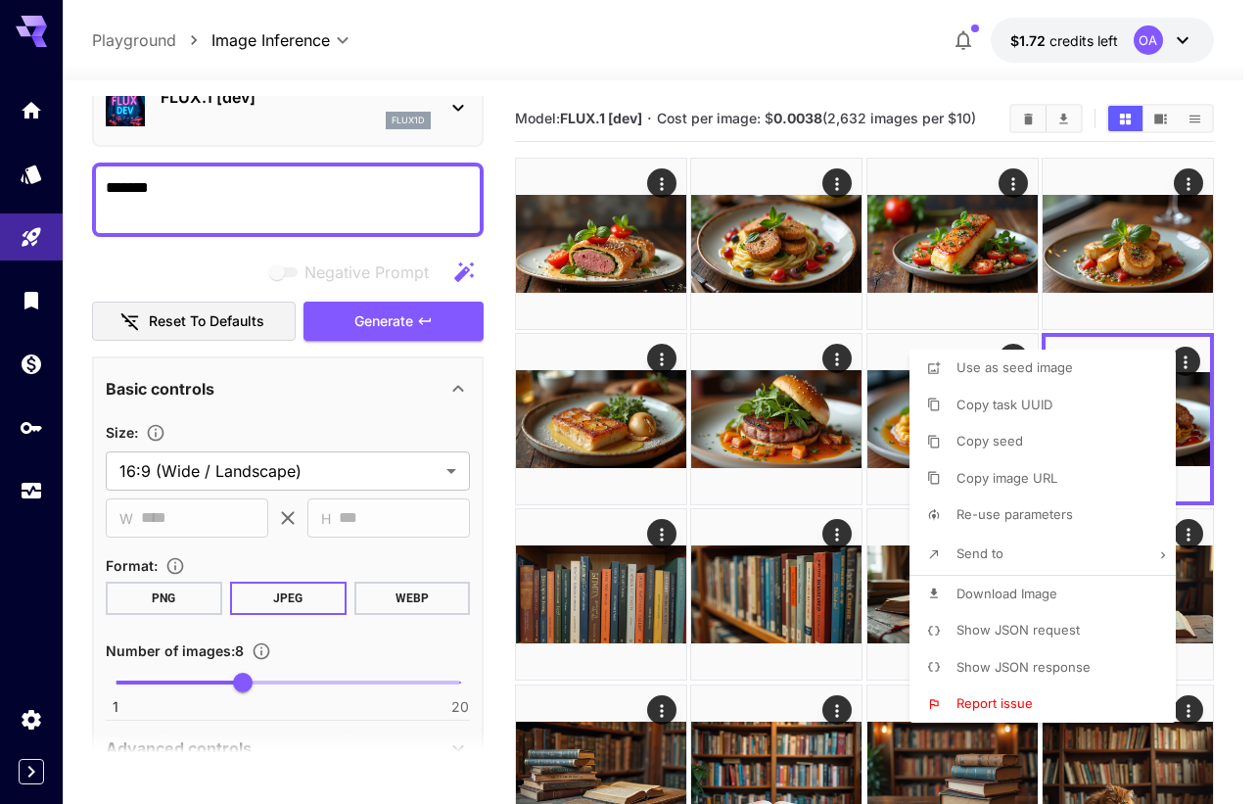
click at [137, 179] on div at bounding box center [629, 402] width 1258 height 804
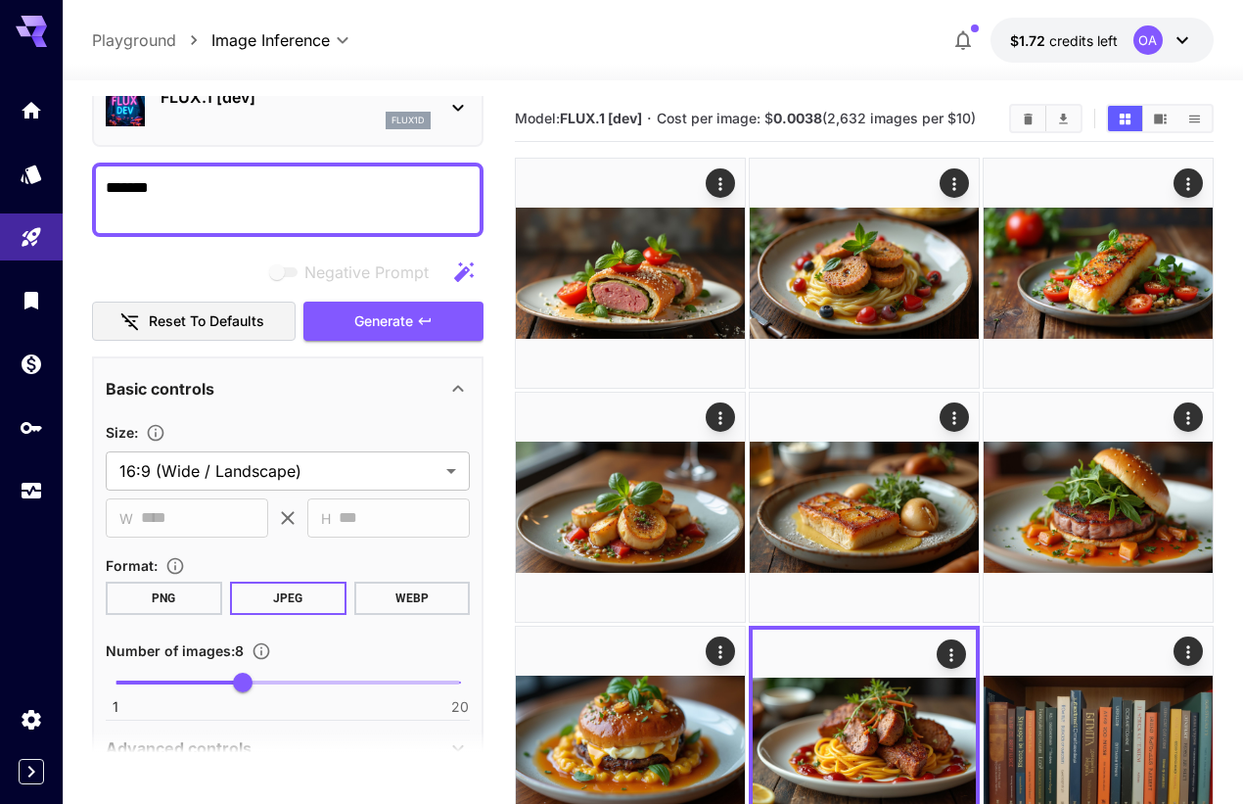
click at [154, 183] on textarea "*******" at bounding box center [288, 199] width 364 height 47
paste textarea "*****"
click at [135, 186] on textarea "**********" at bounding box center [288, 199] width 364 height 47
type textarea "**********"
click at [392, 317] on span "Generate" at bounding box center [383, 321] width 59 height 24
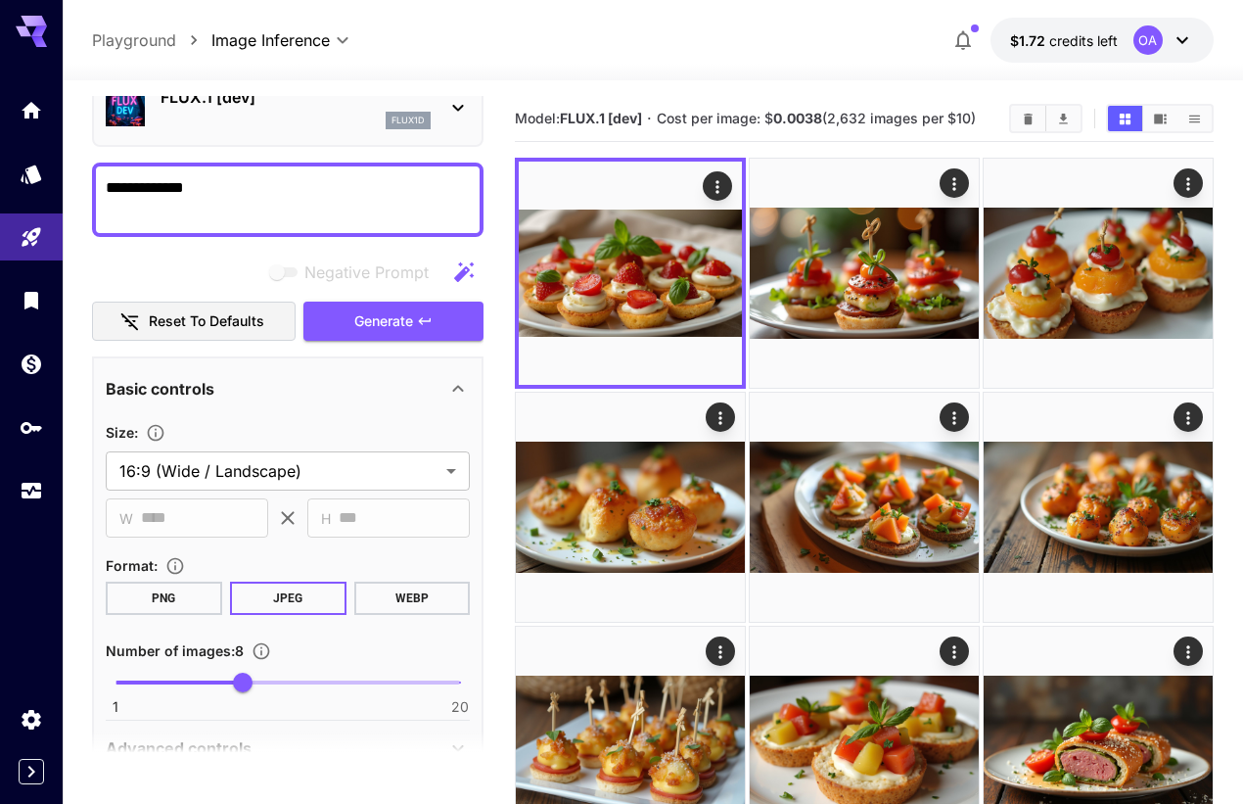
click at [122, 187] on textarea "**********" at bounding box center [288, 199] width 364 height 47
drag, startPoint x: 122, startPoint y: 187, endPoint x: 158, endPoint y: 186, distance: 35.2
click at [158, 186] on textarea "**********" at bounding box center [288, 199] width 364 height 47
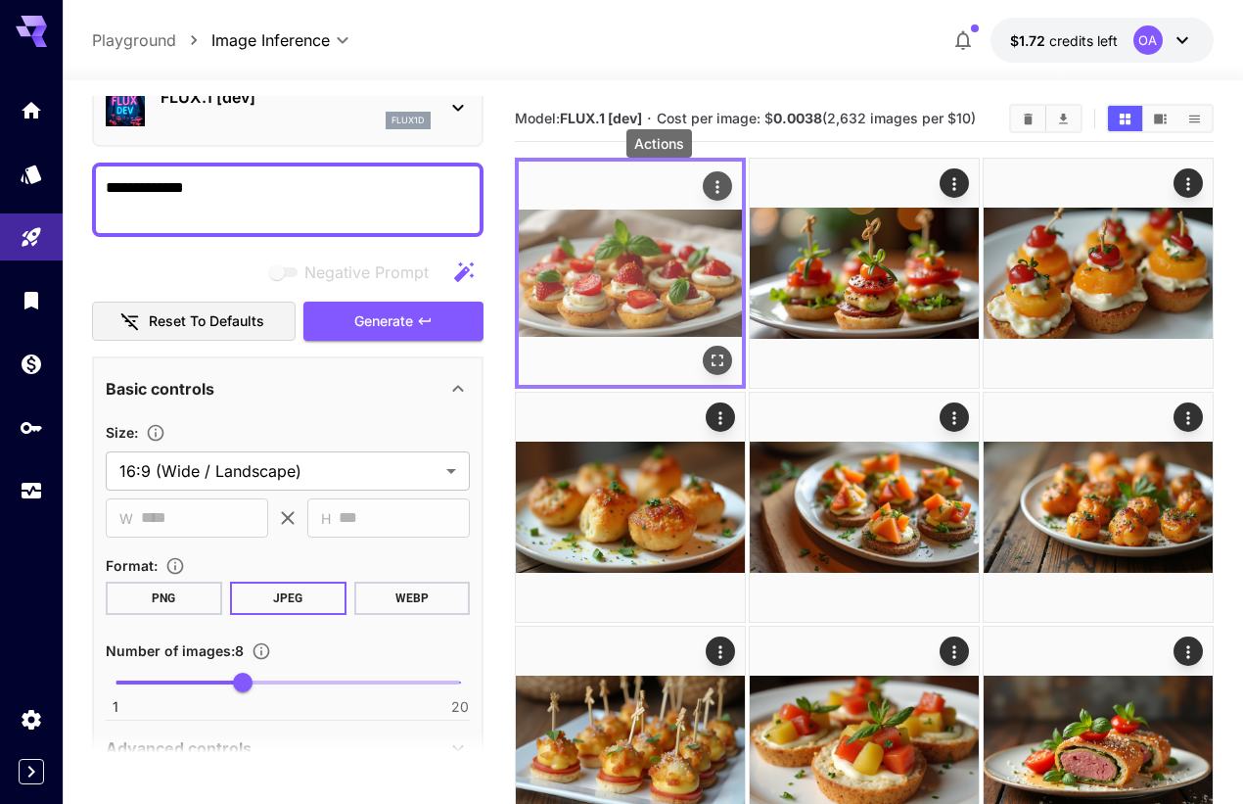
click at [708, 181] on icon "Actions" at bounding box center [718, 187] width 20 height 20
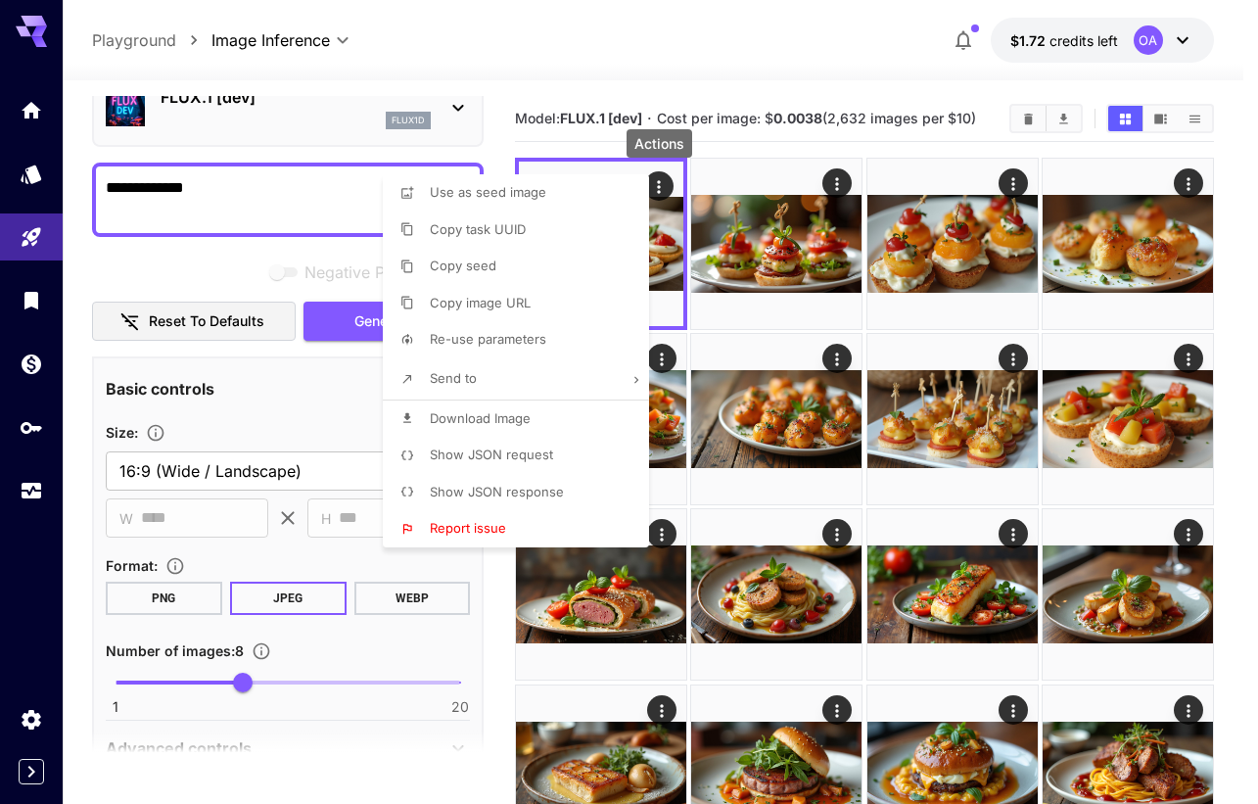
click at [544, 419] on li "Download Image" at bounding box center [522, 418] width 278 height 37
click at [831, 185] on div at bounding box center [629, 402] width 1258 height 804
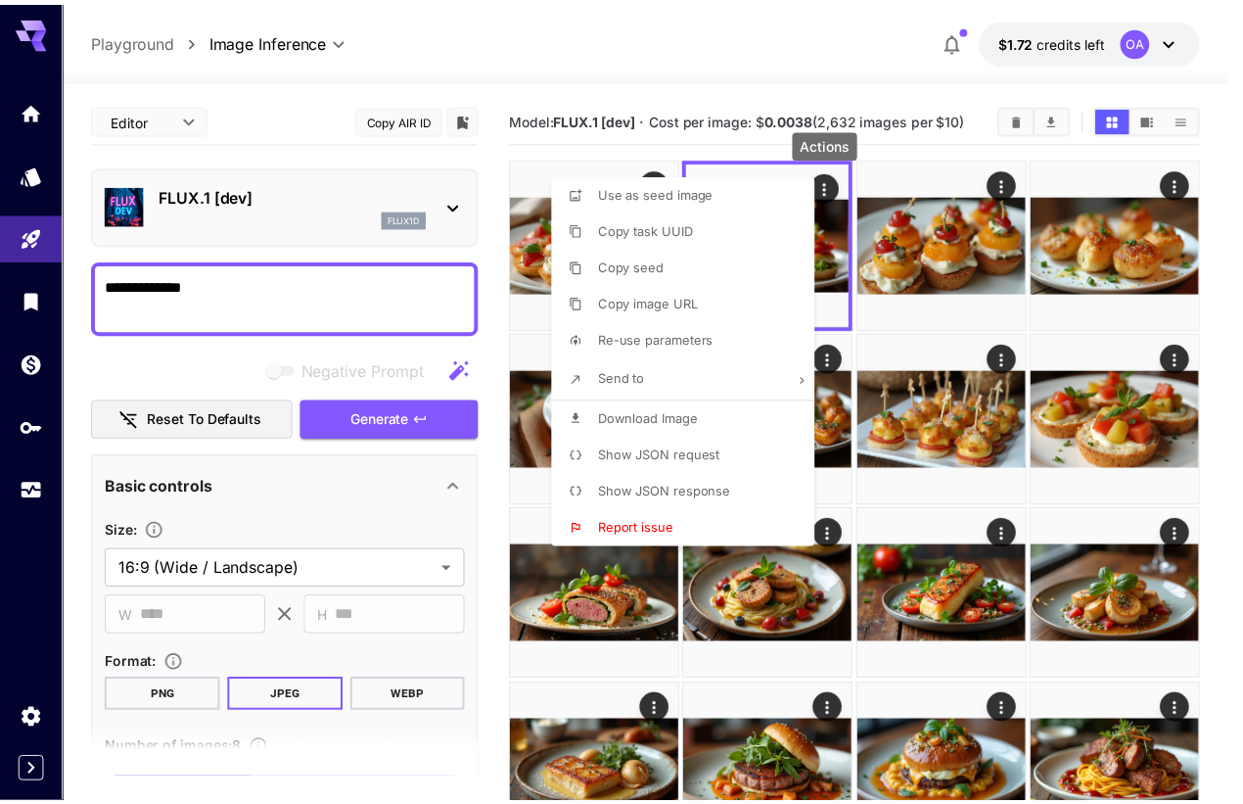
scroll to position [98, 0]
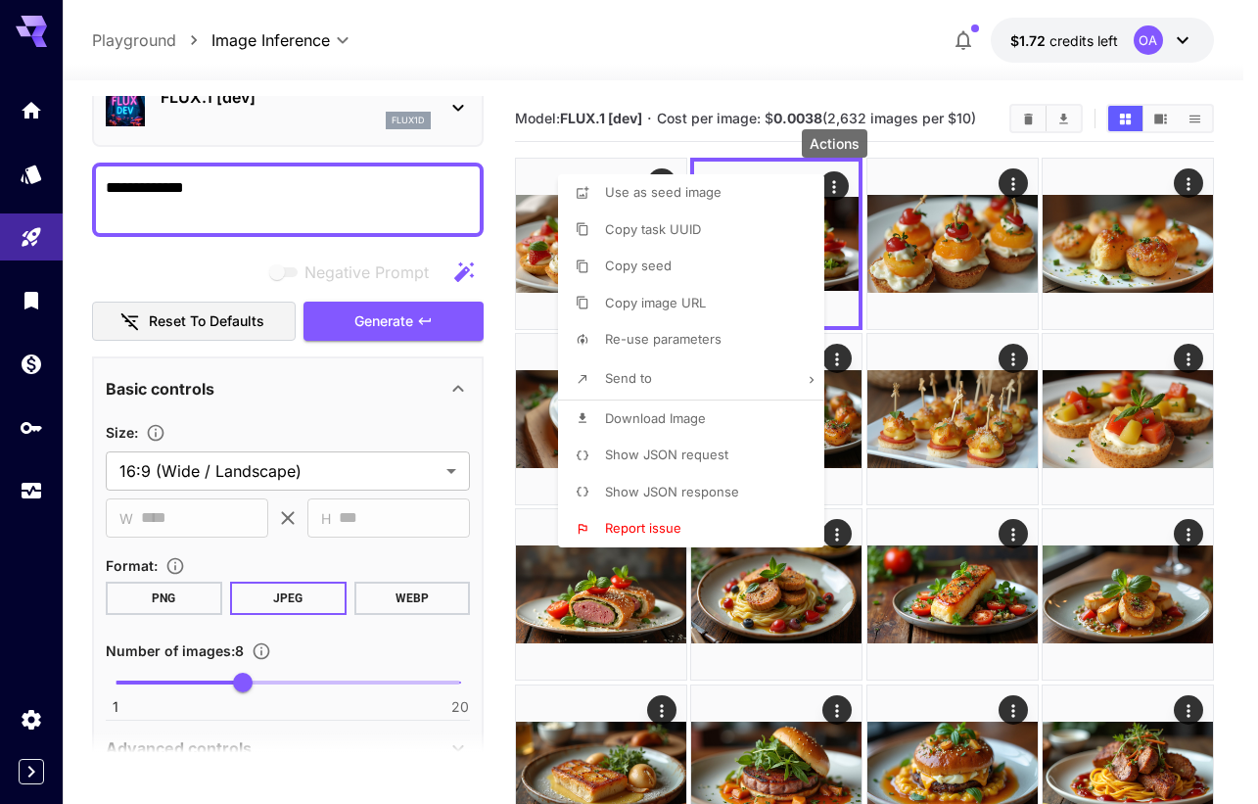
drag, startPoint x: 642, startPoint y: 422, endPoint x: 662, endPoint y: 413, distance: 21.5
click at [643, 422] on span "Download Image" at bounding box center [655, 418] width 101 height 16
click at [1009, 179] on div at bounding box center [629, 402] width 1258 height 804
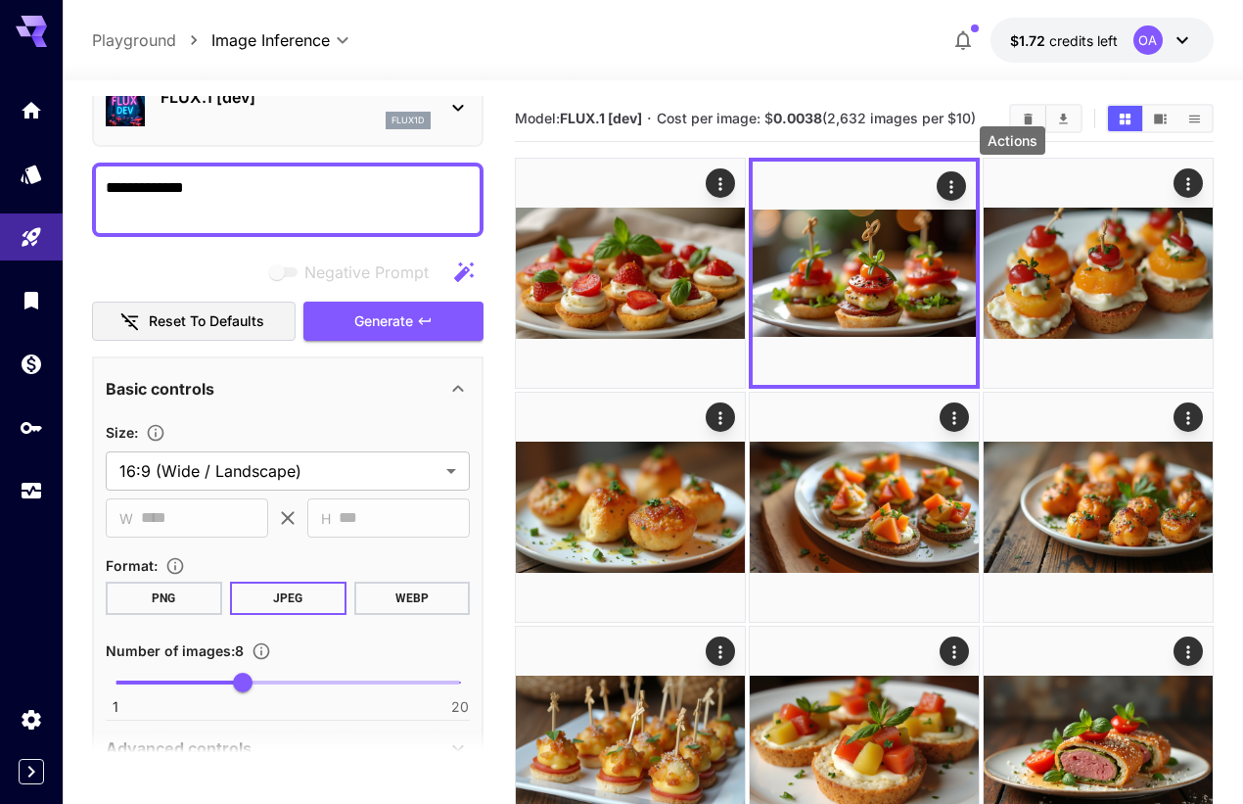
click at [1178, 179] on icon "Actions" at bounding box center [1188, 184] width 20 height 20
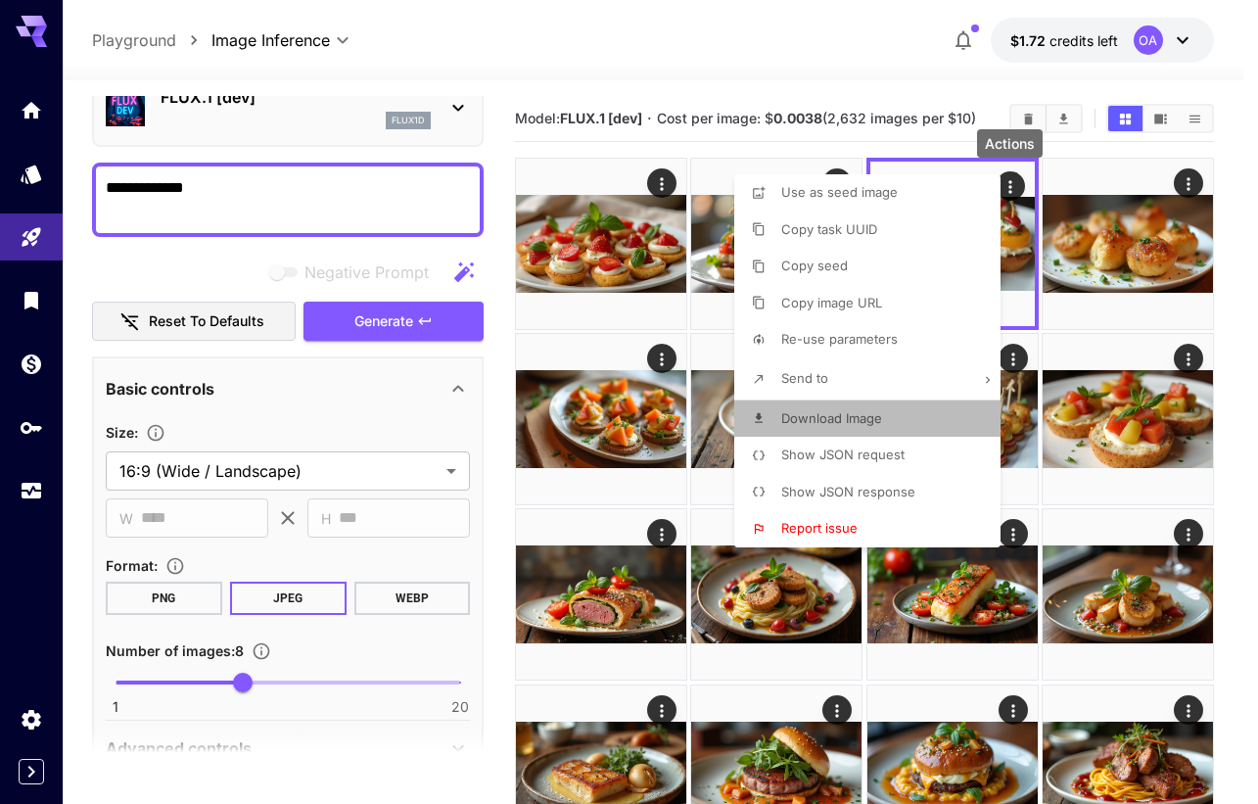
drag, startPoint x: 830, startPoint y: 419, endPoint x: 855, endPoint y: 407, distance: 28.0
click at [834, 418] on span "Download Image" at bounding box center [831, 418] width 101 height 16
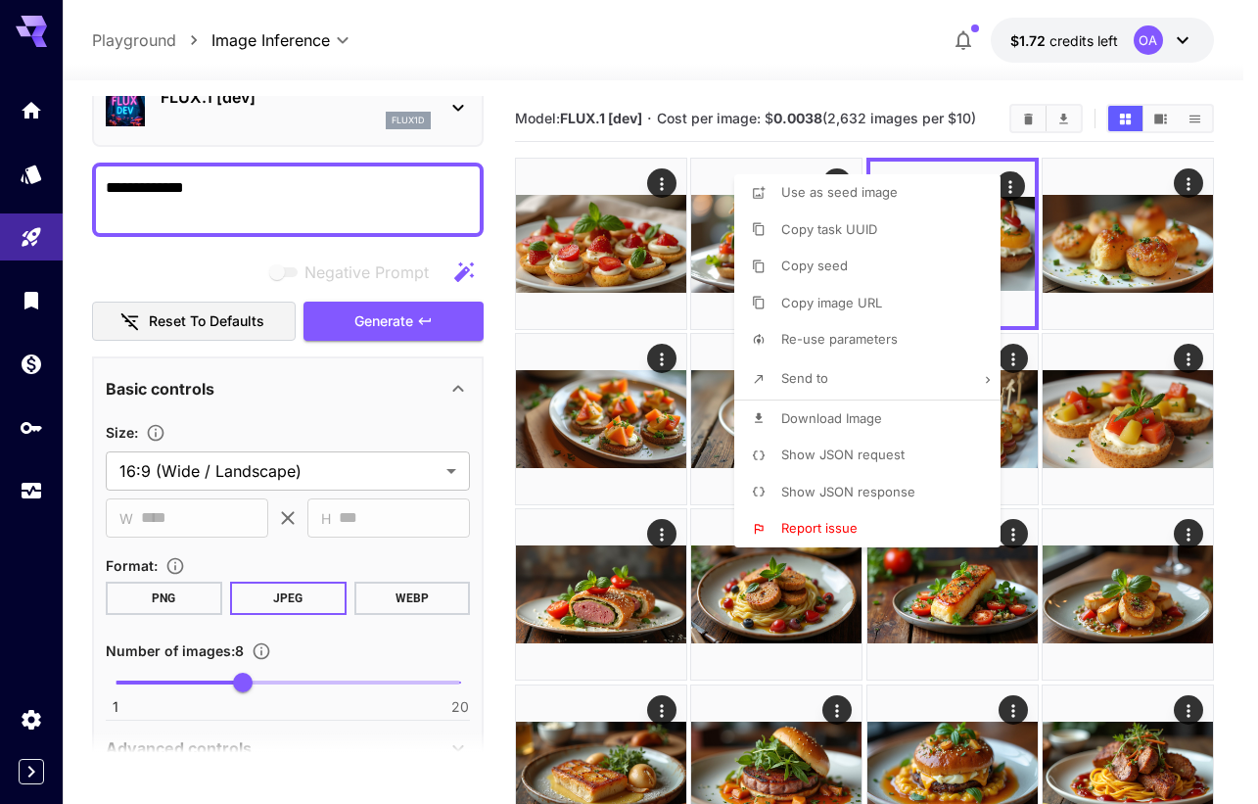
click at [1187, 184] on div at bounding box center [629, 402] width 1258 height 804
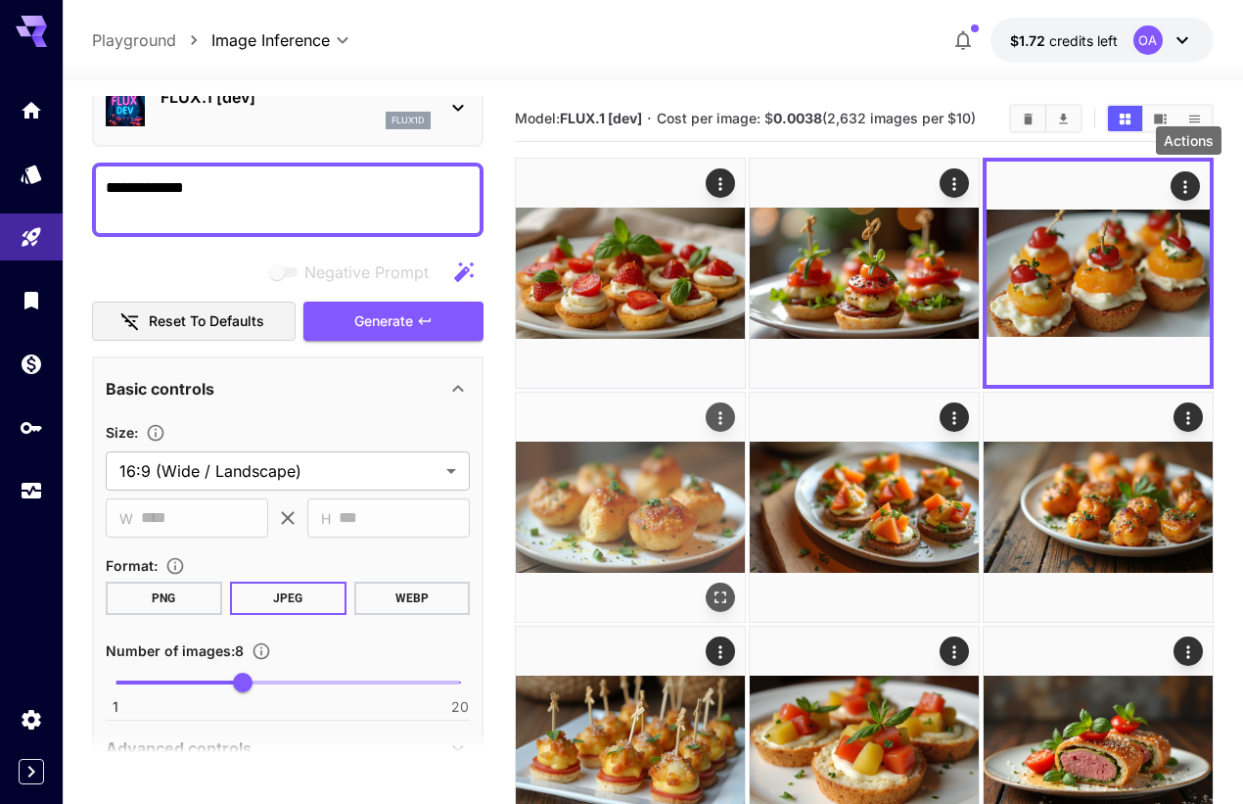
click at [721, 411] on icon "Actions" at bounding box center [719, 417] width 3 height 13
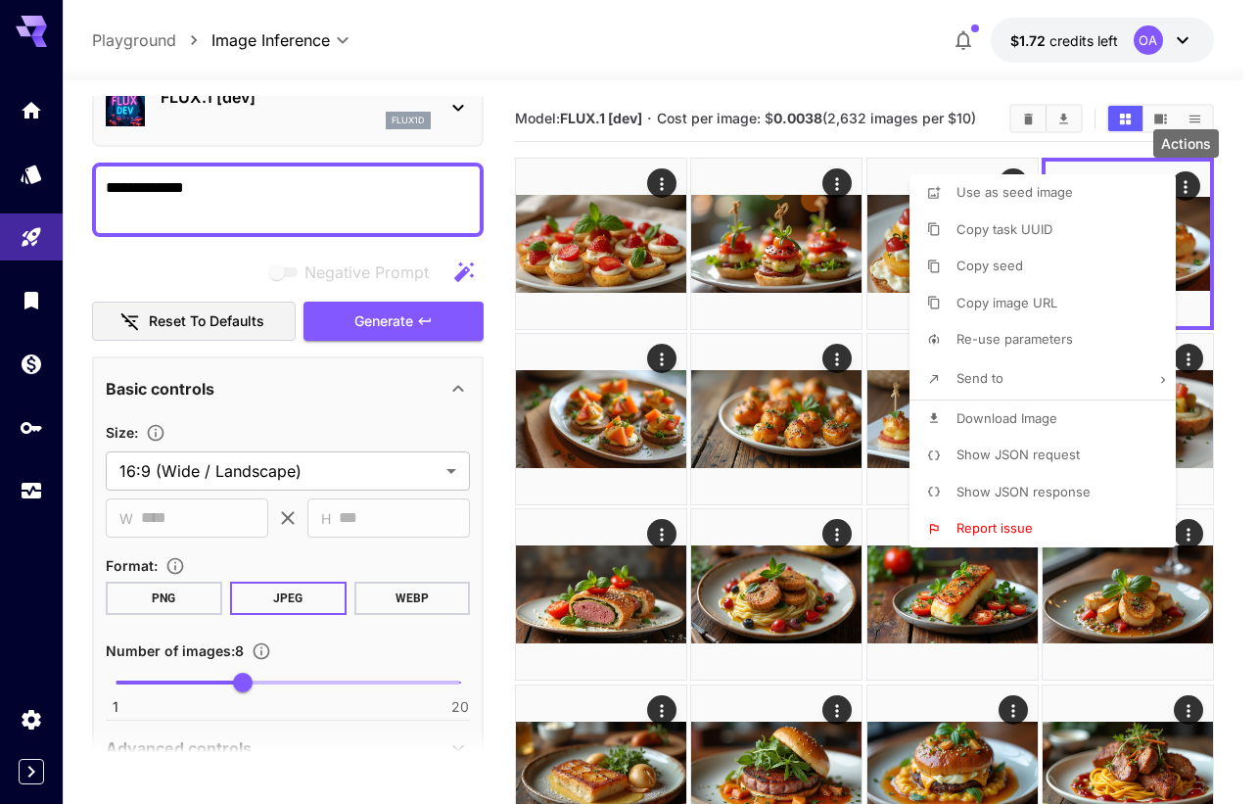
click at [1008, 411] on span "Download Image" at bounding box center [1006, 418] width 101 height 16
click at [664, 354] on div at bounding box center [629, 402] width 1258 height 804
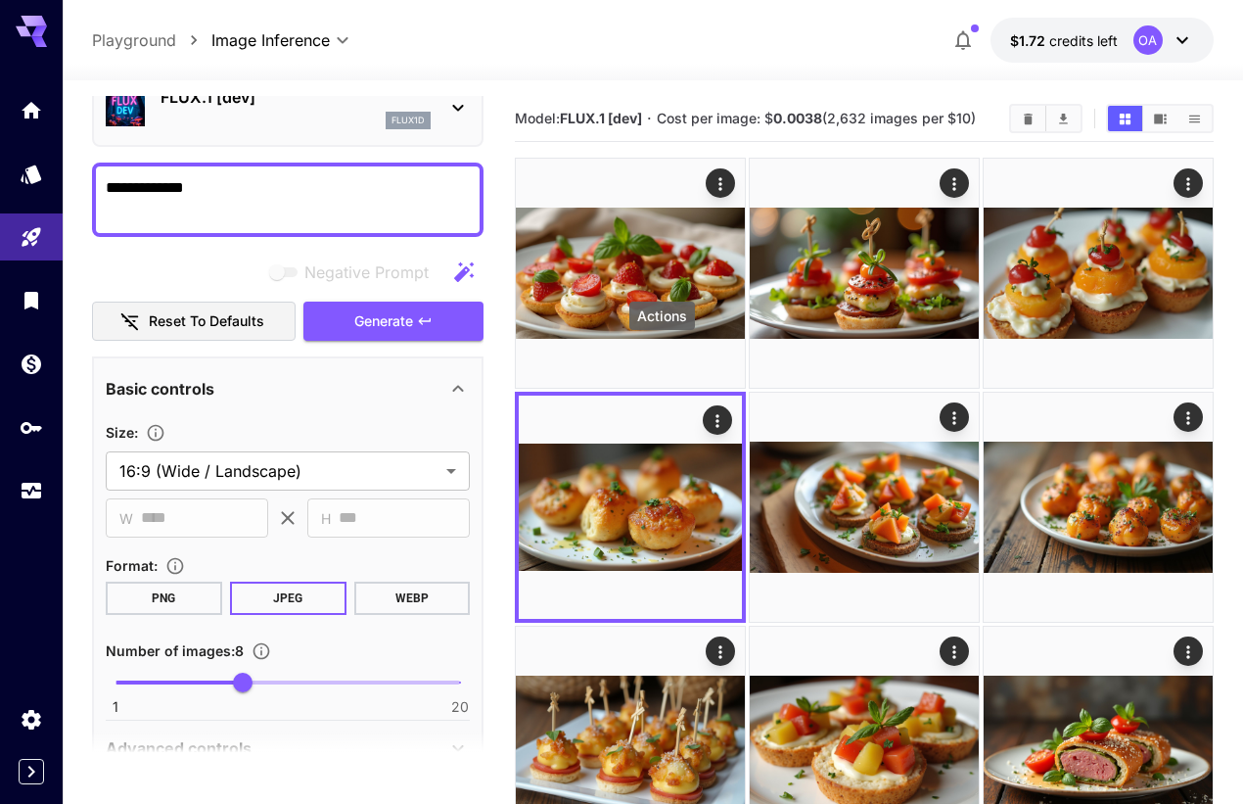
click at [944, 408] on icon "Actions" at bounding box center [954, 418] width 20 height 20
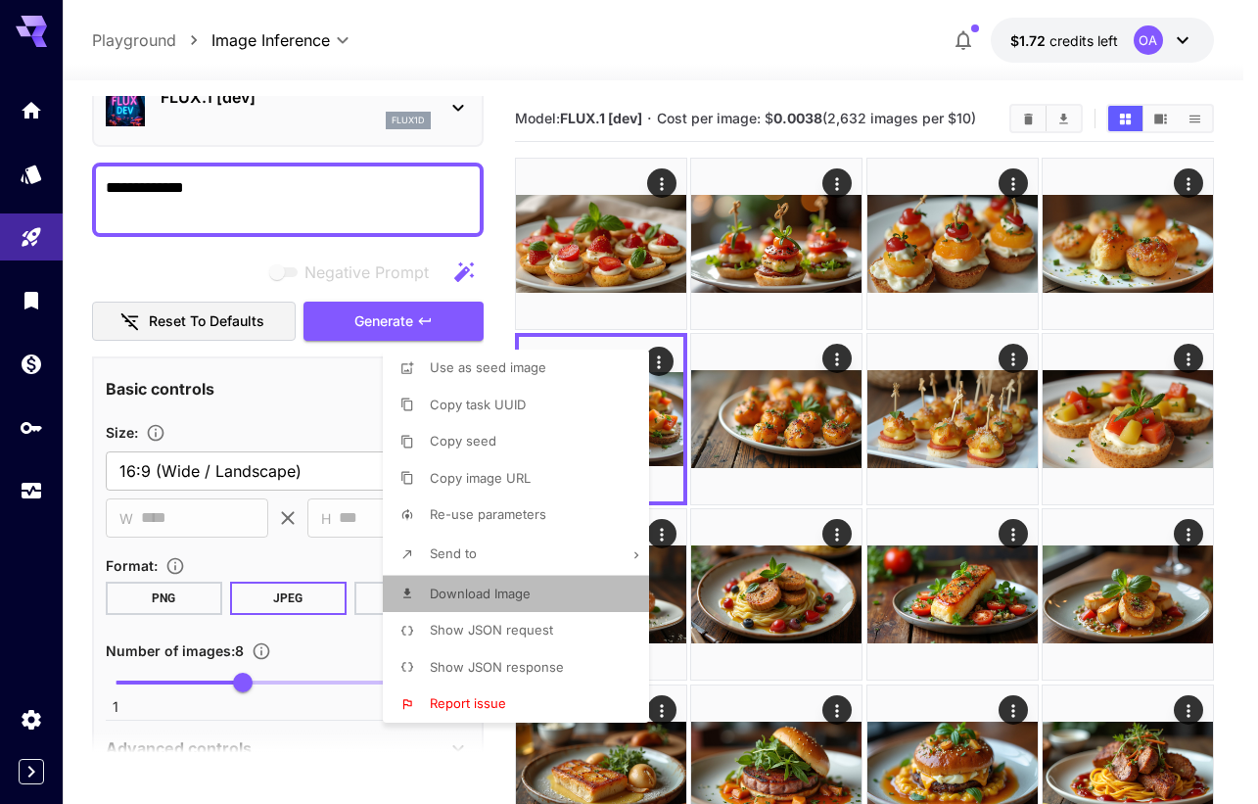
drag, startPoint x: 526, startPoint y: 594, endPoint x: 567, endPoint y: 580, distance: 43.3
click at [527, 594] on span "Download Image" at bounding box center [480, 593] width 101 height 16
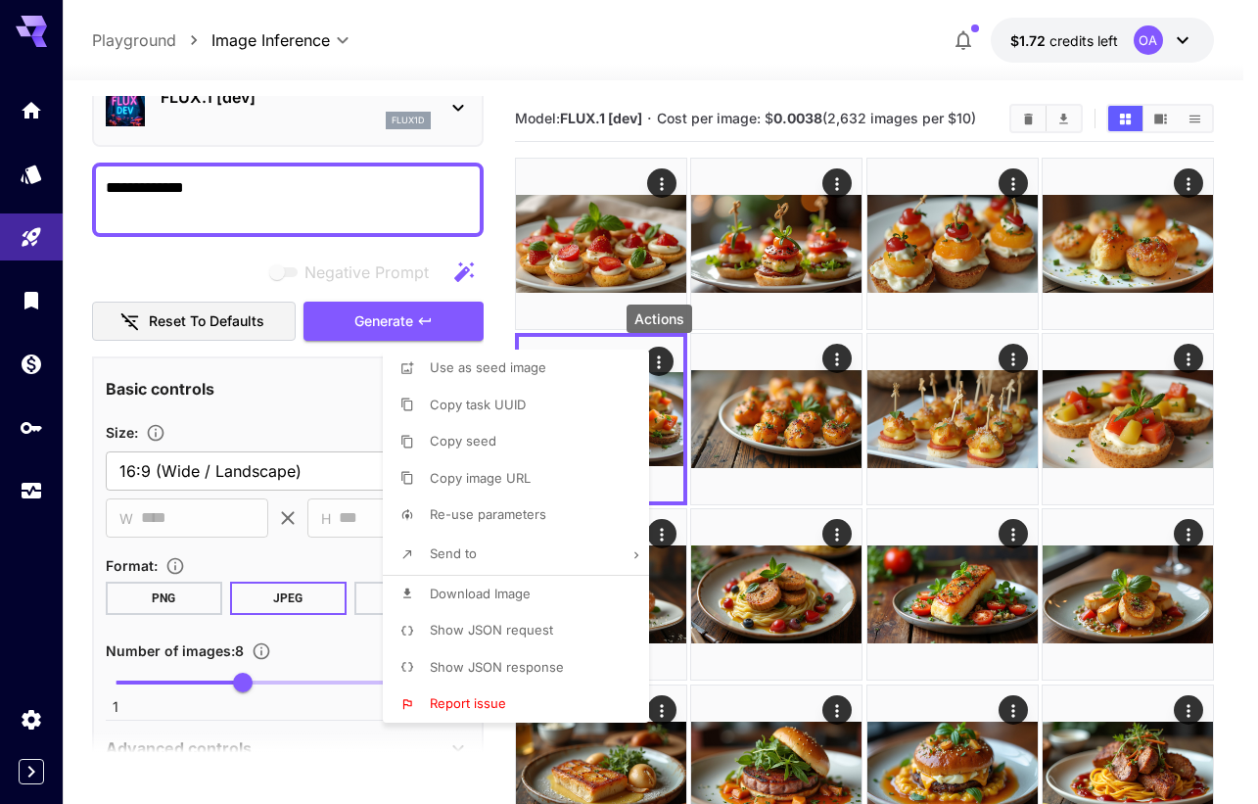
click at [840, 355] on div at bounding box center [629, 402] width 1258 height 804
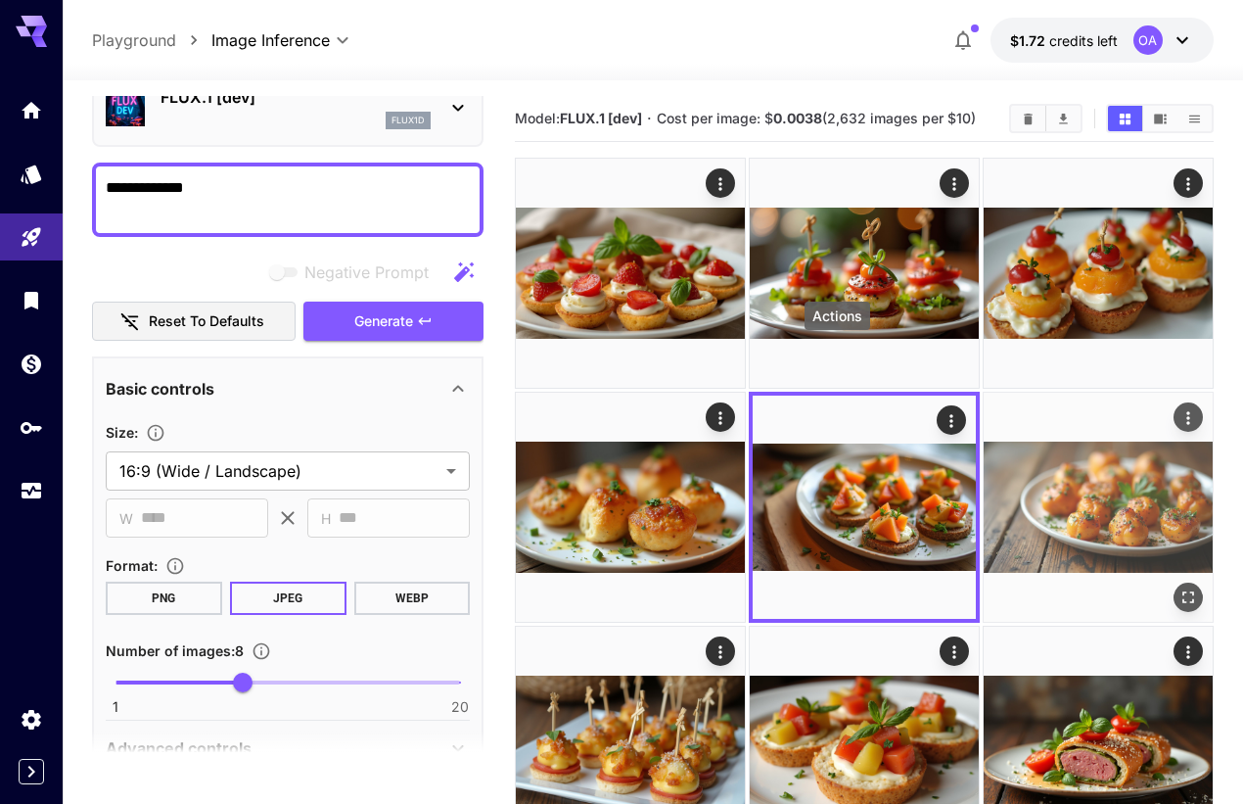
click at [1178, 408] on icon "Actions" at bounding box center [1188, 418] width 20 height 20
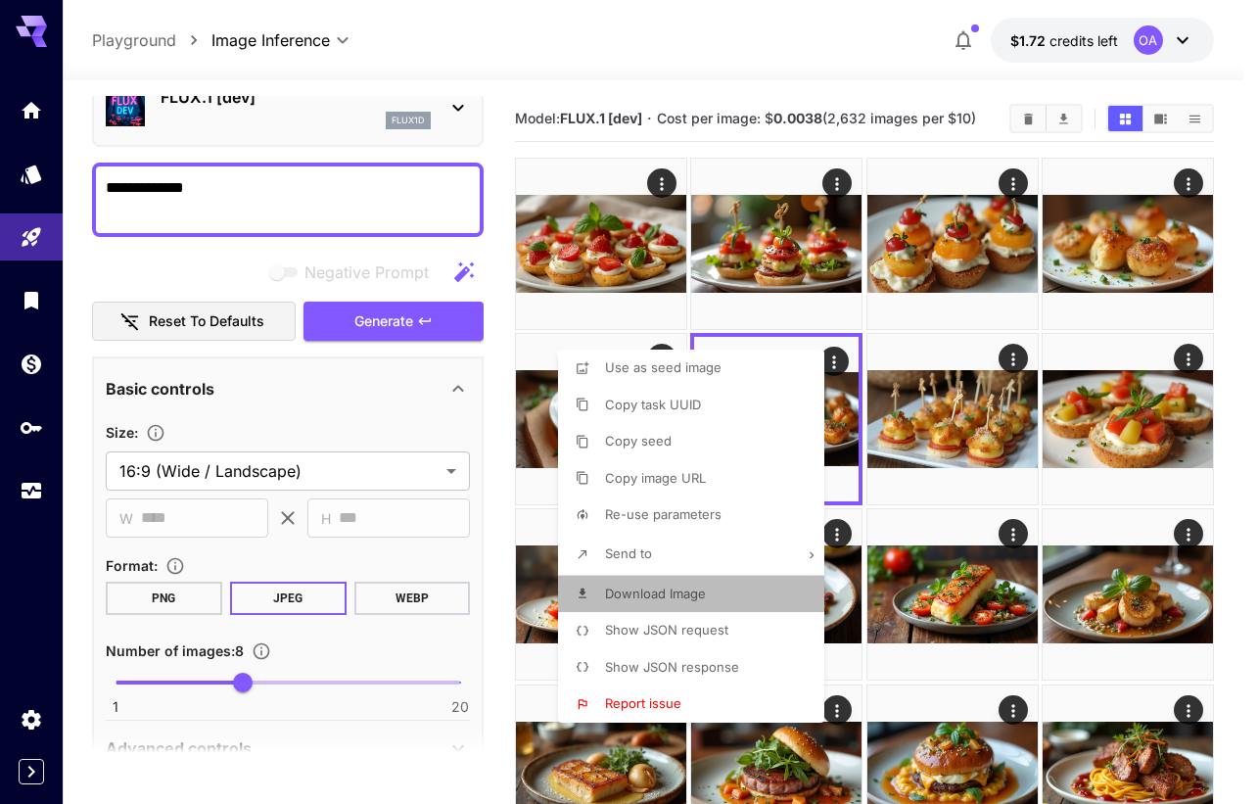
drag, startPoint x: 677, startPoint y: 585, endPoint x: 695, endPoint y: 577, distance: 19.3
click at [679, 585] on span "Download Image" at bounding box center [655, 593] width 101 height 16
click at [1007, 355] on div at bounding box center [629, 402] width 1258 height 804
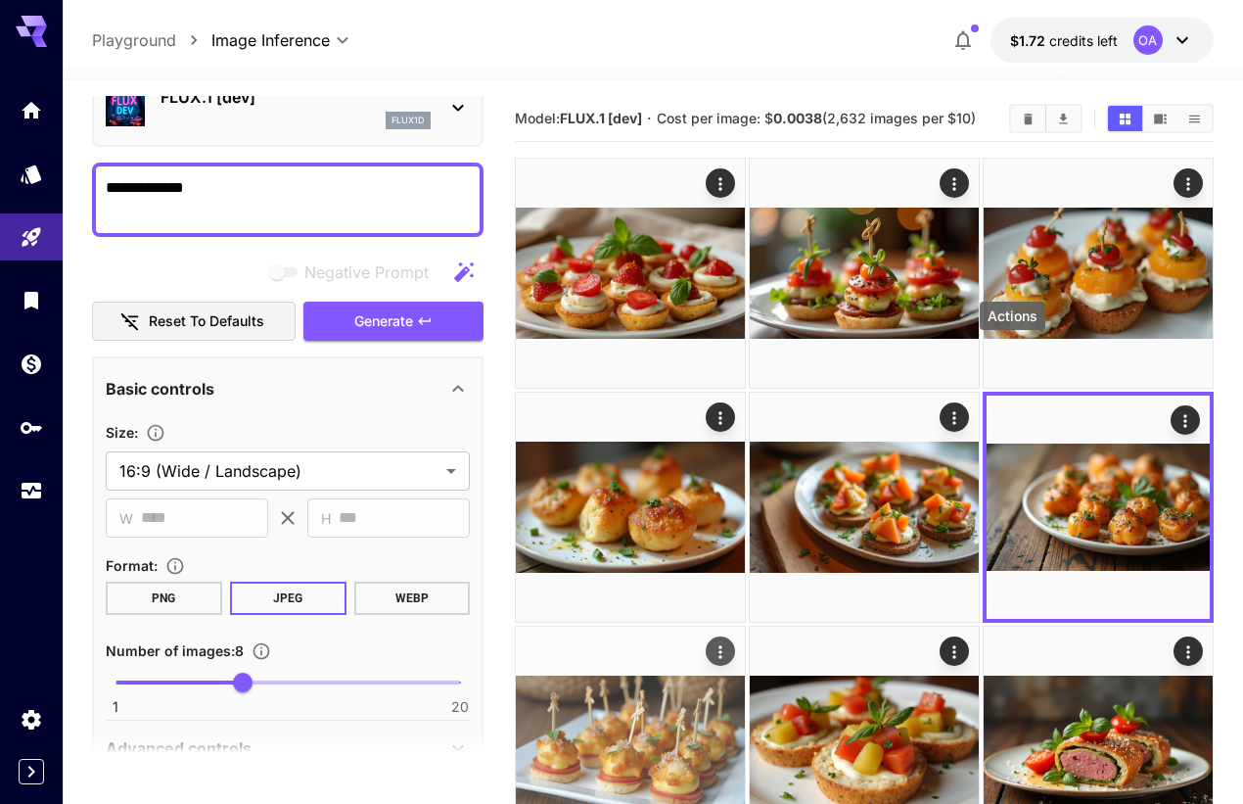
click at [721, 645] on icon "Actions" at bounding box center [719, 651] width 3 height 13
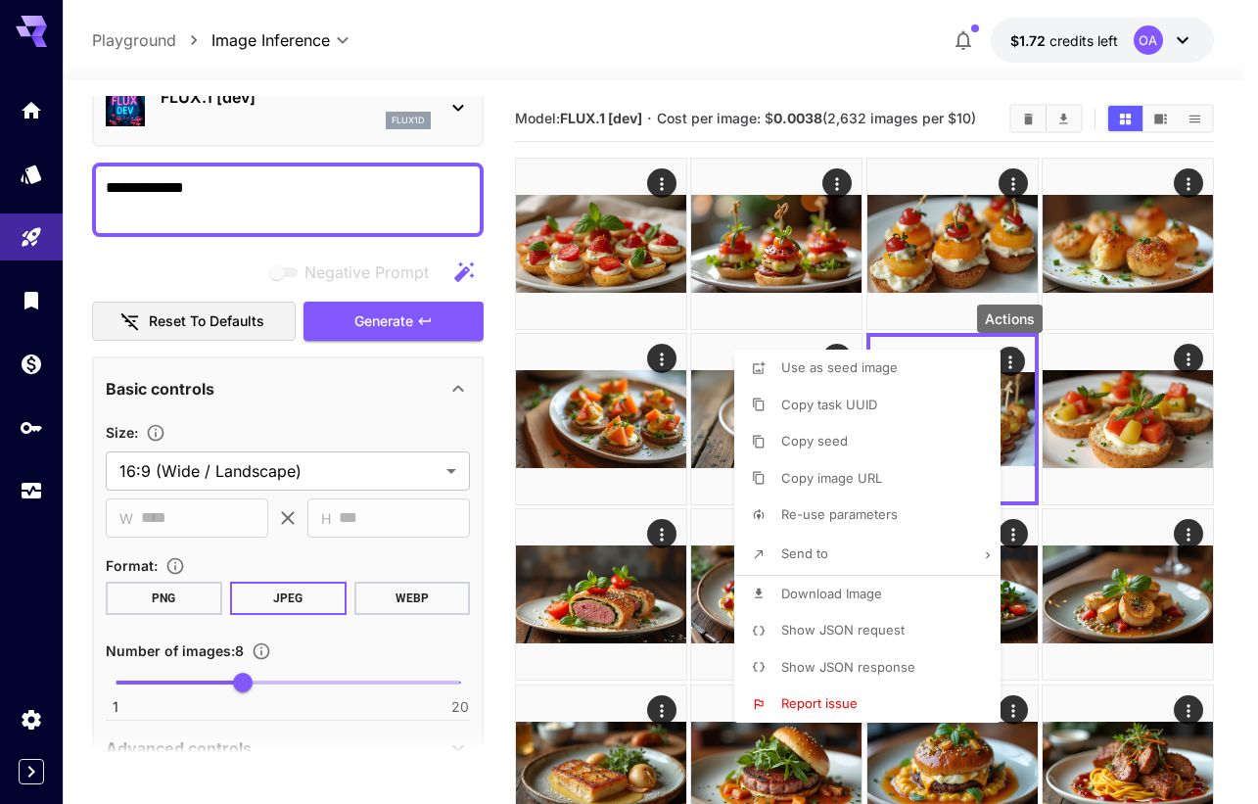
click at [850, 589] on span "Download Image" at bounding box center [831, 593] width 101 height 16
click at [1183, 360] on div at bounding box center [629, 402] width 1258 height 804
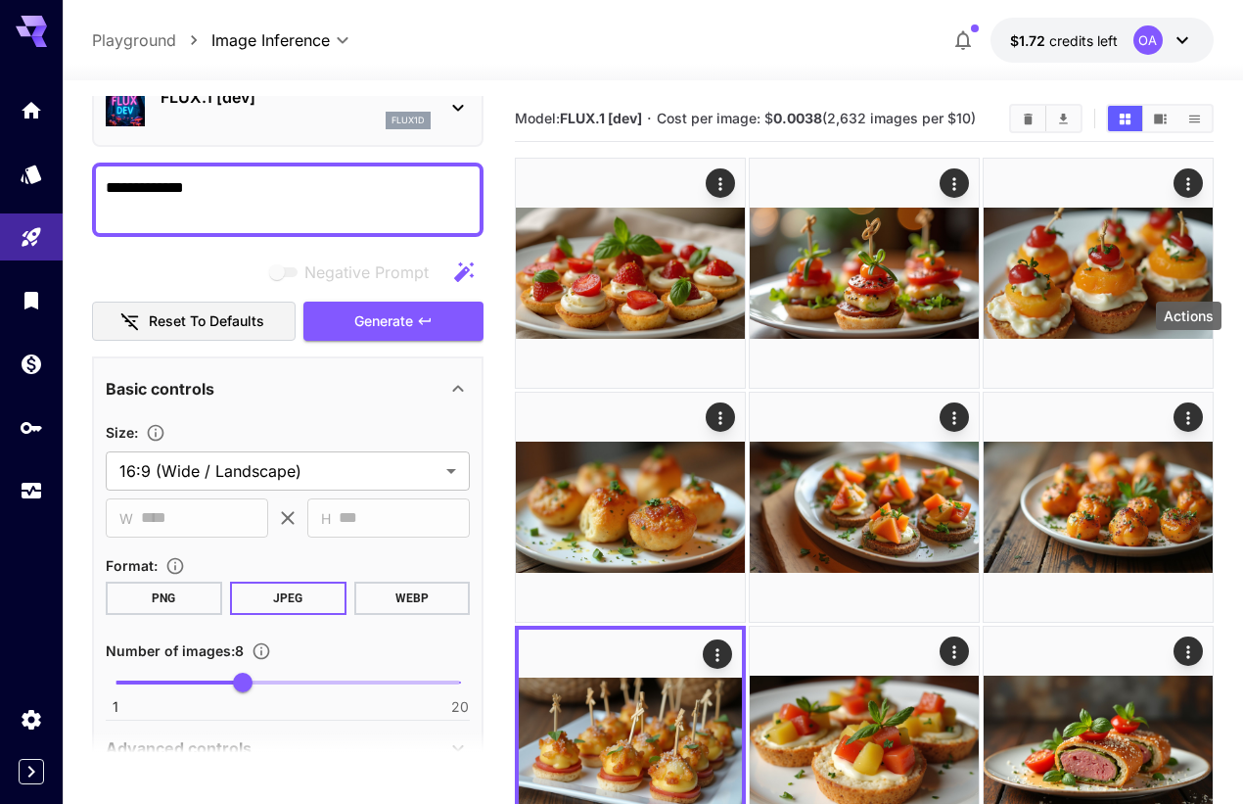
click at [964, 642] on icon "Actions" at bounding box center [954, 652] width 20 height 20
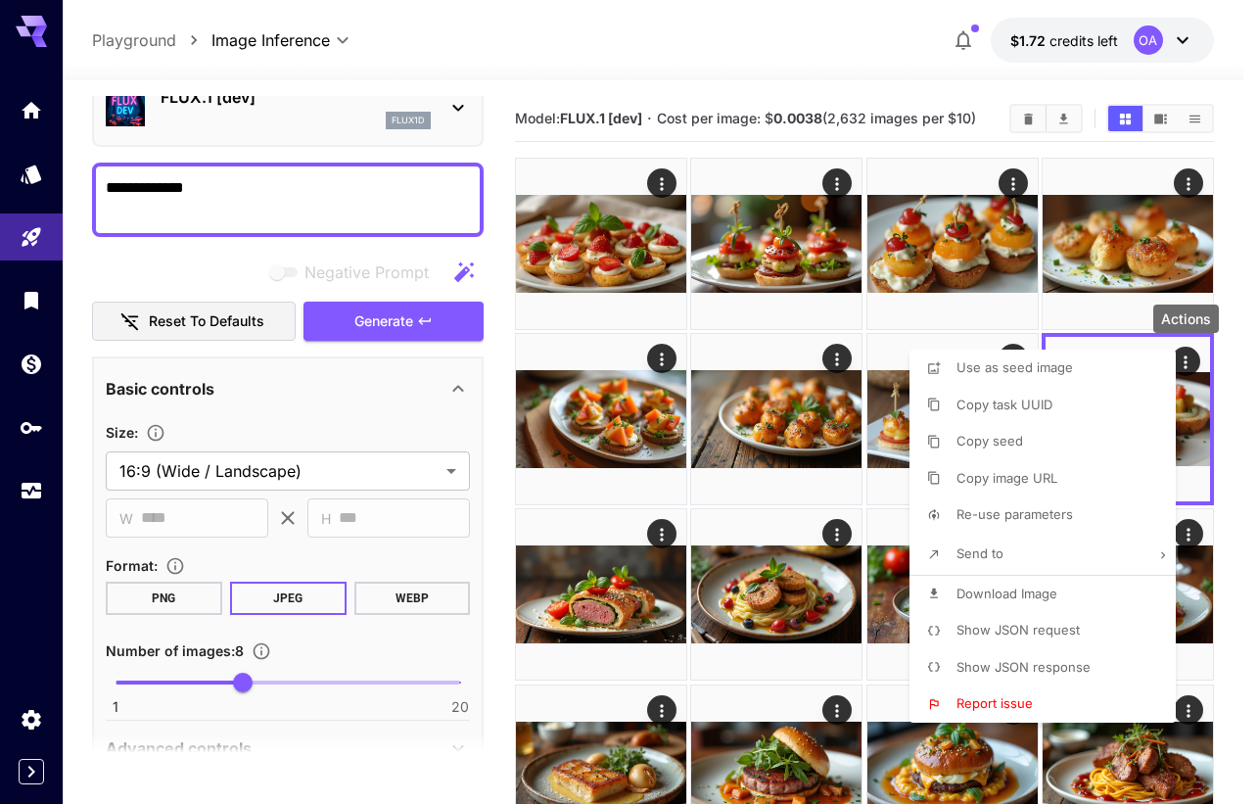
click at [1013, 588] on span "Download Image" at bounding box center [1006, 593] width 101 height 16
click at [150, 180] on div at bounding box center [629, 402] width 1258 height 804
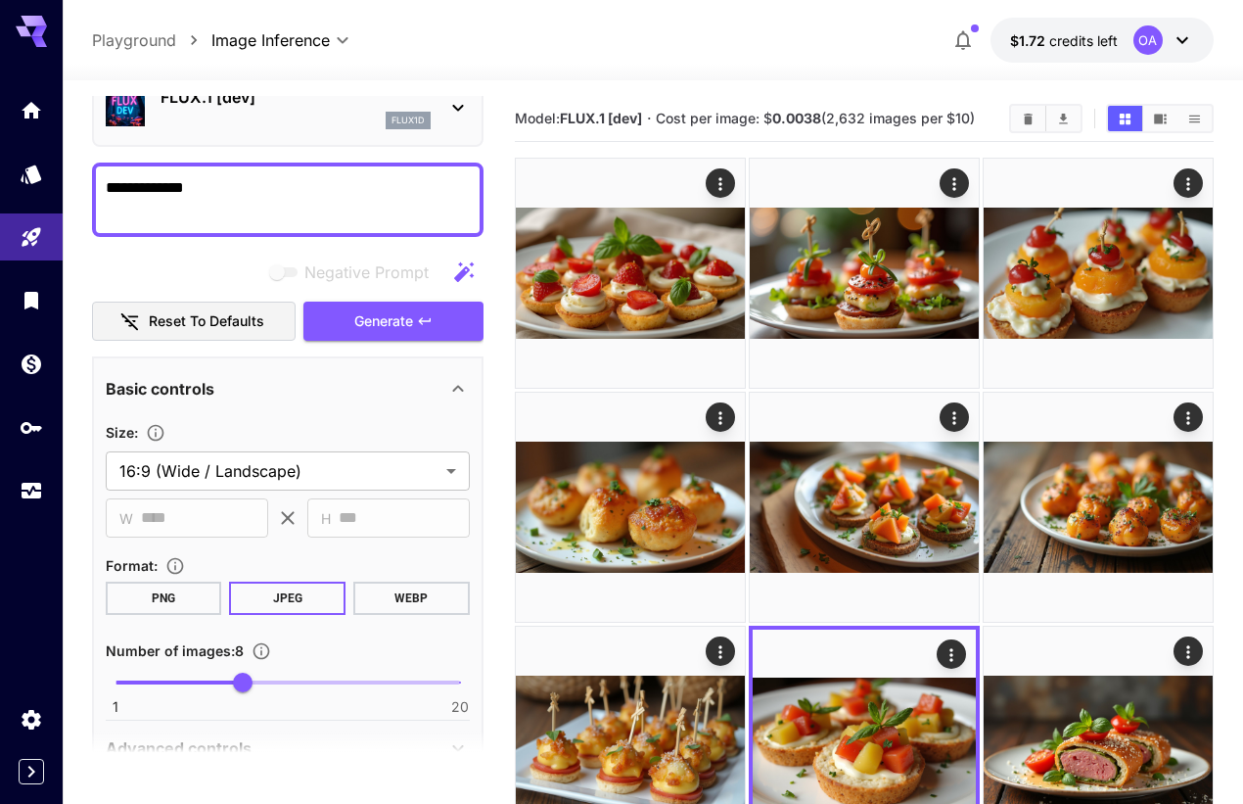
click at [150, 180] on div at bounding box center [621, 402] width 1243 height 804
click at [163, 179] on textarea "**********" at bounding box center [288, 199] width 364 height 47
paste textarea
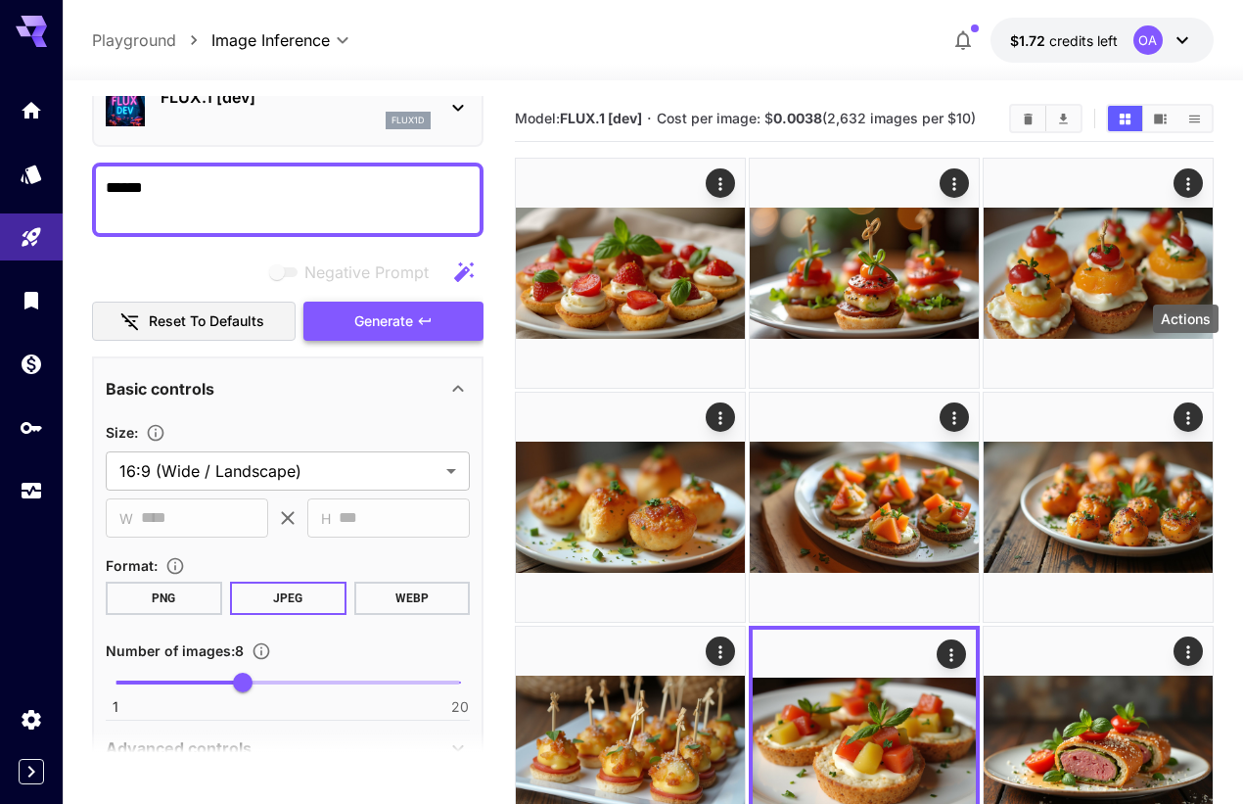
type textarea "******"
click at [362, 317] on span "Generate" at bounding box center [383, 321] width 59 height 24
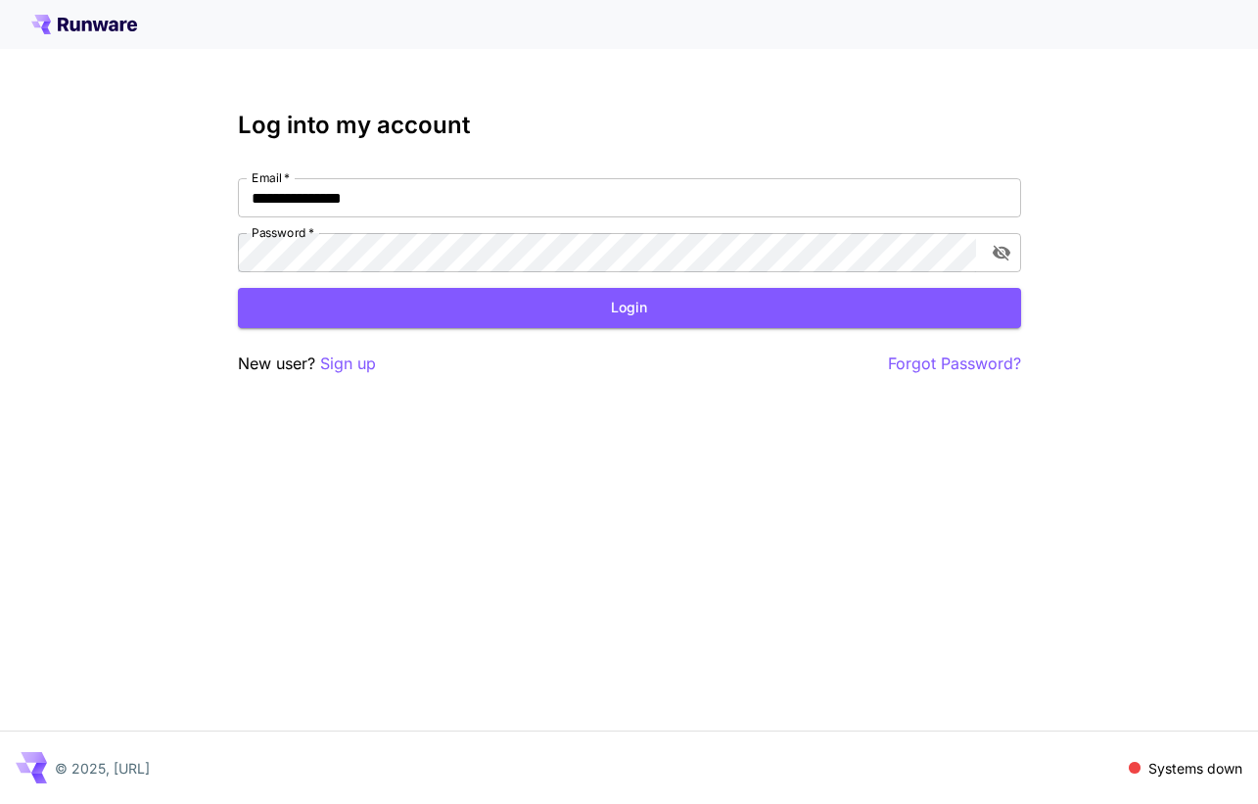
click at [78, 19] on icon at bounding box center [84, 25] width 106 height 20
type input "**********"
click at [119, 24] on icon at bounding box center [84, 25] width 106 height 20
type input "**********"
click at [335, 368] on p "Sign up" at bounding box center [348, 363] width 56 height 24
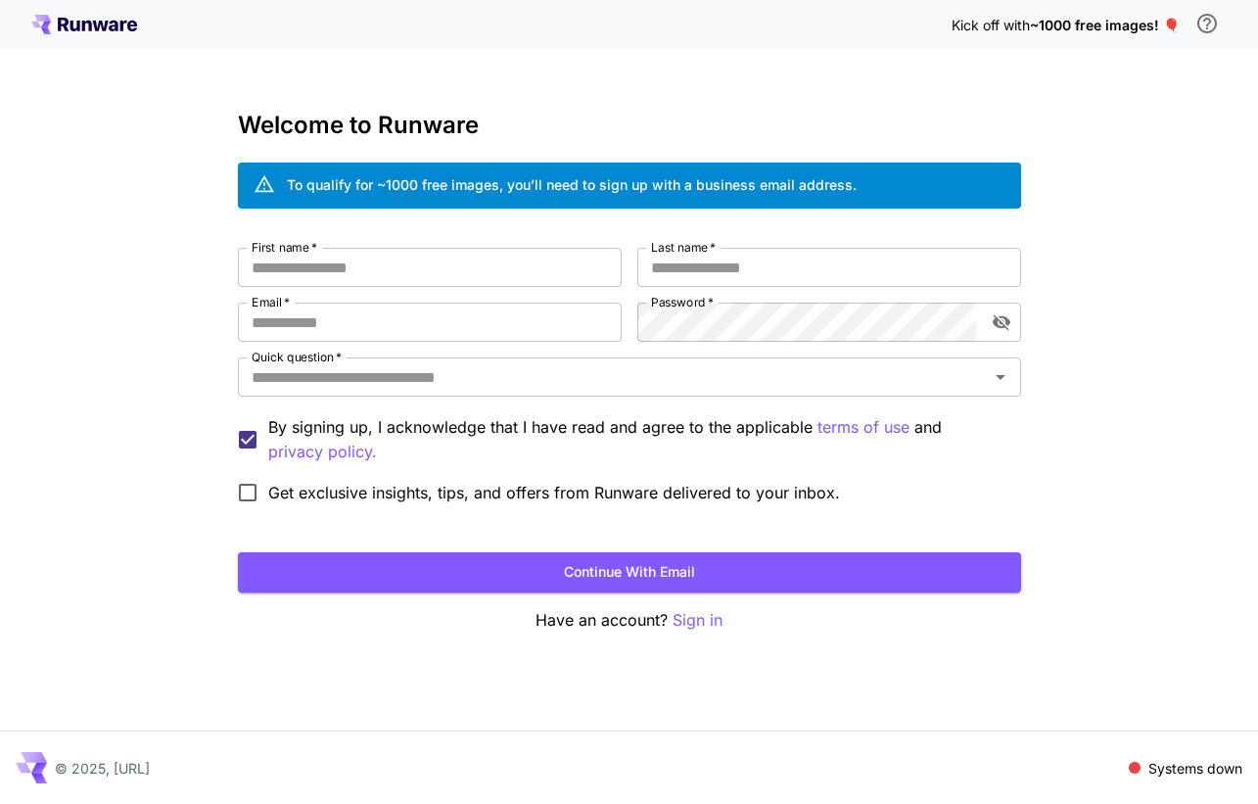
type input "**********"
click at [1205, 123] on div "**********" at bounding box center [629, 402] width 1258 height 804
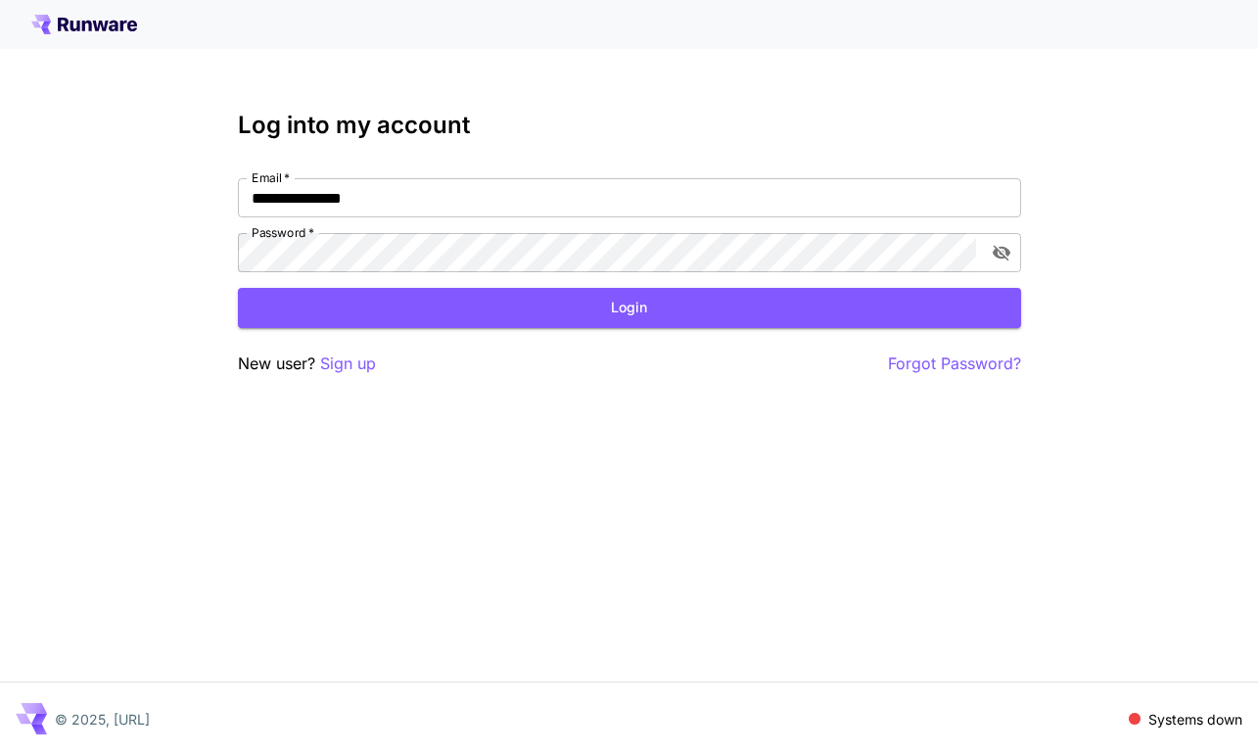
drag, startPoint x: 820, startPoint y: 554, endPoint x: 818, endPoint y: 543, distance: 10.9
click at [820, 554] on div "**********" at bounding box center [629, 377] width 1258 height 755
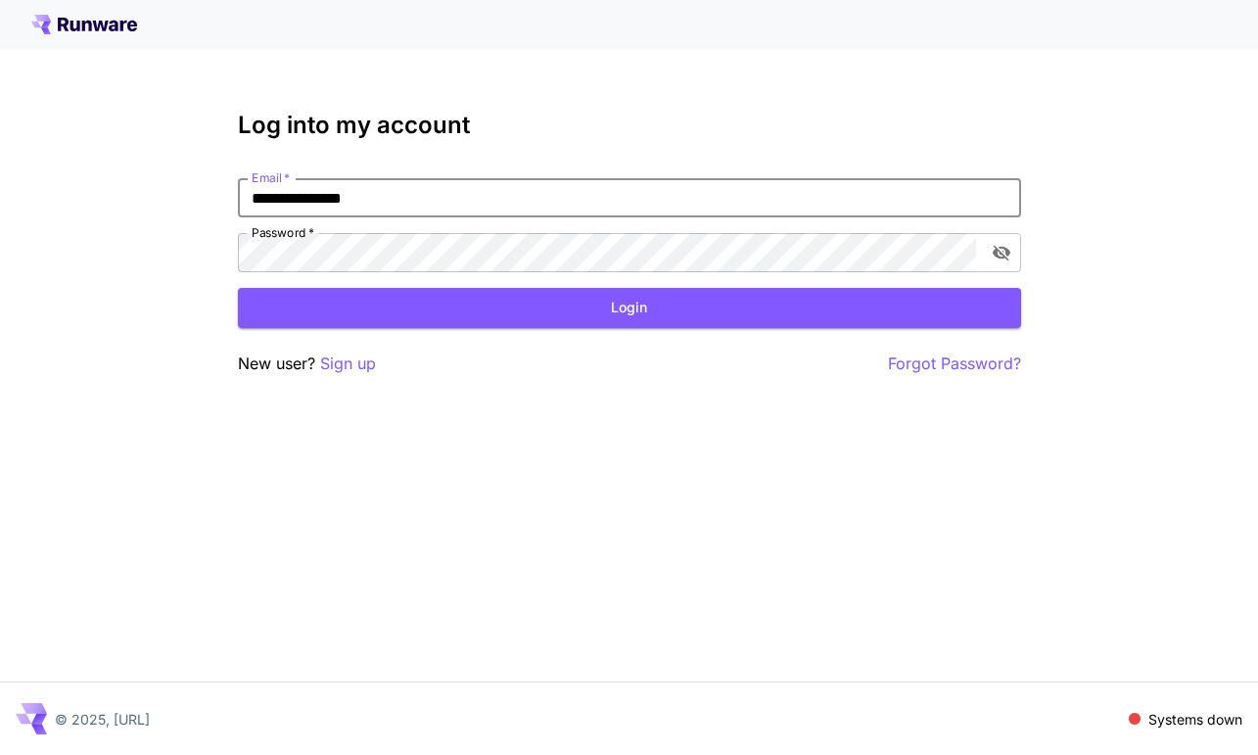
drag, startPoint x: 404, startPoint y: 192, endPoint x: 140, endPoint y: 197, distance: 264.3
click at [140, 197] on div "**********" at bounding box center [629, 377] width 1258 height 755
paste input "***"
type input "**********"
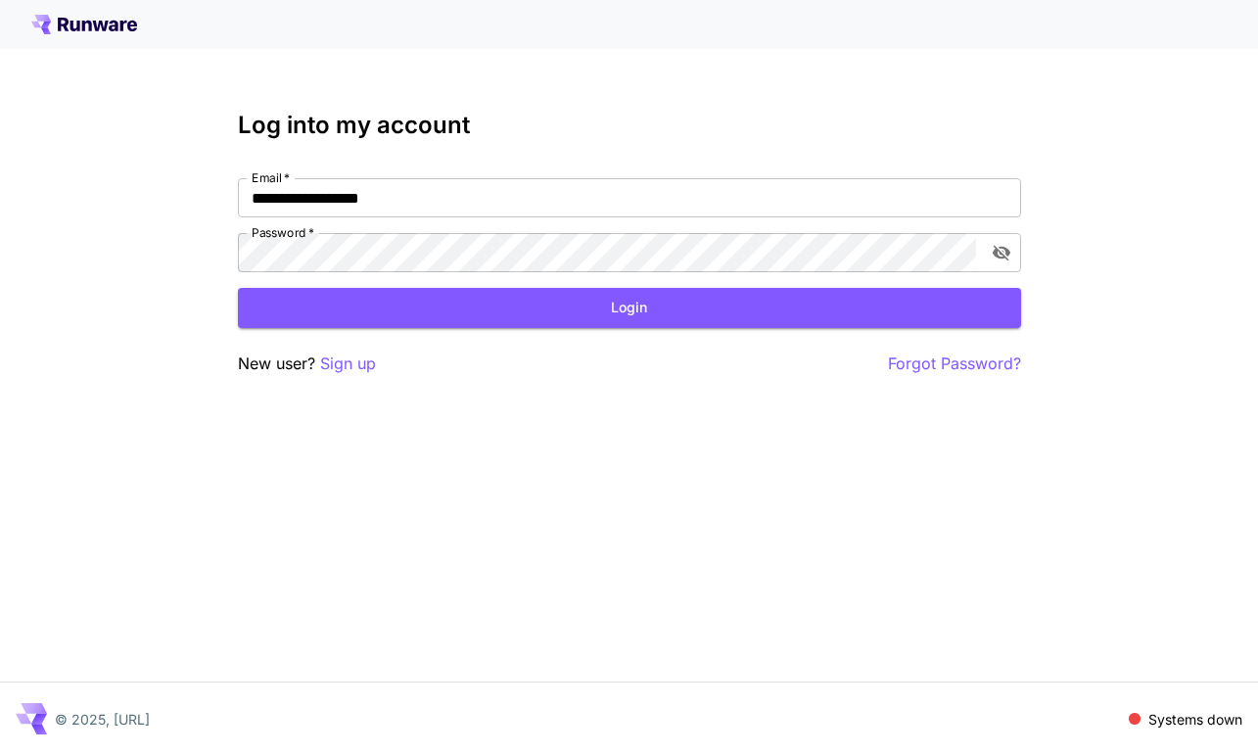
click at [894, 532] on div "**********" at bounding box center [629, 377] width 1258 height 755
click at [1006, 250] on icon "toggle password visibility" at bounding box center [1000, 254] width 18 height 16
click at [657, 437] on div "**********" at bounding box center [629, 377] width 1258 height 755
click at [652, 298] on button "Login" at bounding box center [629, 308] width 783 height 40
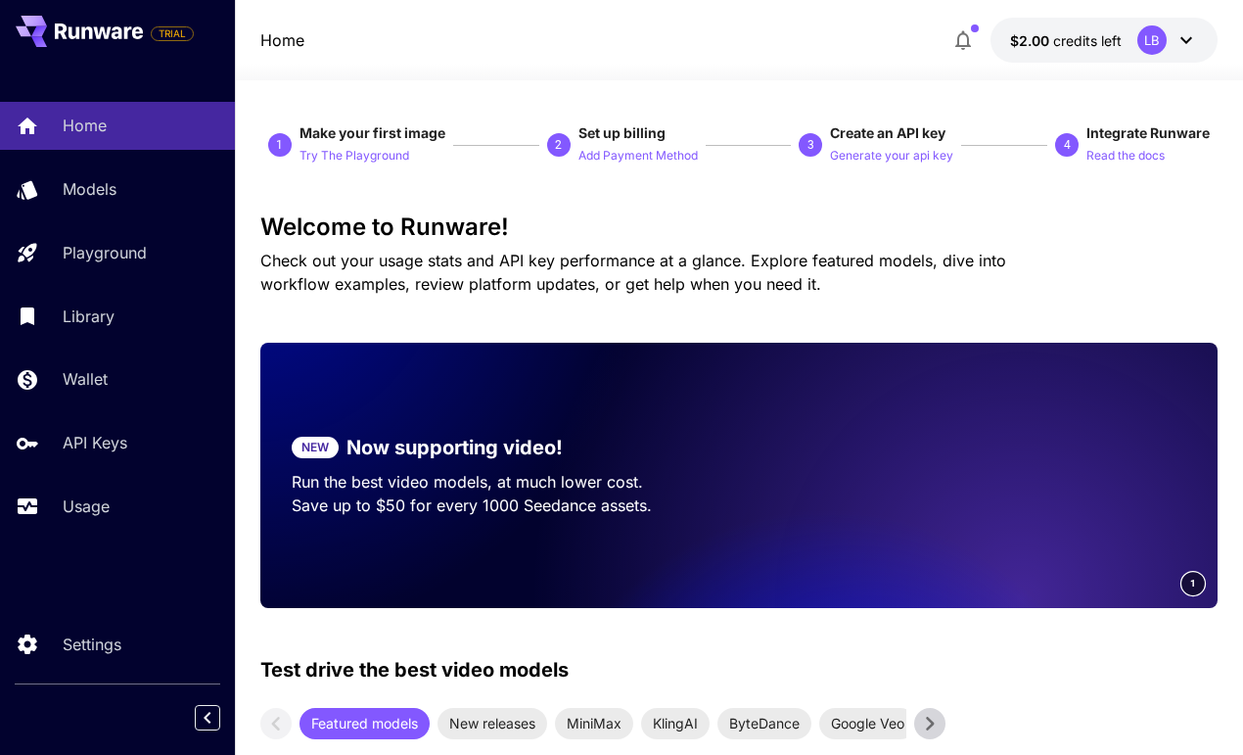
click at [862, 134] on span "Create an API key" at bounding box center [887, 132] width 115 height 17
click at [860, 159] on p "Generate your api key" at bounding box center [891, 156] width 123 height 19
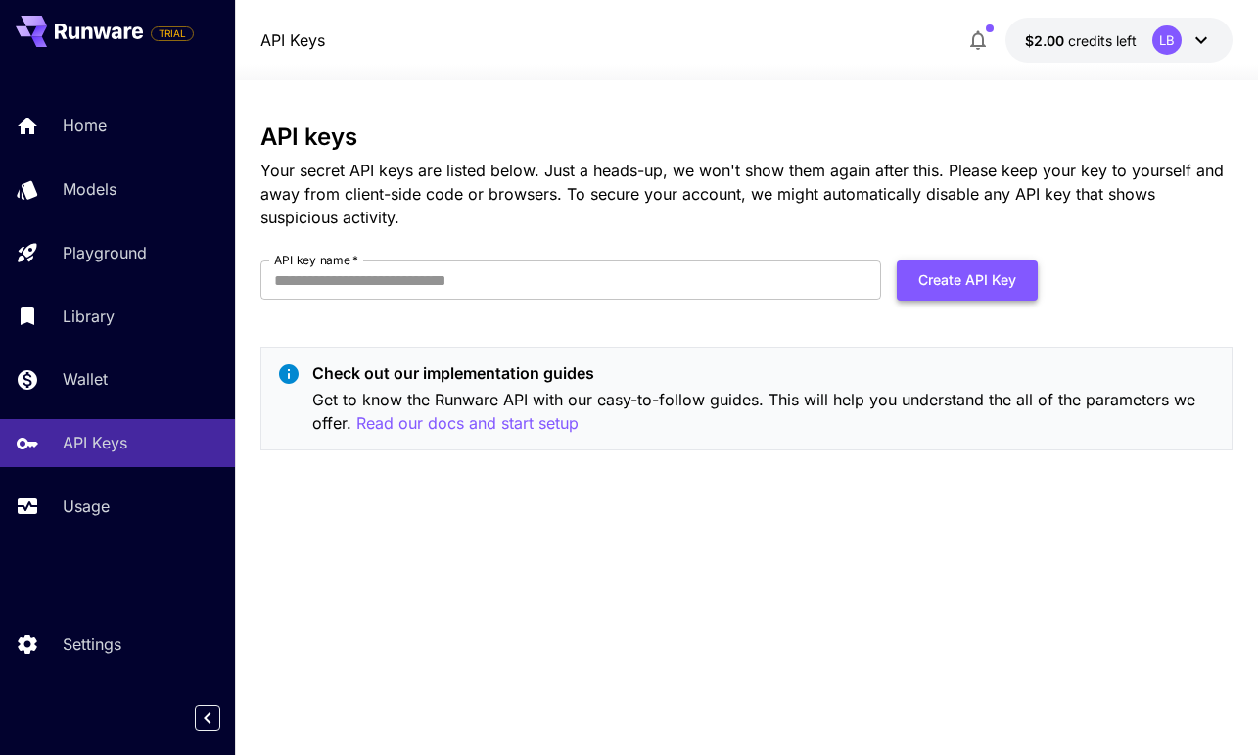
click at [943, 278] on button "Create API Key" at bounding box center [966, 280] width 141 height 40
click at [486, 281] on input "API key name   *" at bounding box center [570, 279] width 620 height 39
click at [326, 283] on input "API key name   *" at bounding box center [570, 279] width 620 height 39
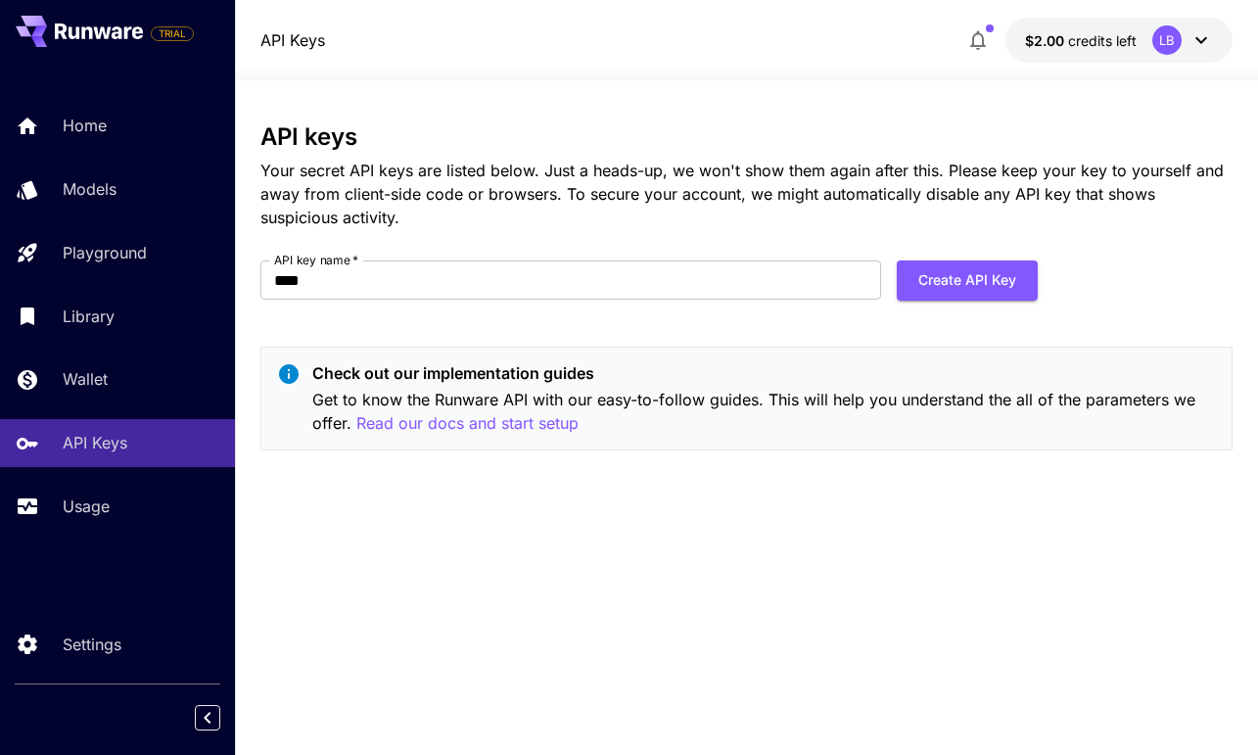
click at [611, 336] on div "API keys Your secret API keys are listed below. Just a heads-up, we won't show …" at bounding box center [746, 294] width 972 height 343
click at [463, 275] on input "****" at bounding box center [570, 279] width 620 height 39
type input "*****"
click at [955, 278] on button "Create API Key" at bounding box center [966, 280] width 141 height 40
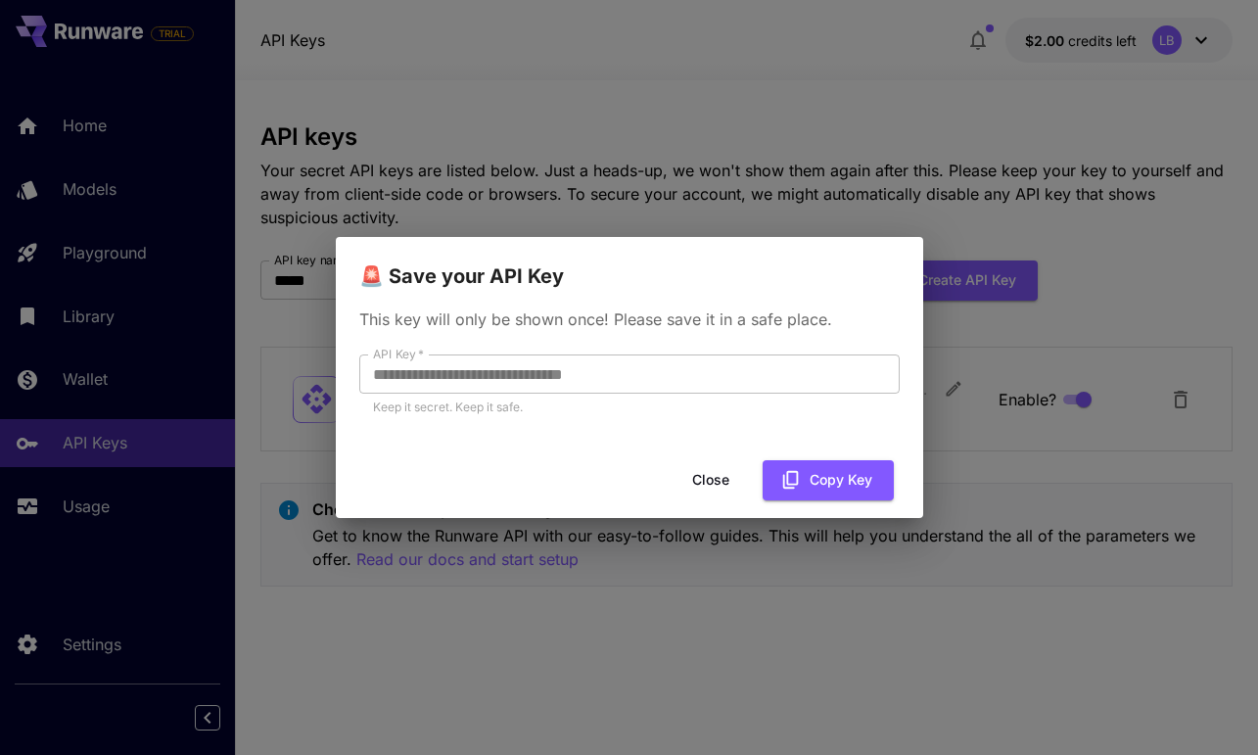
click at [712, 476] on button "Close" at bounding box center [710, 480] width 88 height 40
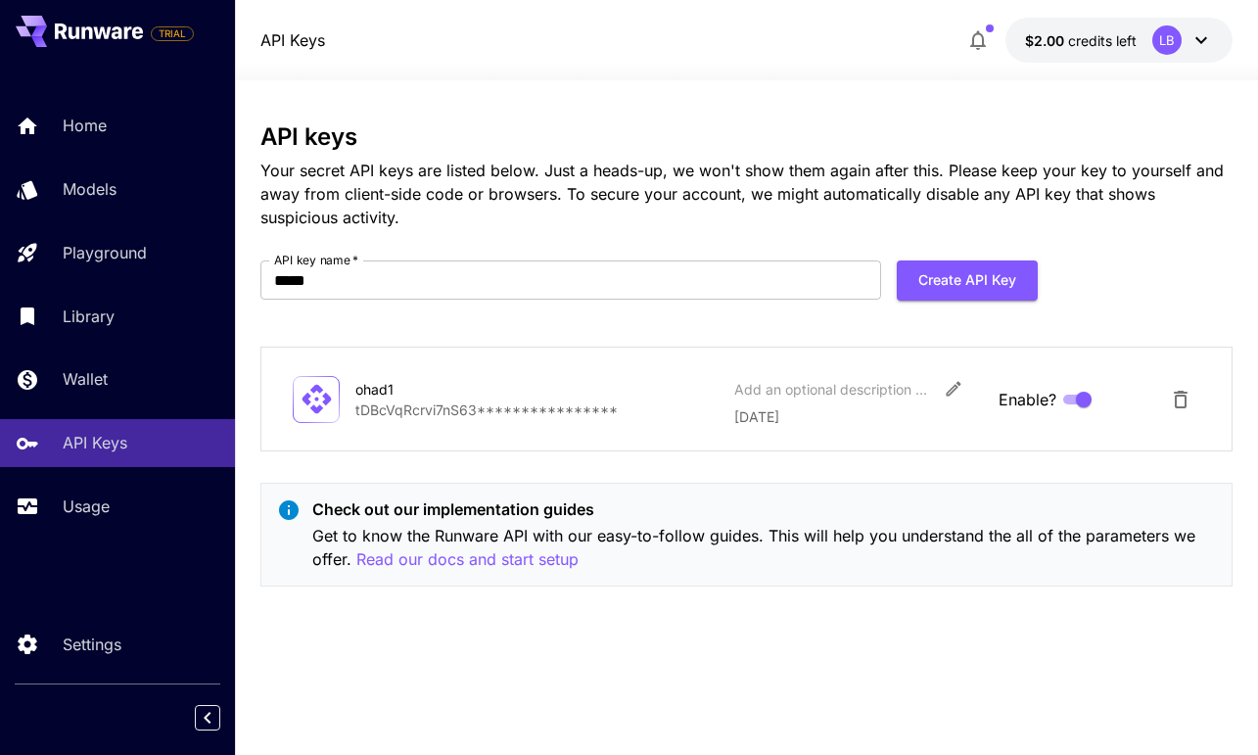
click at [1168, 36] on div "LB" at bounding box center [1166, 39] width 29 height 29
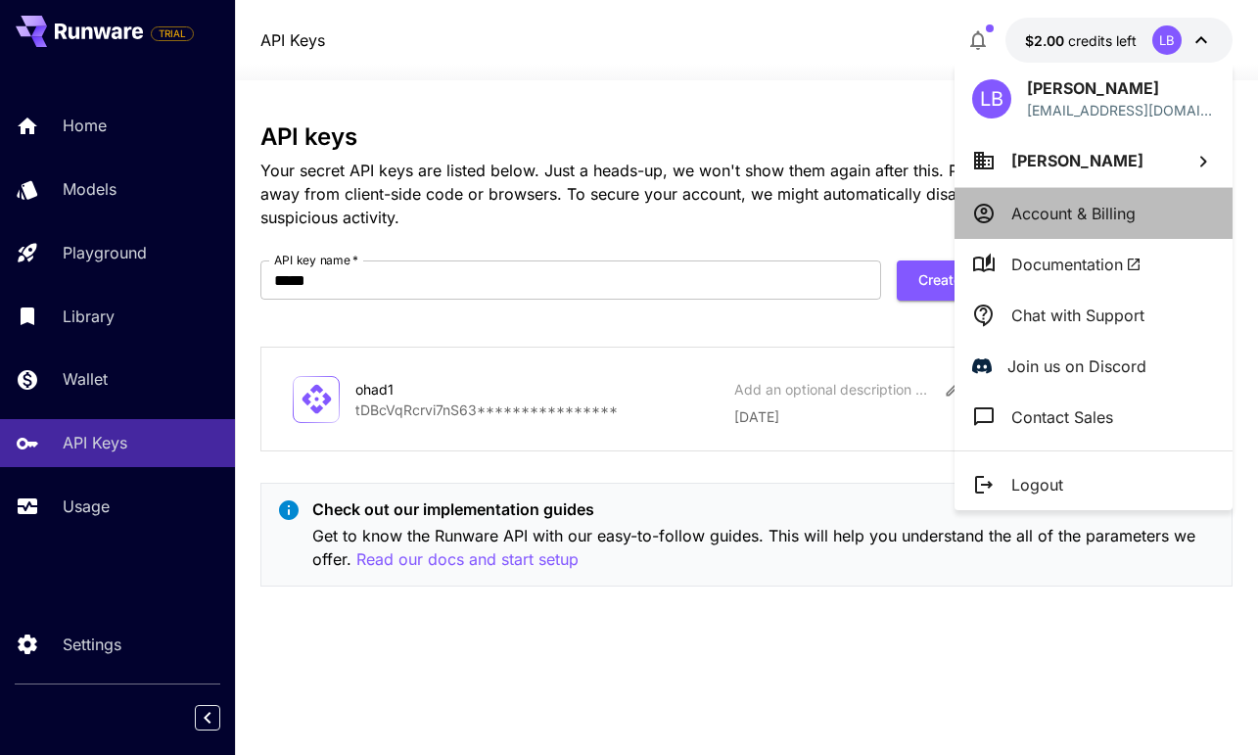
click at [1050, 211] on p "Account & Billing" at bounding box center [1073, 213] width 124 height 23
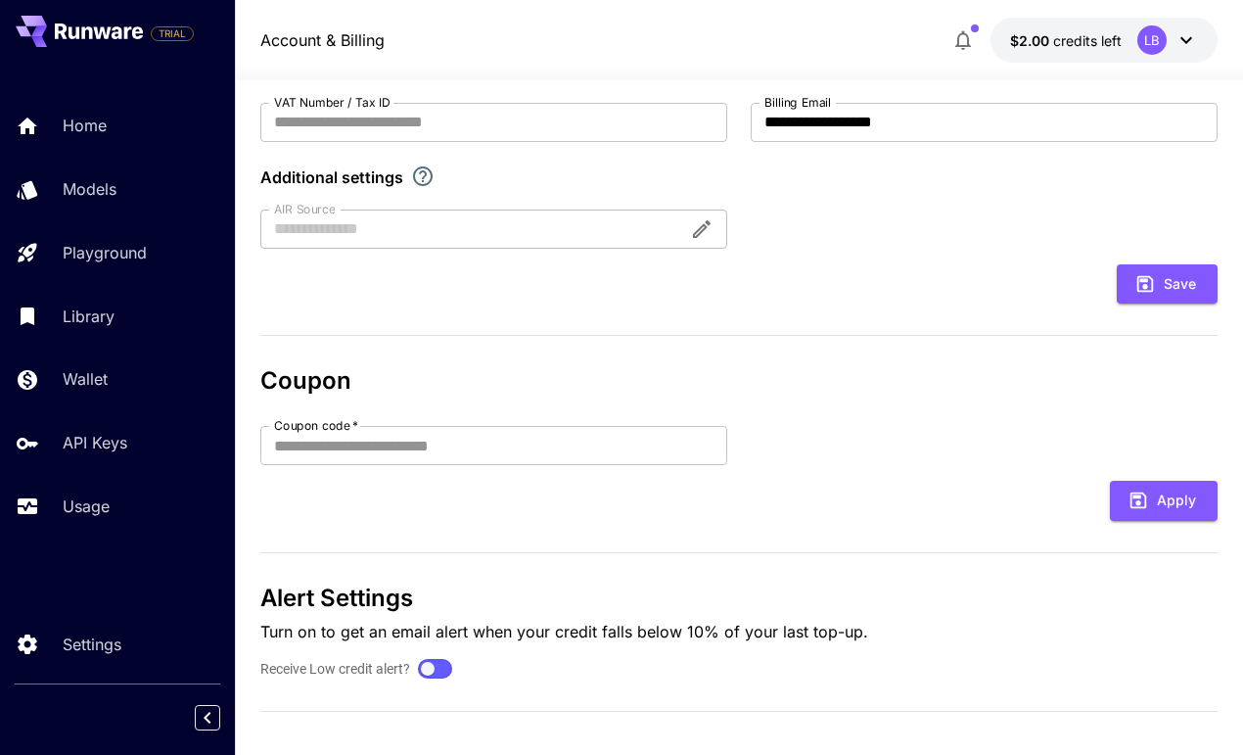
scroll to position [441, 0]
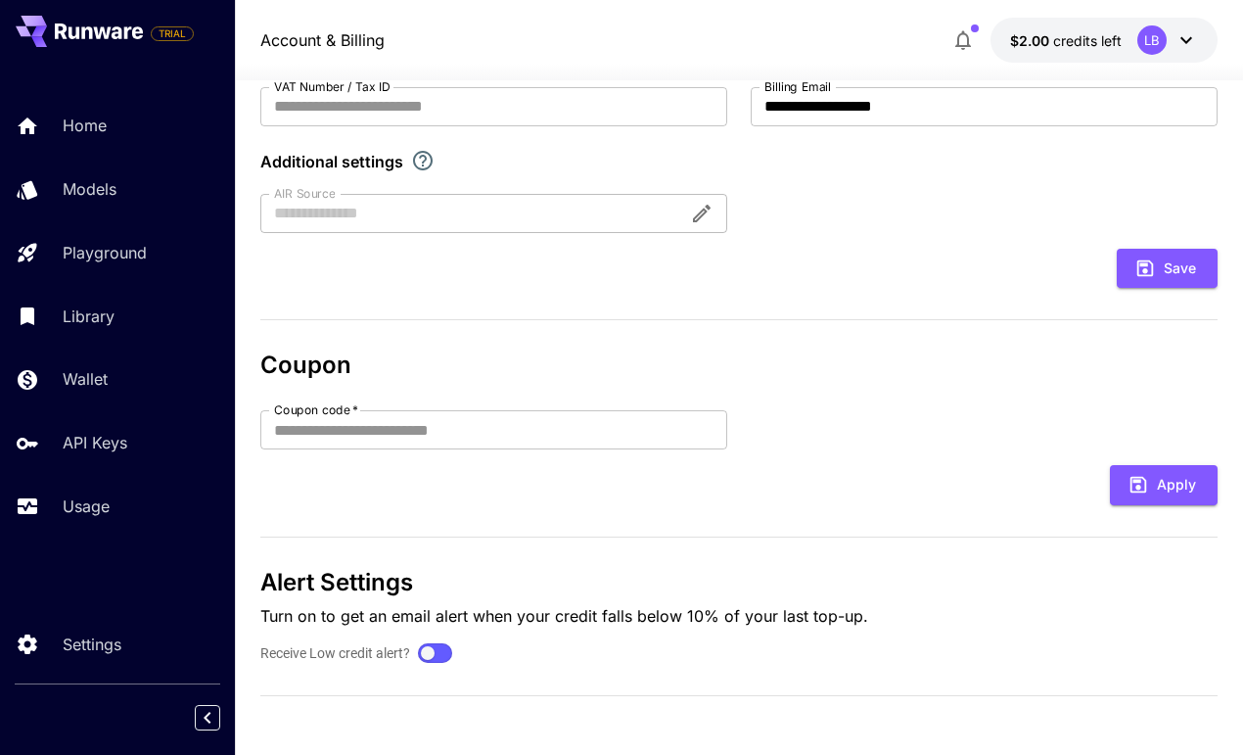
click at [1153, 34] on div "LB" at bounding box center [1151, 39] width 29 height 29
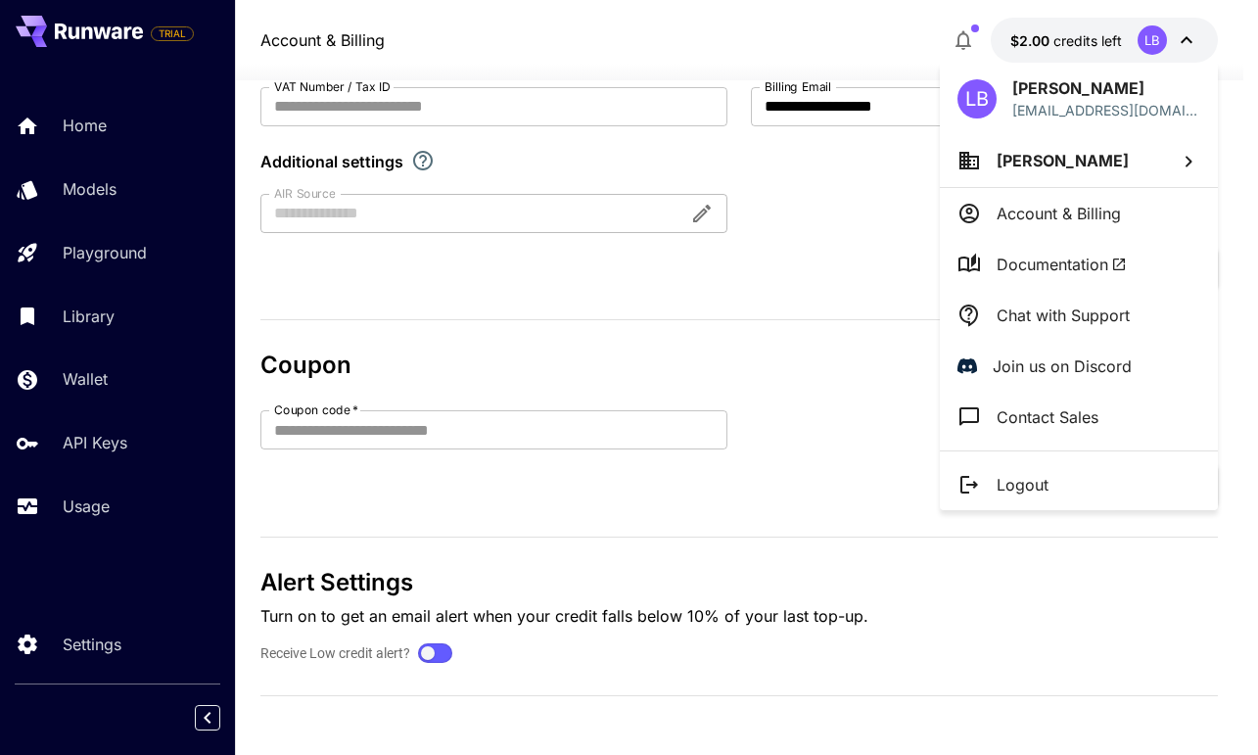
click at [1054, 33] on div at bounding box center [629, 377] width 1258 height 755
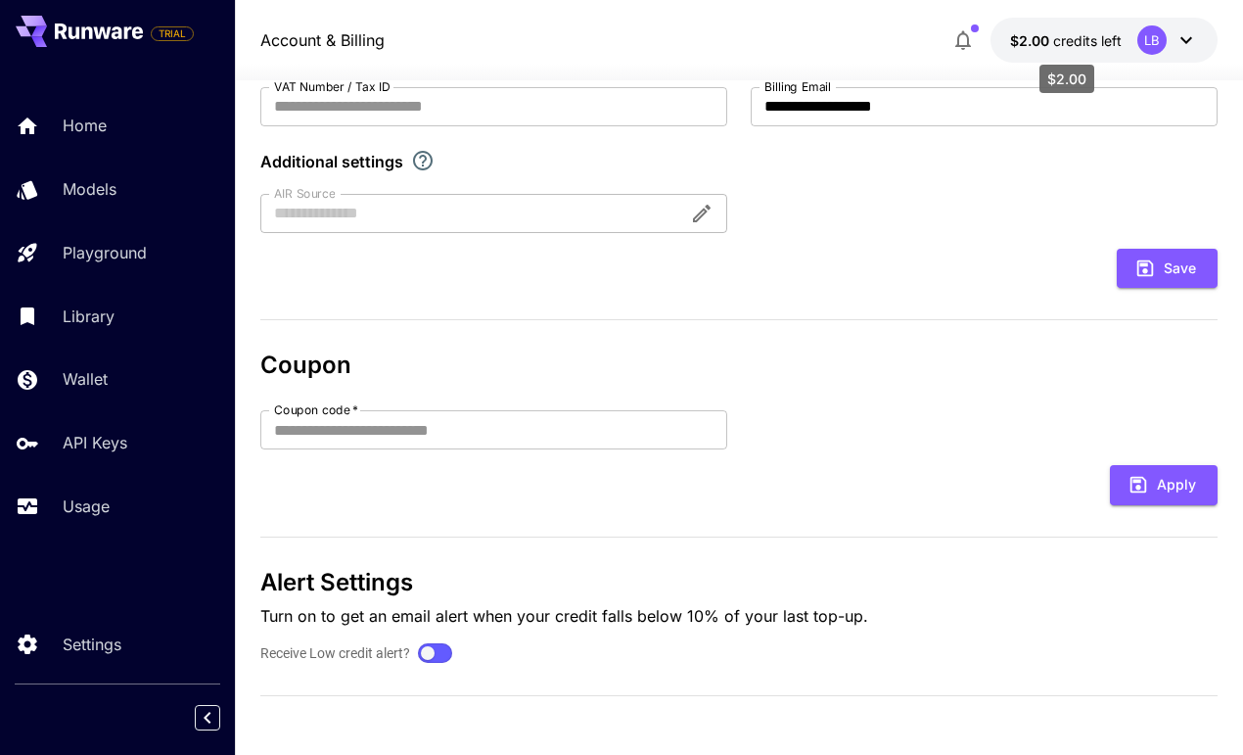
click at [1054, 33] on span "credits left" at bounding box center [1087, 40] width 69 height 17
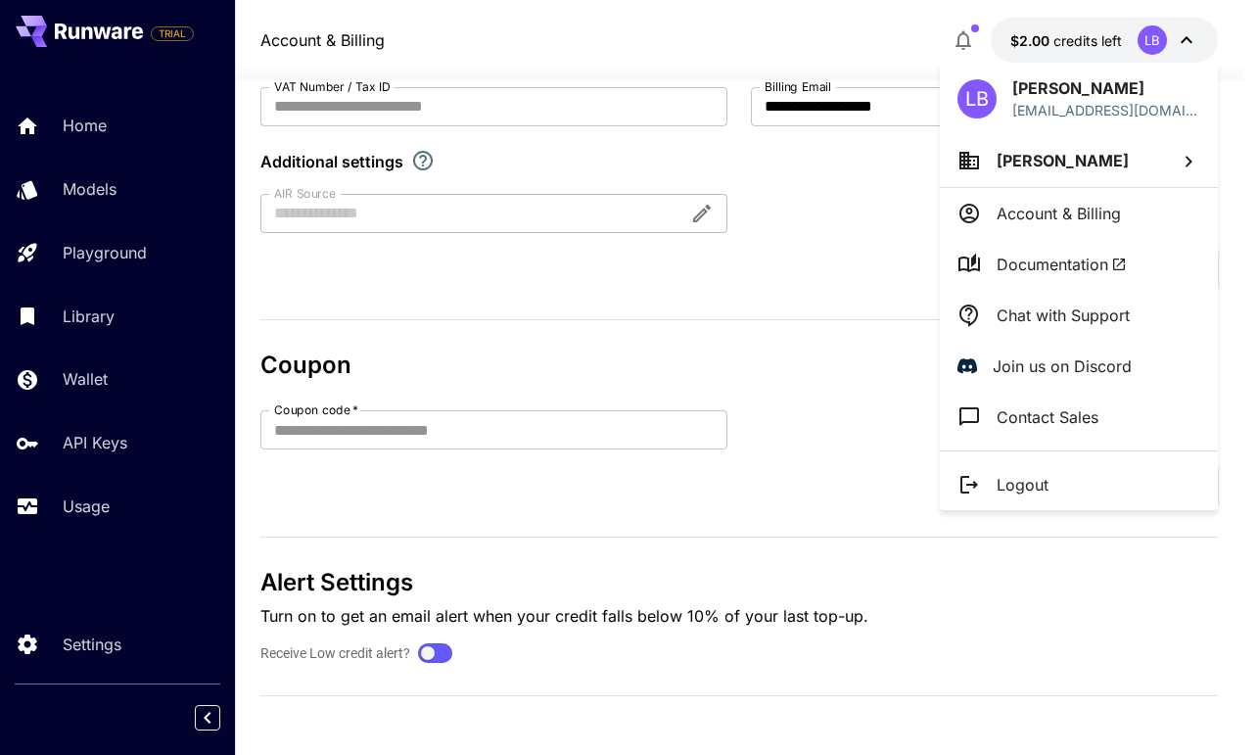
click at [1119, 166] on li "Liran Brenner" at bounding box center [1079, 160] width 278 height 53
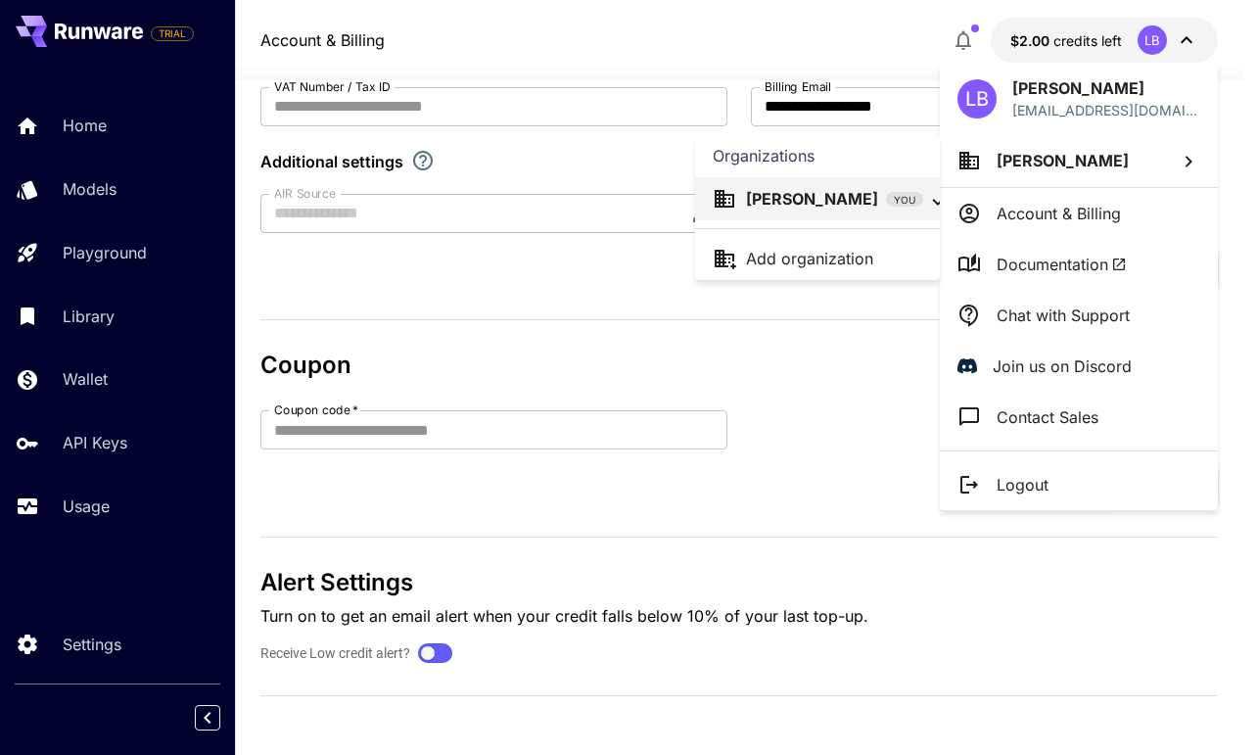
click at [886, 367] on div at bounding box center [629, 377] width 1258 height 755
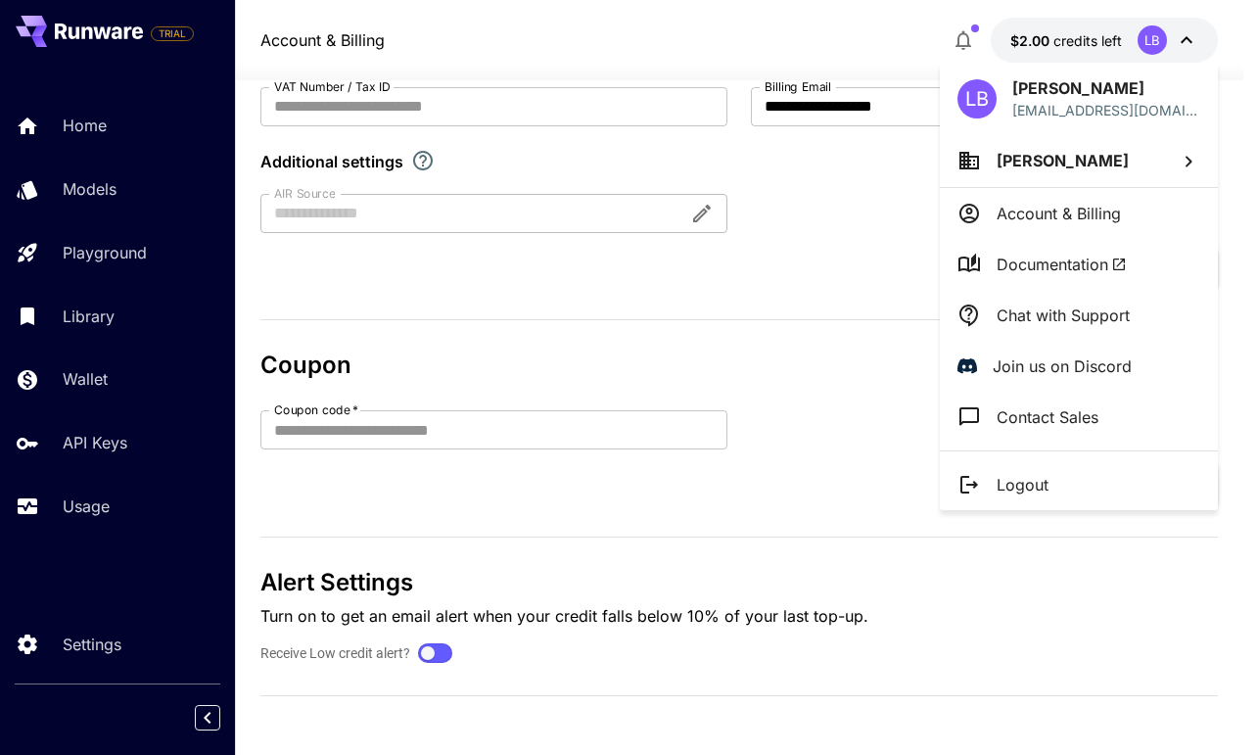
click at [1030, 30] on div at bounding box center [629, 377] width 1258 height 755
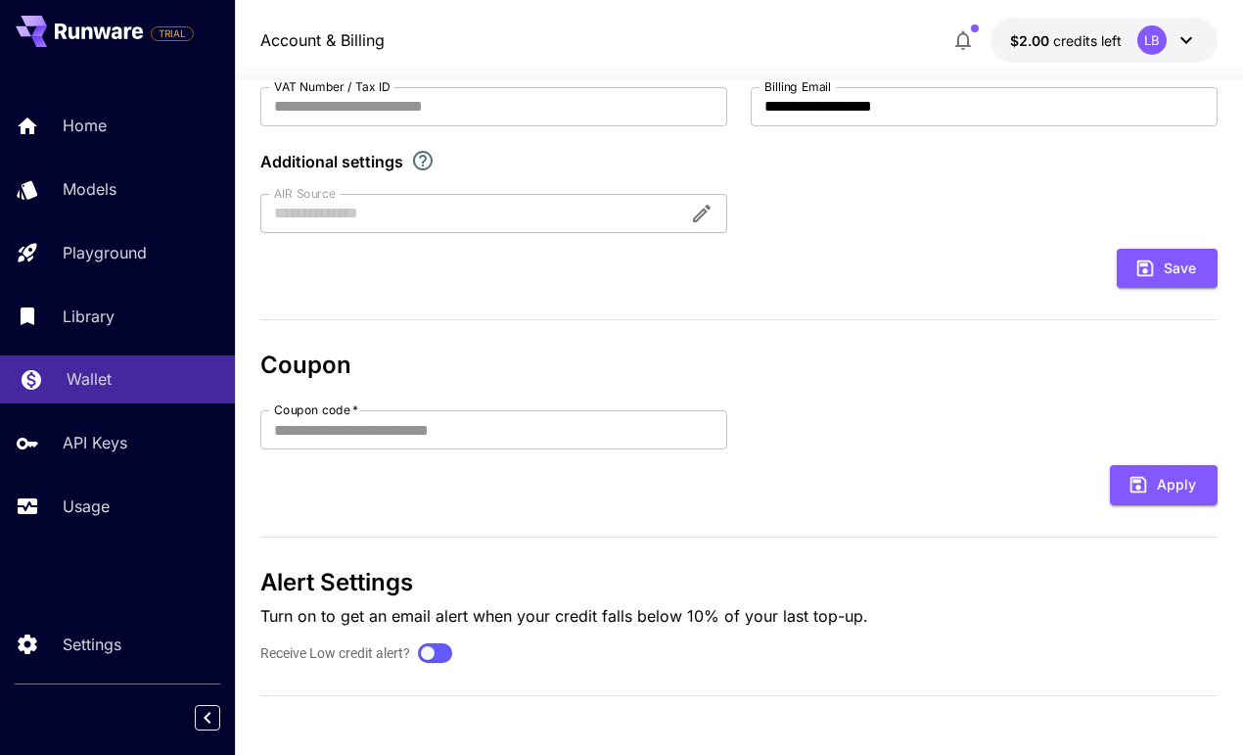
click at [27, 381] on icon at bounding box center [32, 374] width 20 height 20
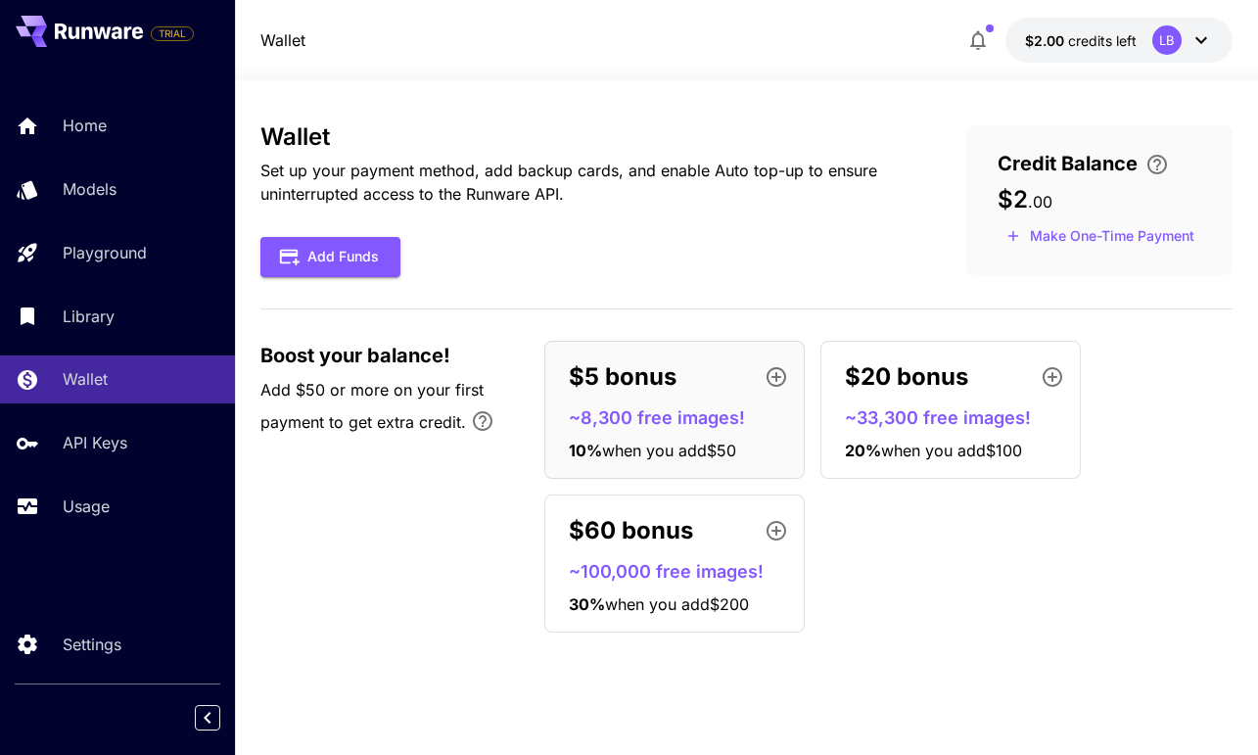
click at [353, 574] on div "Boost your balance! Add $50 or more on your first payment to get extra credit. …" at bounding box center [746, 487] width 972 height 292
